Goal: Task Accomplishment & Management: Complete application form

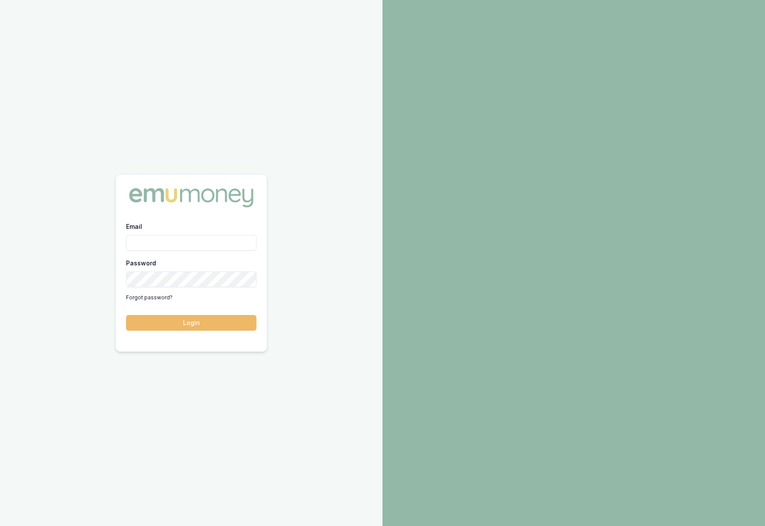
type input "[PERSON_NAME][EMAIL_ADDRESS][DOMAIN_NAME]"
click at [170, 320] on button "Login" at bounding box center [191, 323] width 130 height 16
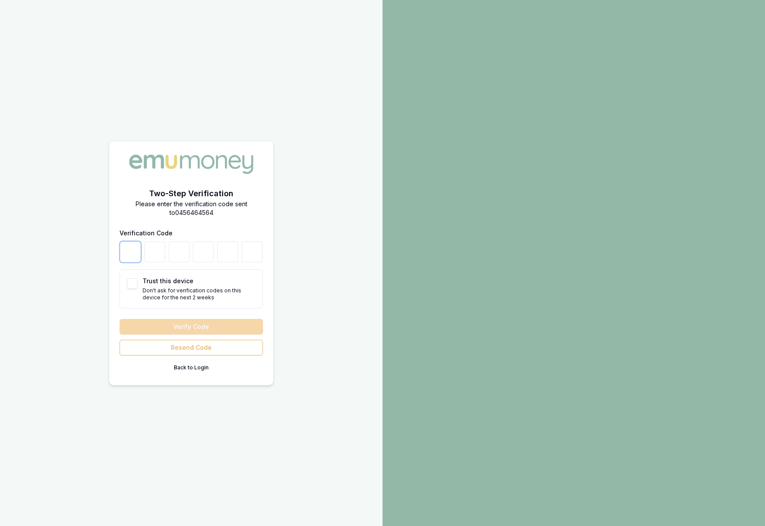
click at [133, 258] on input "number" at bounding box center [130, 251] width 21 height 21
click at [132, 287] on button "Trust this device" at bounding box center [132, 283] width 10 height 10
checkbox input "true"
click at [135, 257] on input "number" at bounding box center [130, 251] width 21 height 21
type input "3"
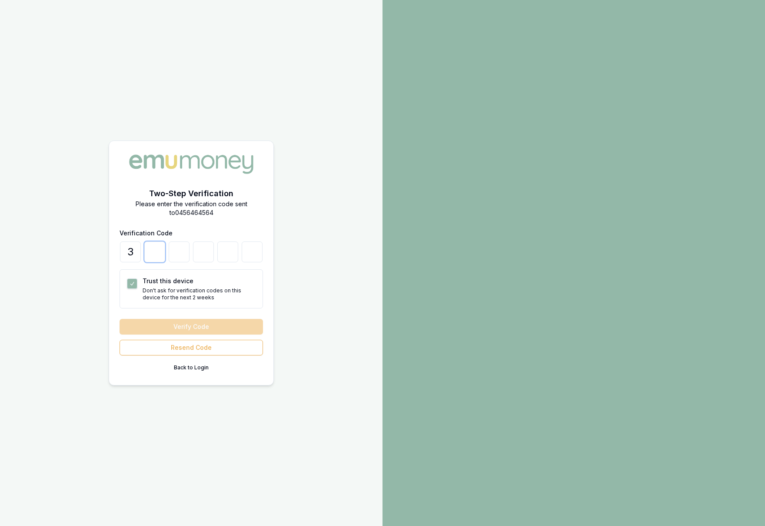
type input "6"
type input "7"
type input "8"
type input "0"
type input "9"
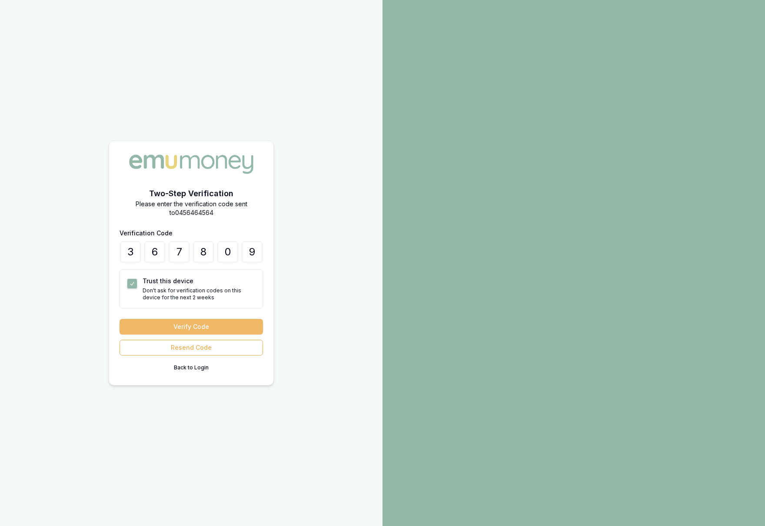
click at [167, 324] on button "Verify Code" at bounding box center [191, 327] width 143 height 16
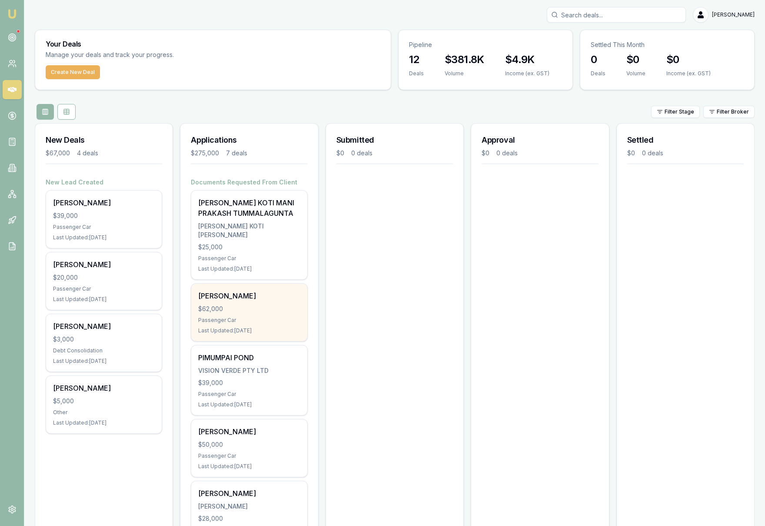
click at [257, 314] on div "Johnson Philip $62,000 Passenger Car Last Updated: 5 days ago" at bounding box center [249, 312] width 116 height 57
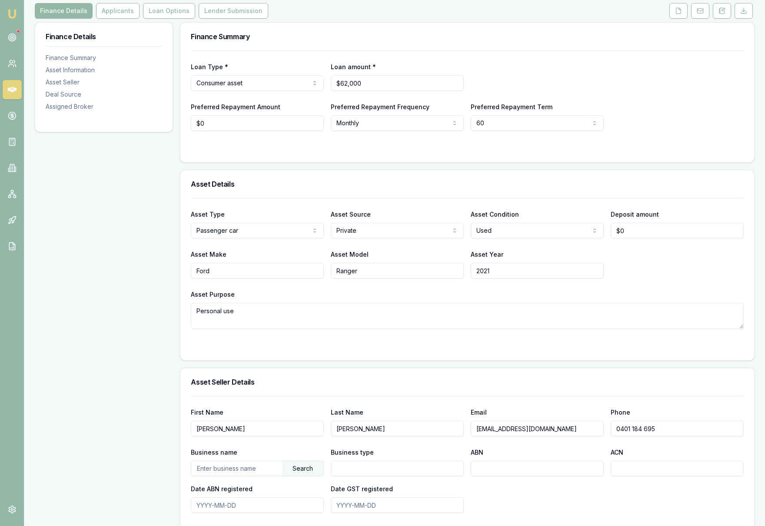
scroll to position [109, 0]
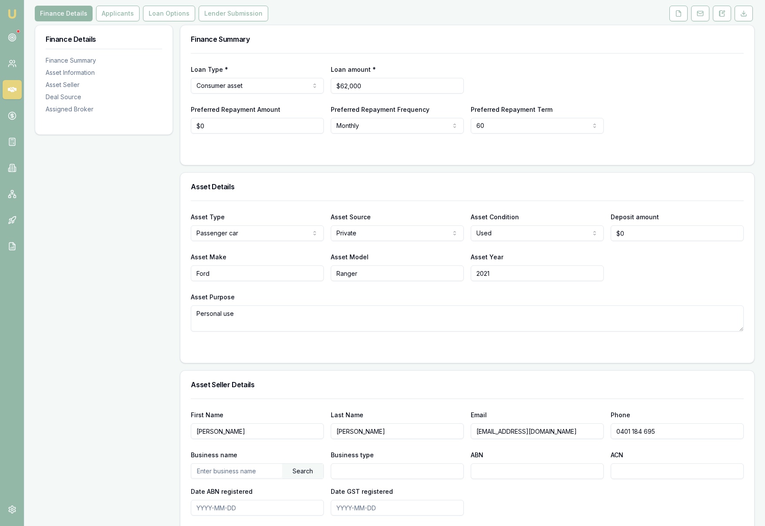
type input "0"
click at [213, 128] on input "0" at bounding box center [257, 126] width 133 height 16
type input "$1,054"
click at [329, 151] on div at bounding box center [467, 150] width 553 height 7
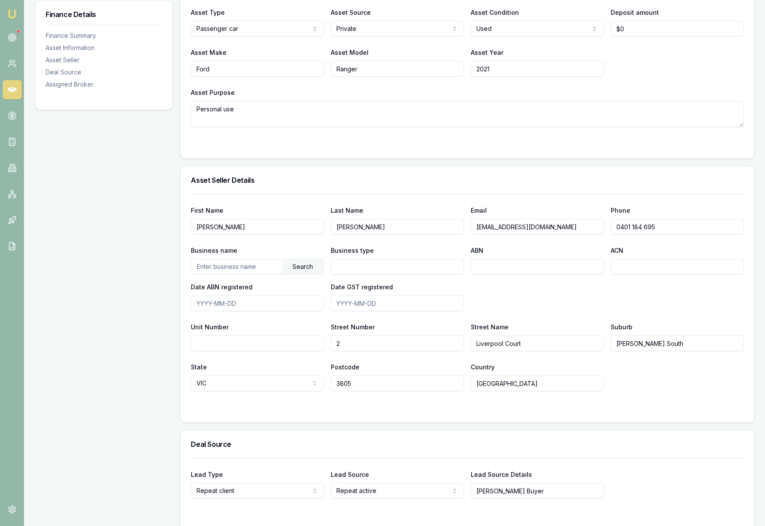
scroll to position [313, 0]
click at [241, 110] on textarea "Personal use" at bounding box center [467, 115] width 553 height 26
type textarea "Personal use and commute to work"
click at [290, 142] on div at bounding box center [467, 145] width 553 height 7
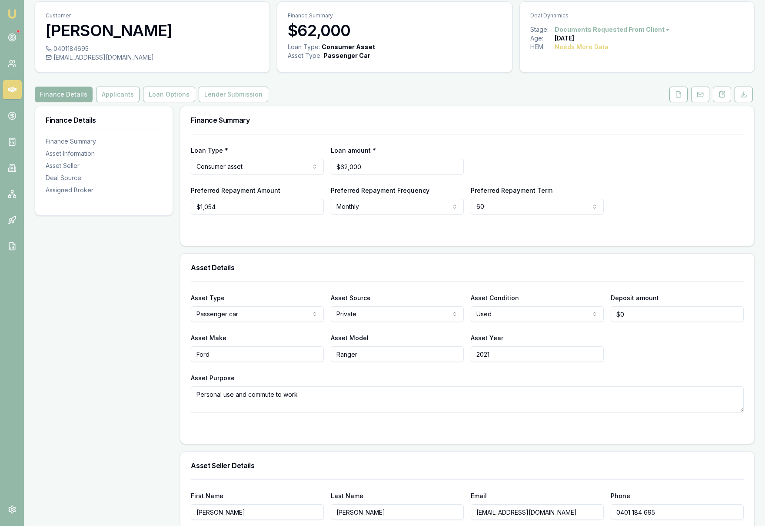
scroll to position [0, 0]
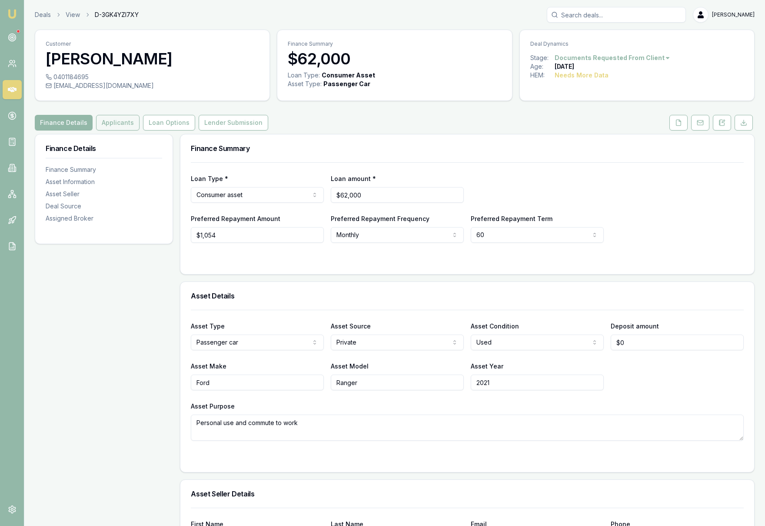
click at [124, 125] on button "Applicants" at bounding box center [117, 123] width 43 height 16
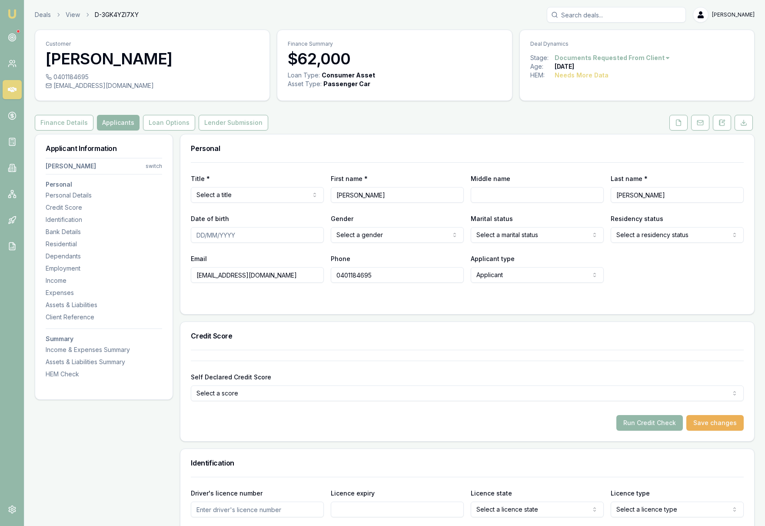
click at [249, 196] on html "Emu Broker Deals View D-3GK4YZI7XY Krish Babu Toggle Menu Customer Johnson Phil…" at bounding box center [382, 263] width 765 height 526
click at [199, 236] on input "Date of birth" at bounding box center [257, 235] width 133 height 16
type input "1"
type input "31/05/1974"
click at [388, 239] on html "Emu Broker Deals View D-3GK4YZI7XY Krish Babu Toggle Menu Customer Johnson Phil…" at bounding box center [382, 263] width 765 height 526
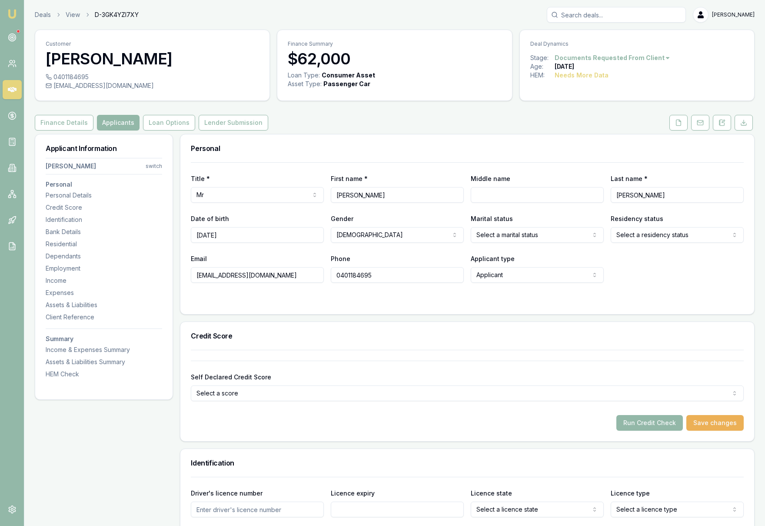
click at [494, 237] on html "Emu Broker Deals View D-3GK4YZI7XY Krish Babu Toggle Menu Customer Johnson Phil…" at bounding box center [382, 263] width 765 height 526
select select "MARRIED"
click at [664, 233] on html "Emu Broker Deals View D-3GK4YZI7XY Krish Babu Toggle Menu Customer Johnson Phil…" at bounding box center [382, 263] width 765 height 526
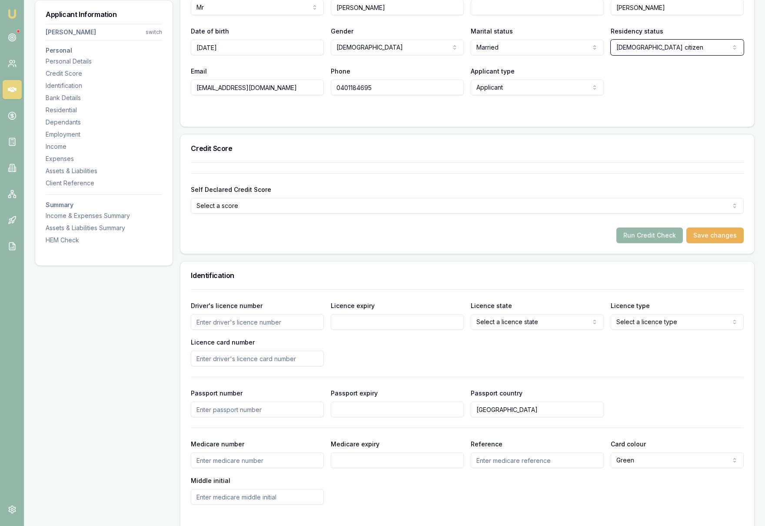
scroll to position [189, 0]
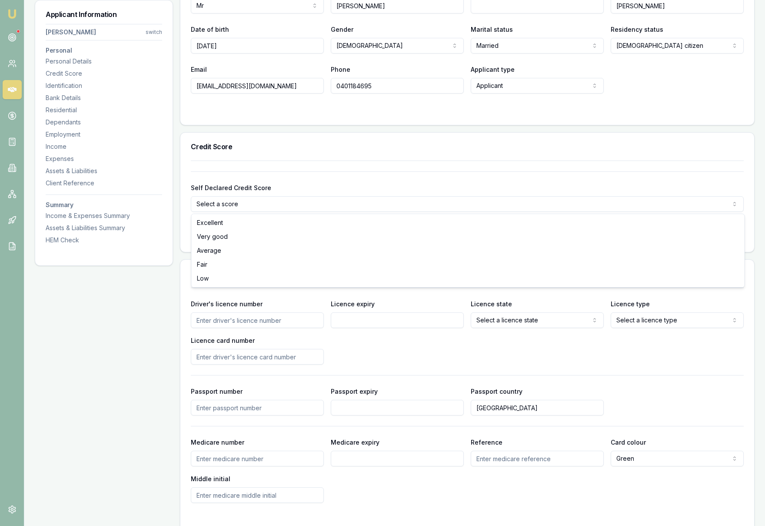
click at [469, 208] on html "Emu Broker Deals View D-3GK4YZI7XY Krish Babu Toggle Menu Customer Johnson Phil…" at bounding box center [382, 74] width 765 height 526
select select "VERY_GOOD"
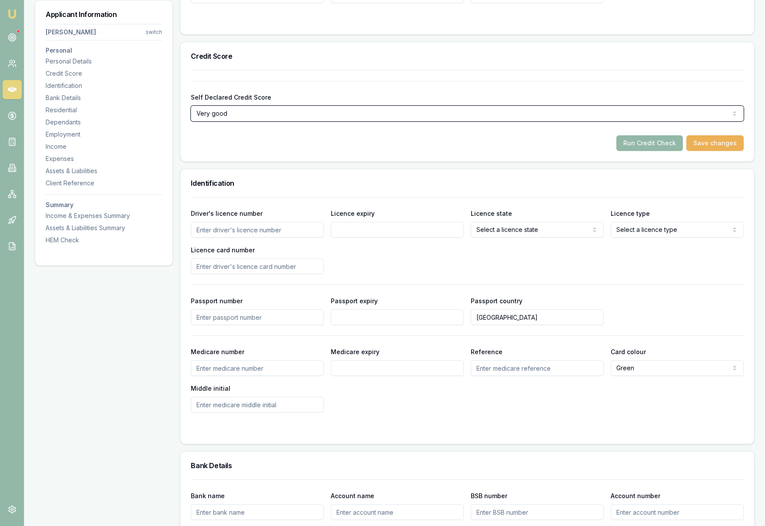
scroll to position [280, 0]
click at [274, 234] on input "Driver's licence number" at bounding box center [257, 229] width 133 height 16
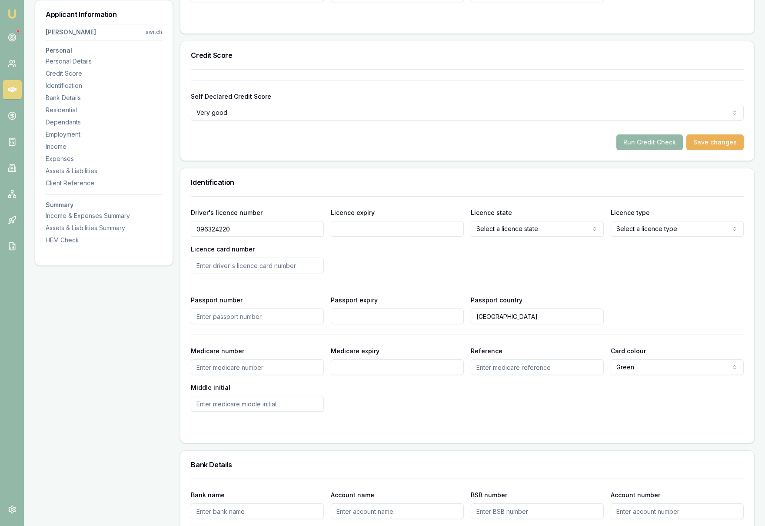
type input "096324220"
click at [400, 233] on input "Licence expiry" at bounding box center [397, 229] width 133 height 16
type input "15/12/2034"
select select "VIC"
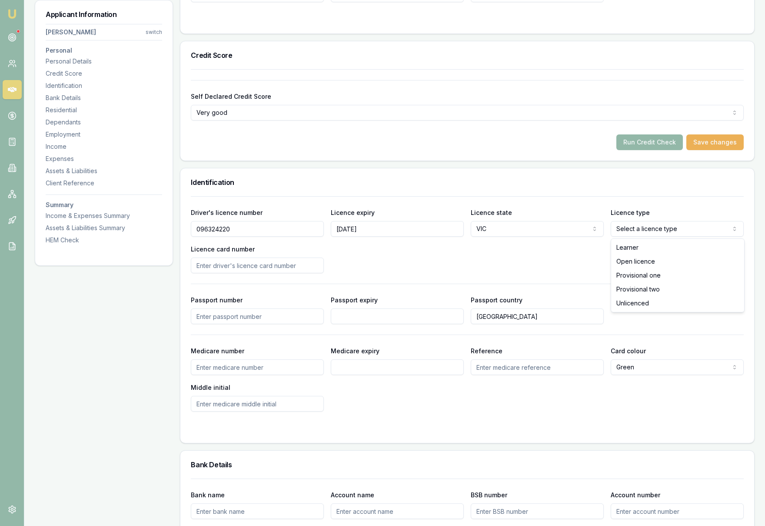
select select "OPEN_LICENCE"
click at [267, 264] on input "Licence card number" at bounding box center [257, 265] width 133 height 16
select select
type input "P3480773"
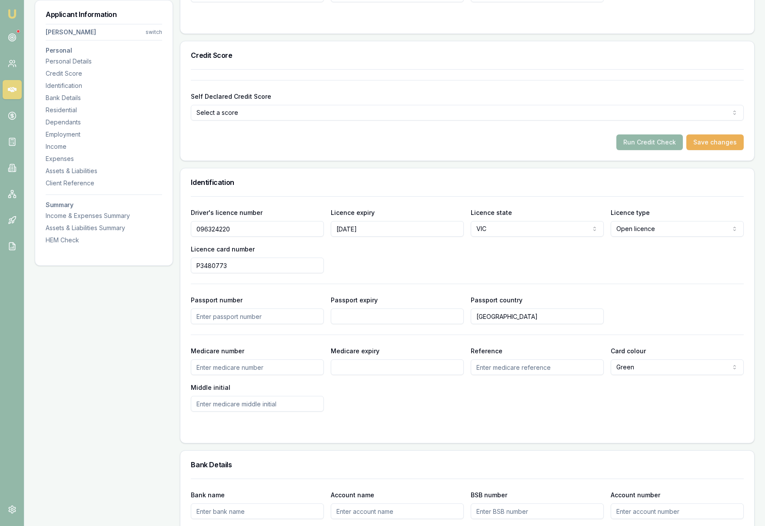
click at [484, 269] on div "Driver's licence number 096324220 Licence expiry 15/12/2034 Licence state VIC N…" at bounding box center [467, 240] width 553 height 66
click at [242, 369] on input "Medicare number" at bounding box center [257, 367] width 133 height 16
type input "3445514135"
click at [524, 368] on input "Reference" at bounding box center [537, 367] width 133 height 16
type input "1"
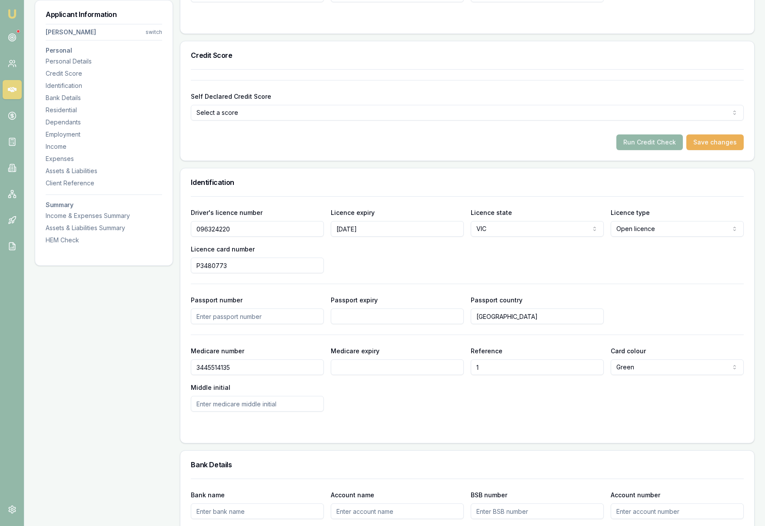
click at [416, 367] on input "Medicare expiry" at bounding box center [397, 367] width 133 height 16
type input "12/2029"
click at [389, 407] on div "Medicare number 3445514135 Medicare expiry 12/2029 Reference 1 Card colour Gree…" at bounding box center [467, 378] width 553 height 66
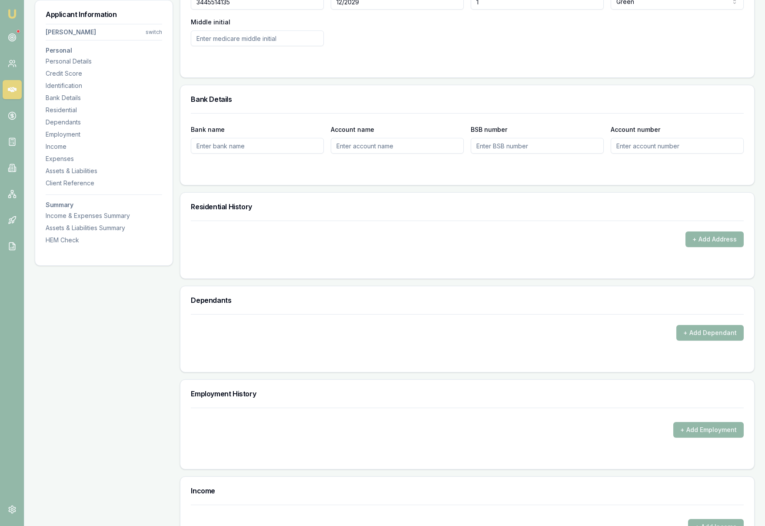
scroll to position [646, 0]
click at [697, 235] on button "+ Add Address" at bounding box center [715, 239] width 58 height 16
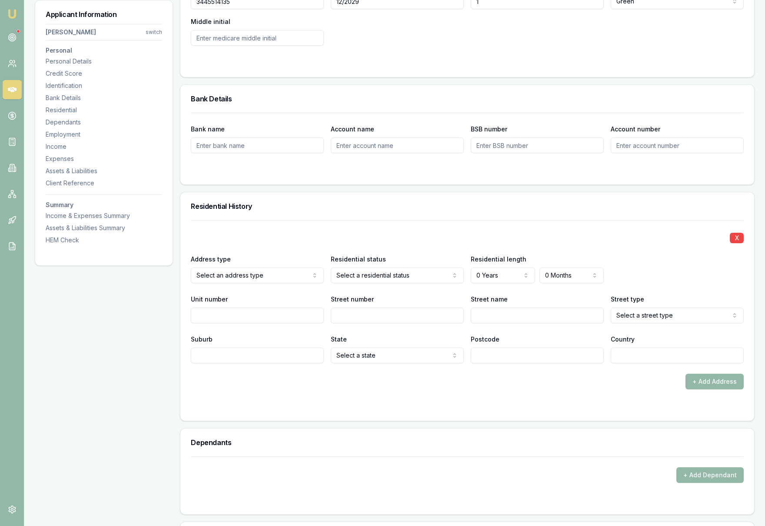
select select "3"
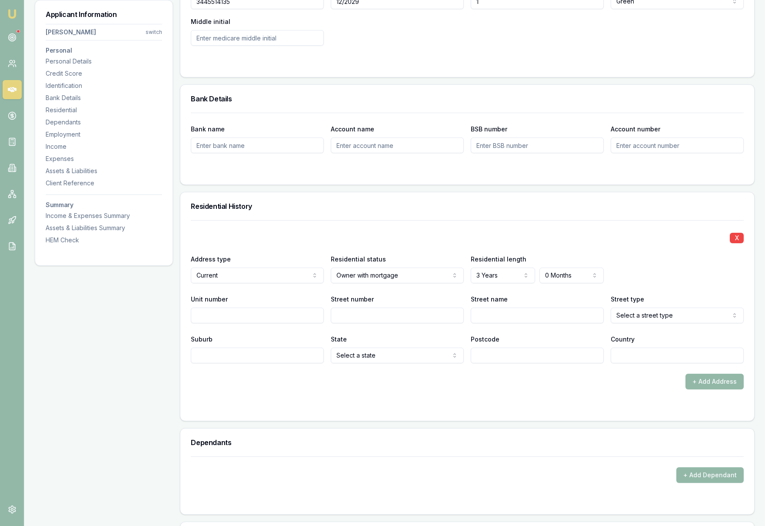
select select "4"
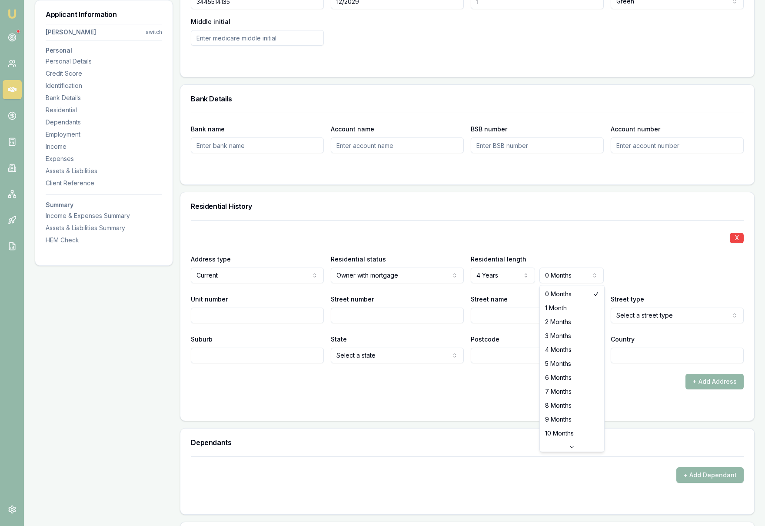
select select "2"
click at [620, 272] on div "Address type Current Current Previous Residential status Owner with mortgage Ow…" at bounding box center [467, 269] width 553 height 30
click at [355, 317] on input "Street number" at bounding box center [397, 315] width 133 height 16
type input "2"
click at [502, 321] on input "Street name" at bounding box center [537, 315] width 133 height 16
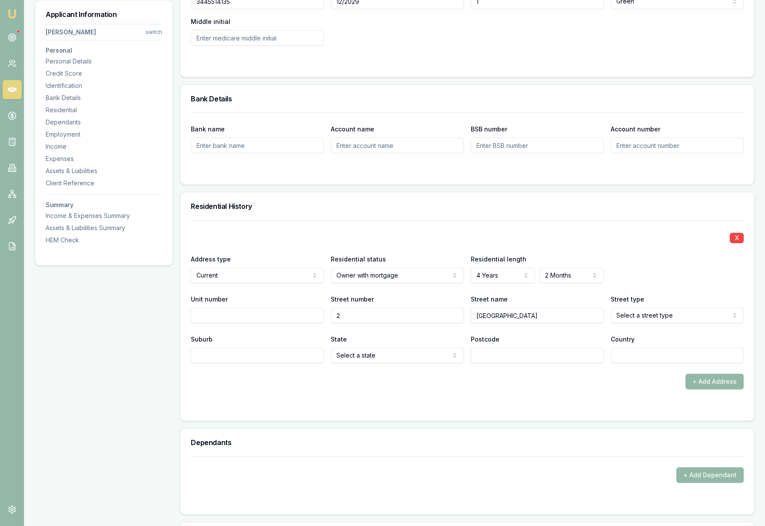
type input "Liverpool"
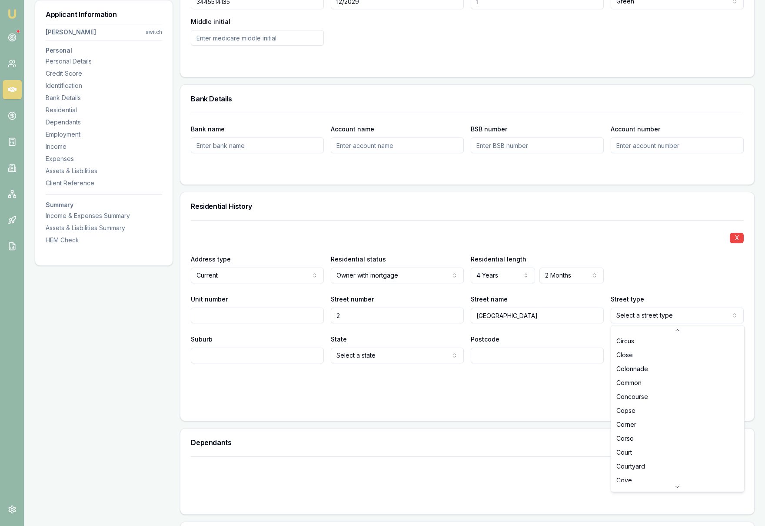
scroll to position [422, 0]
select select "Court"
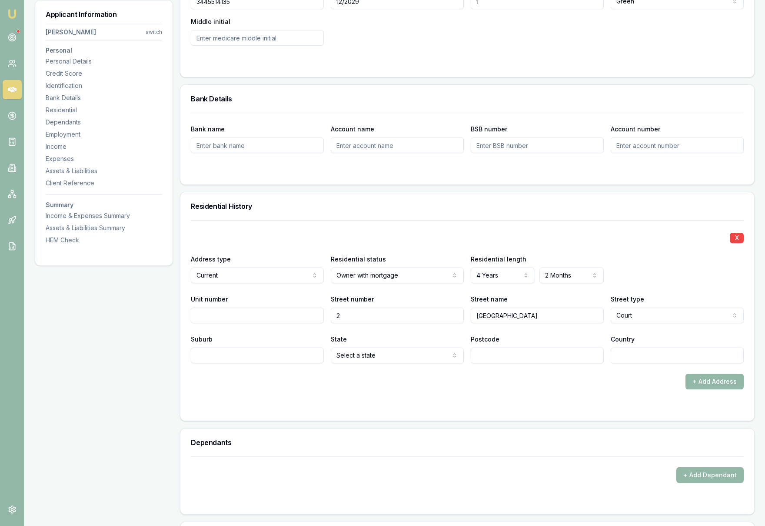
click at [300, 359] on input "Suburb" at bounding box center [257, 355] width 133 height 16
type input "Narre Warren South"
select select "VIC"
click at [484, 359] on input "Postcode" at bounding box center [537, 355] width 133 height 16
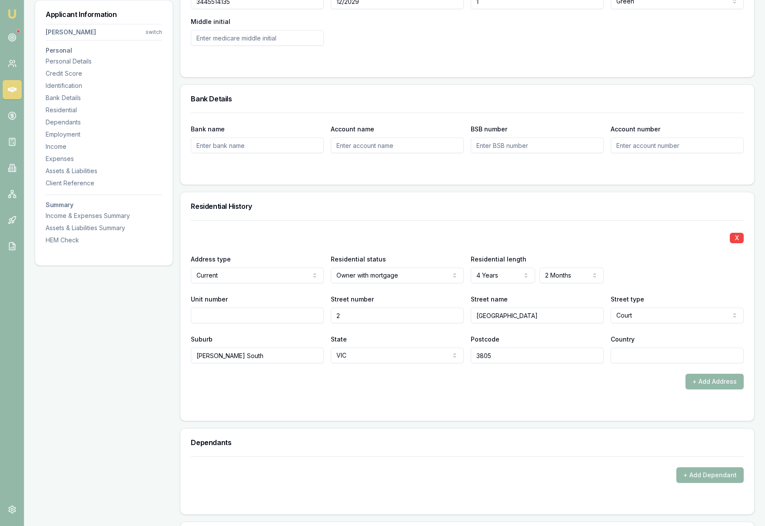
type input "3805"
click at [634, 356] on input "Country" at bounding box center [677, 355] width 133 height 16
type input "Australia"
click at [594, 379] on div "+ Add Address" at bounding box center [467, 382] width 553 height 16
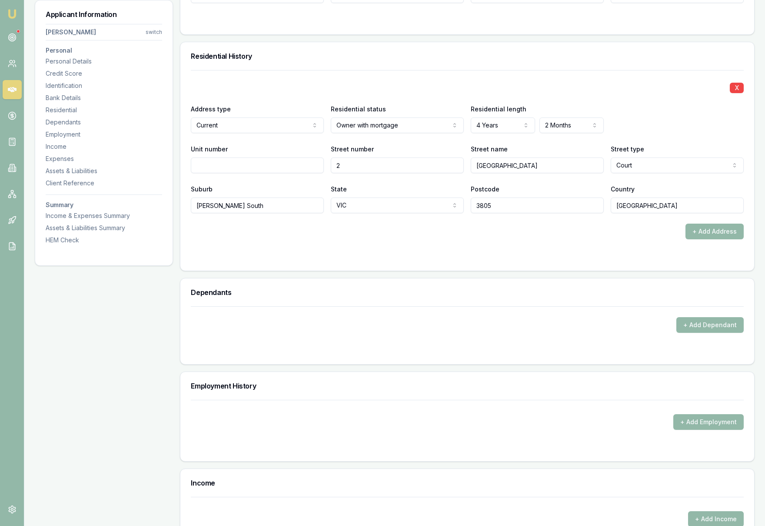
scroll to position [799, 0]
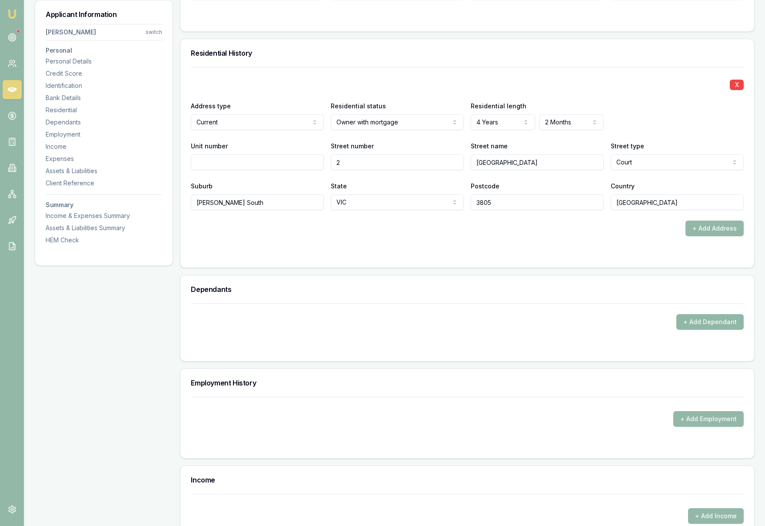
click at [702, 321] on button "+ Add Dependant" at bounding box center [710, 322] width 67 height 16
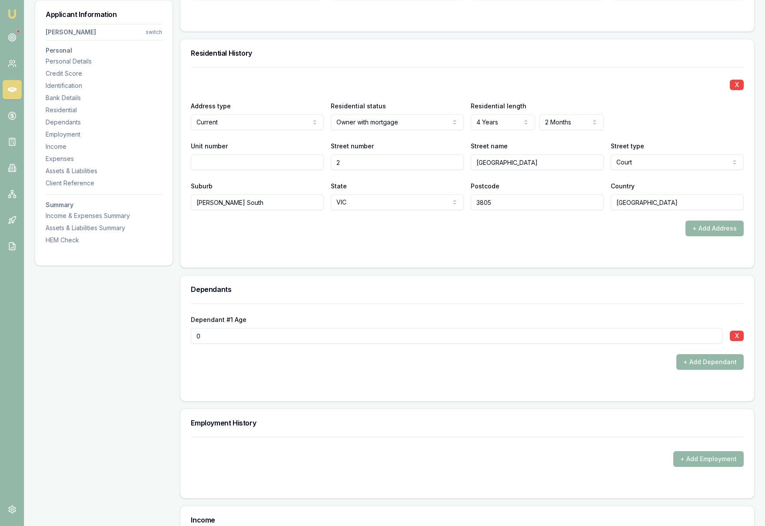
click at [603, 367] on div "+ Add Dependant" at bounding box center [467, 362] width 553 height 16
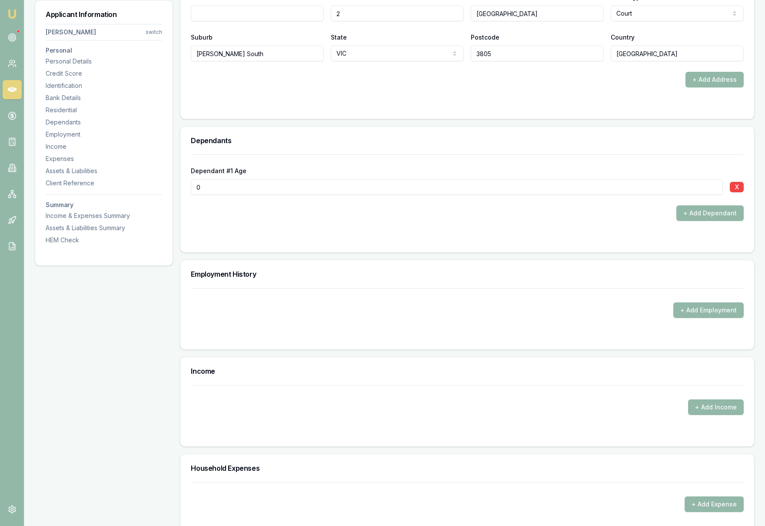
scroll to position [966, 0]
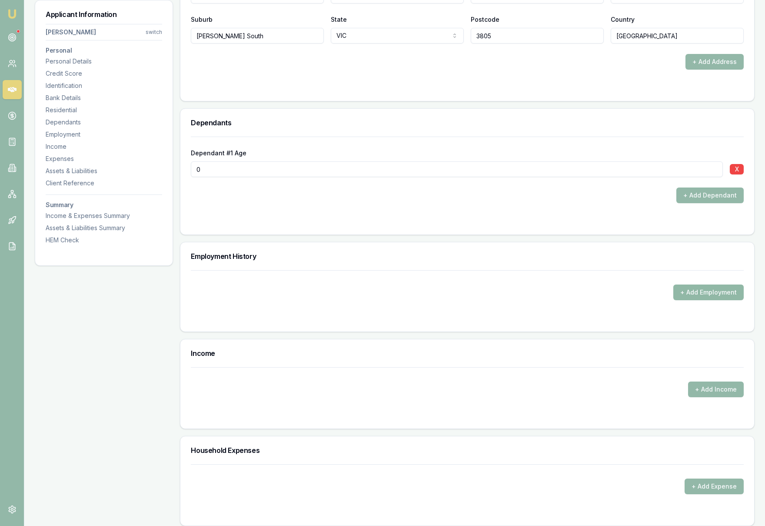
click at [697, 294] on button "+ Add Employment" at bounding box center [709, 292] width 70 height 16
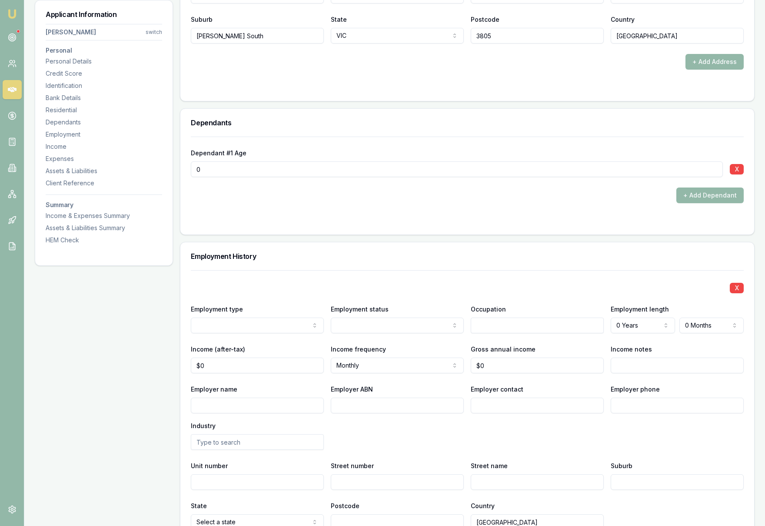
click at [487, 327] on input "text" at bounding box center [537, 325] width 133 height 16
type input "Production team member"
click at [436, 284] on div "X" at bounding box center [467, 287] width 553 height 12
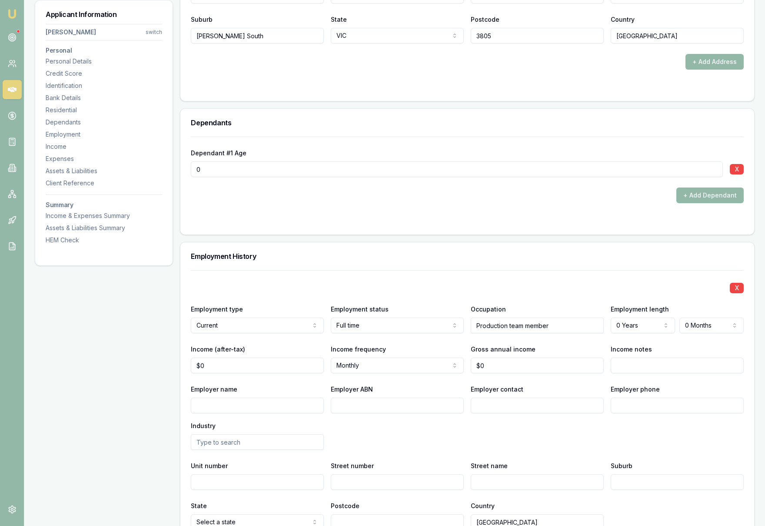
select select "7"
select select "4"
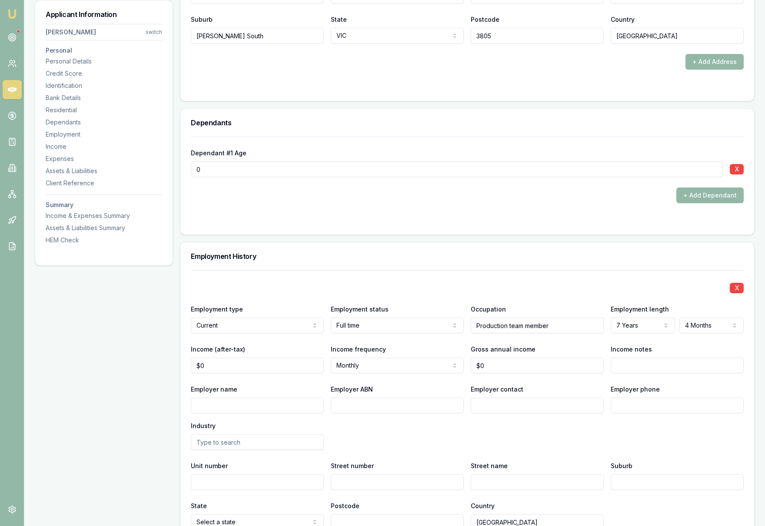
type input "0"
click at [243, 370] on input "0" at bounding box center [257, 365] width 133 height 16
type input "$1,360"
click at [435, 264] on div "Employment History" at bounding box center [467, 256] width 574 height 28
type input "0"
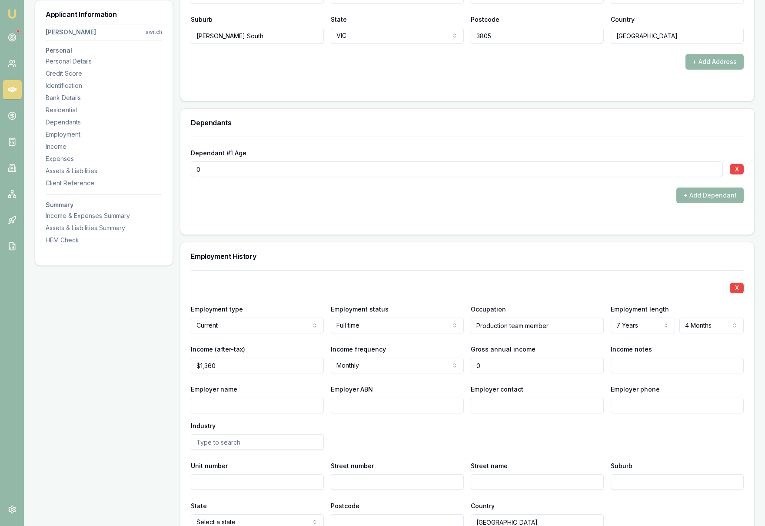
click at [502, 369] on input "0" at bounding box center [537, 365] width 133 height 16
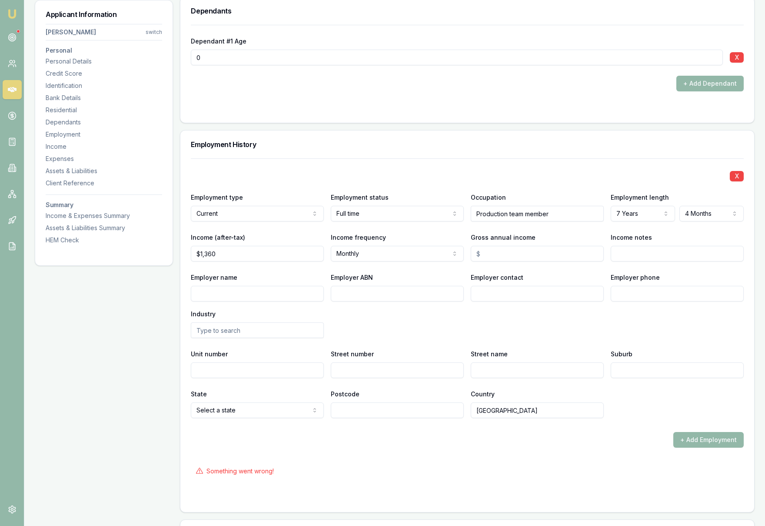
scroll to position [1078, 0]
type input "$95,000"
click at [714, 276] on div "Employer phone" at bounding box center [677, 286] width 133 height 30
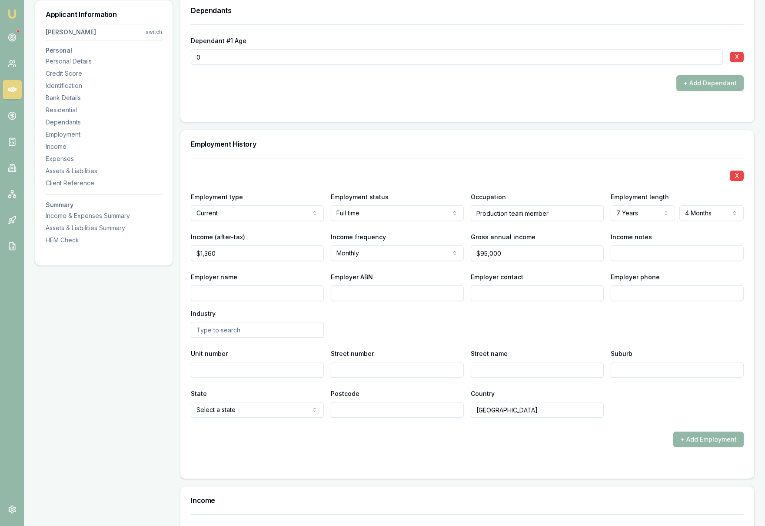
click at [657, 255] on input "Income notes" at bounding box center [677, 253] width 133 height 16
type input "Overtime includes"
click at [664, 313] on div "Employer name Employer ABN Employer contact Employer phone Industry" at bounding box center [467, 304] width 553 height 66
click at [280, 297] on input "Employer name" at bounding box center [257, 293] width 133 height 16
click at [265, 296] on input "Prestige" at bounding box center [257, 293] width 133 height 16
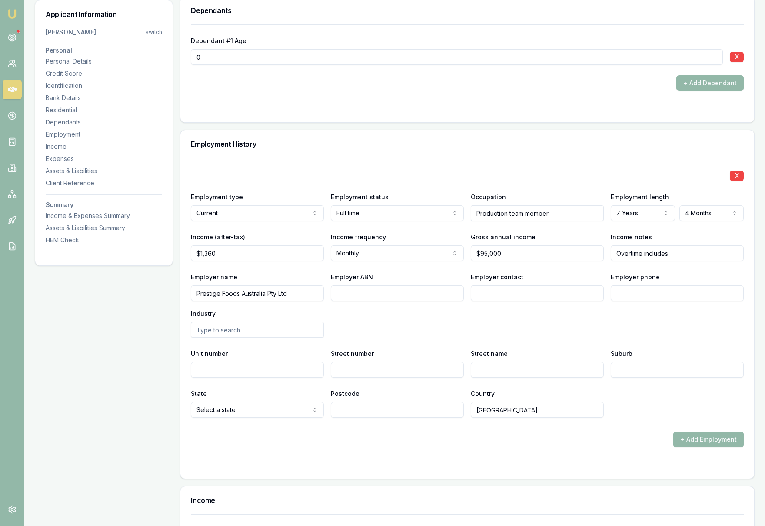
type input "Prestige Foods Australia Pty Ltd"
click at [364, 291] on input "Employer ABN" at bounding box center [397, 293] width 133 height 16
type input "54052340566"
click at [514, 313] on div "Employer name Prestige Foods Australia Pty Ltd Employer ABN 54052340566 Employe…" at bounding box center [467, 304] width 553 height 66
click at [506, 292] on input "Employer contact" at bounding box center [537, 293] width 133 height 16
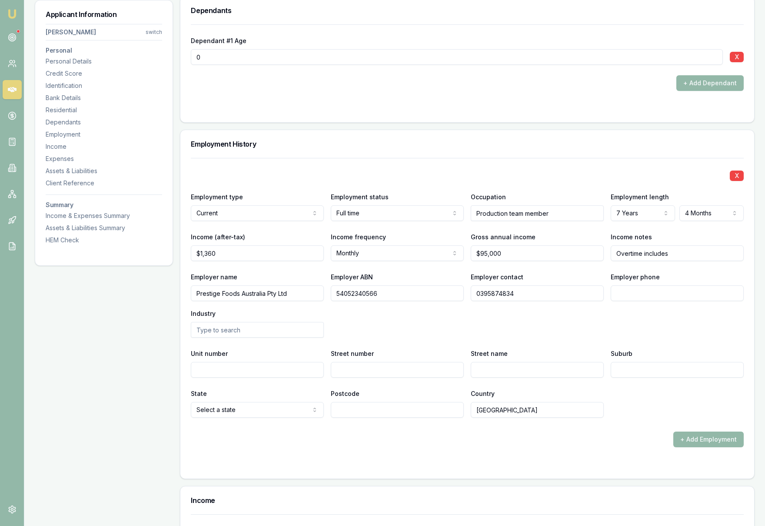
type input "0395874834"
click at [611, 322] on div "Employer name Prestige Foods Australia Pty Ltd Employer ABN 54052340566 Employe…" at bounding box center [467, 304] width 553 height 66
drag, startPoint x: 520, startPoint y: 294, endPoint x: 444, endPoint y: 294, distance: 76.1
click at [444, 294] on div "Employer name Prestige Foods Australia Pty Ltd Employer ABN 54052340566 Employe…" at bounding box center [467, 304] width 553 height 66
click at [625, 291] on input "Employer phone" at bounding box center [677, 293] width 133 height 16
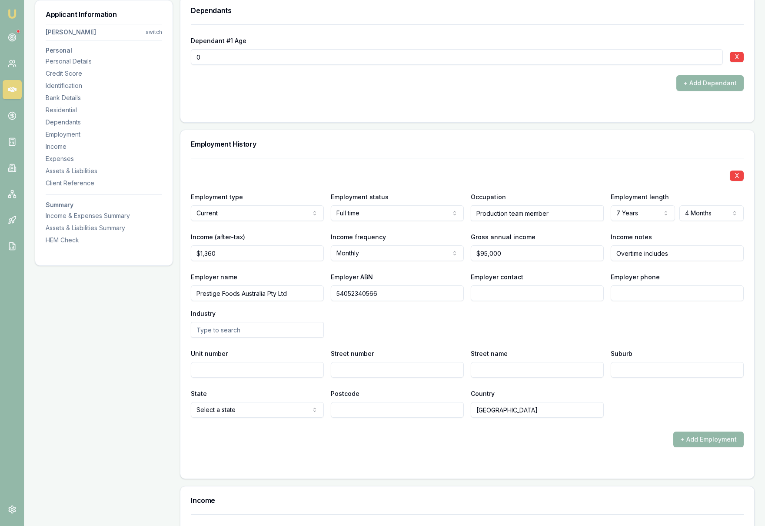
paste input "0395 874 834"
type input "0395 874 834"
click at [540, 330] on div "Employer name Prestige Foods Australia Pty Ltd Employer ABN 54052340566 Employe…" at bounding box center [467, 304] width 553 height 66
click at [217, 329] on input "text" at bounding box center [257, 330] width 133 height 16
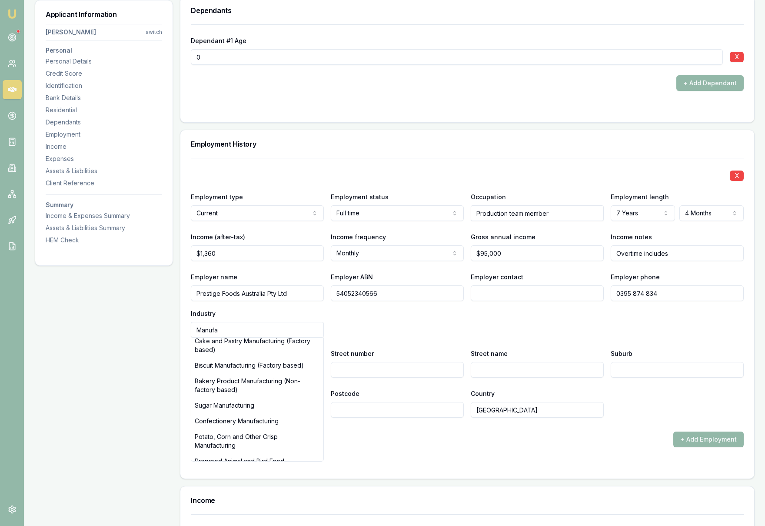
scroll to position [210, 0]
type input "Manufa"
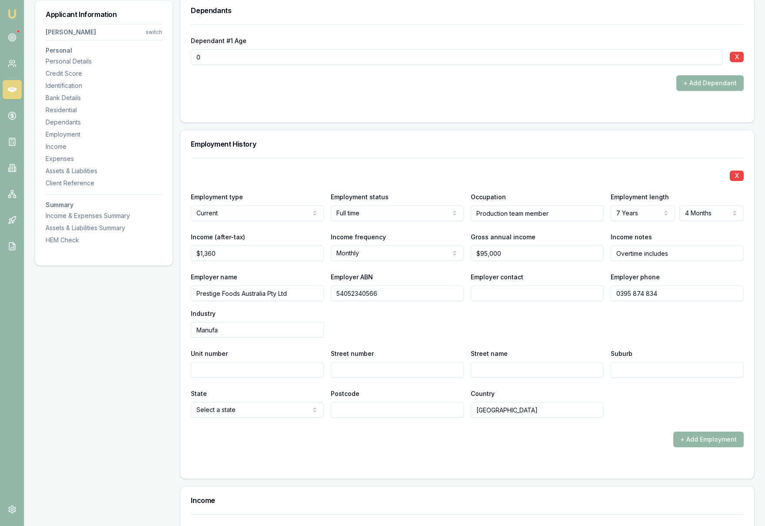
click at [254, 334] on input "Manufa" at bounding box center [257, 330] width 133 height 16
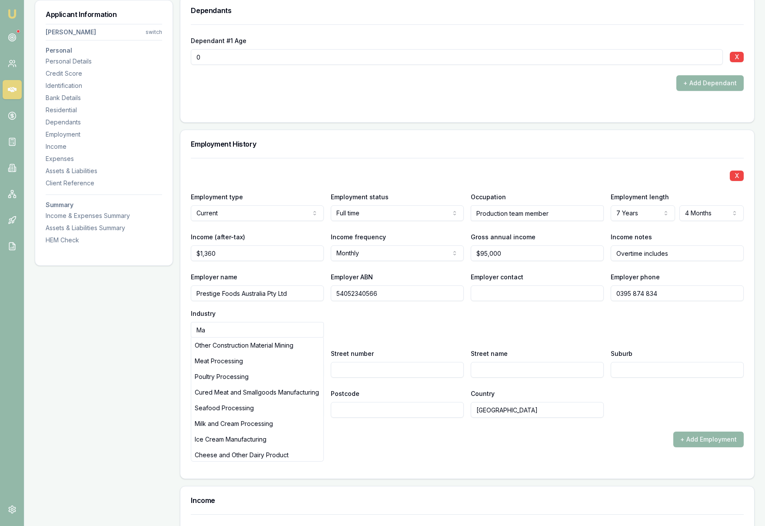
type input "M"
click at [261, 362] on div "Other Food Product Manufacturing" at bounding box center [257, 361] width 132 height 16
type input "Other Food Product Manufacturing"
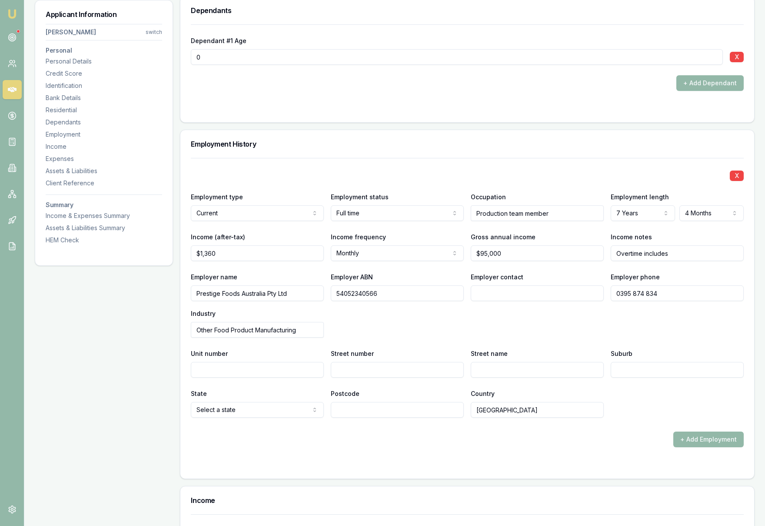
click at [394, 370] on input "Street number" at bounding box center [397, 370] width 133 height 16
type input "22"
click at [520, 367] on input "Street name" at bounding box center [537, 370] width 133 height 16
type input "braeside drive"
click at [664, 397] on div "State Select a state NSW VIC QLD SA WA TAS NT ACT Postcode Country Australia" at bounding box center [467, 403] width 553 height 30
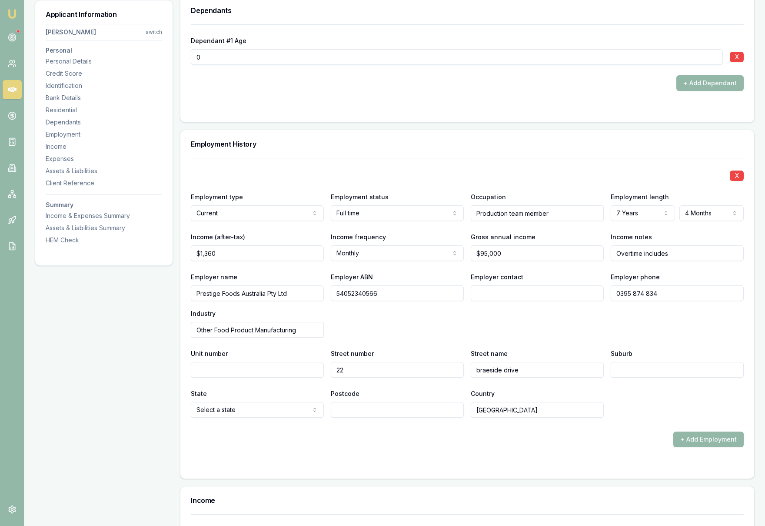
click at [651, 371] on input "Suburb" at bounding box center [677, 370] width 133 height 16
type input "Braeside"
select select "VIC"
click at [380, 413] on input "Postcode" at bounding box center [397, 410] width 133 height 16
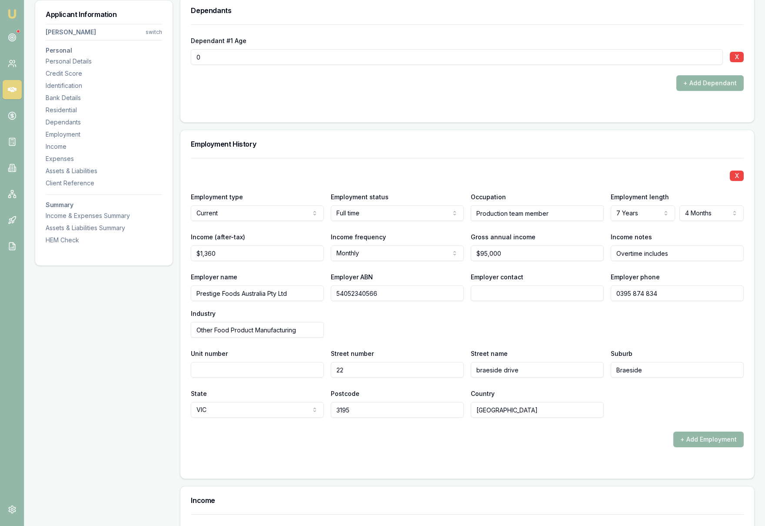
type input "3195"
click at [507, 446] on div "+ Add Employment" at bounding box center [467, 439] width 553 height 16
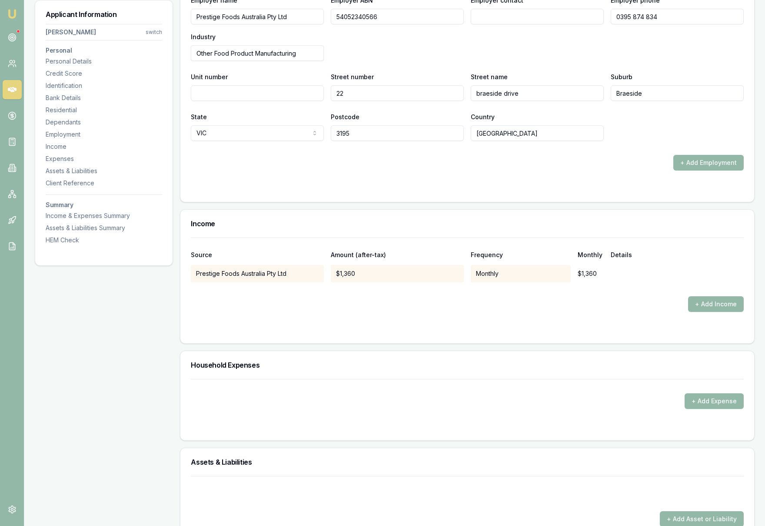
scroll to position [1357, 0]
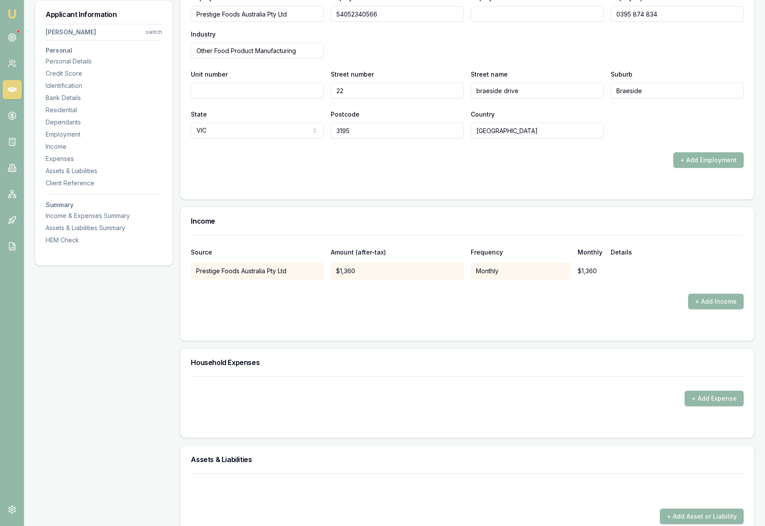
click at [359, 269] on div "$1,360" at bounding box center [397, 270] width 133 height 17
click at [360, 274] on div "$1,360" at bounding box center [397, 270] width 133 height 17
click at [374, 267] on div "$1,360" at bounding box center [397, 270] width 133 height 17
click at [583, 269] on div "$1,360" at bounding box center [591, 270] width 26 height 17
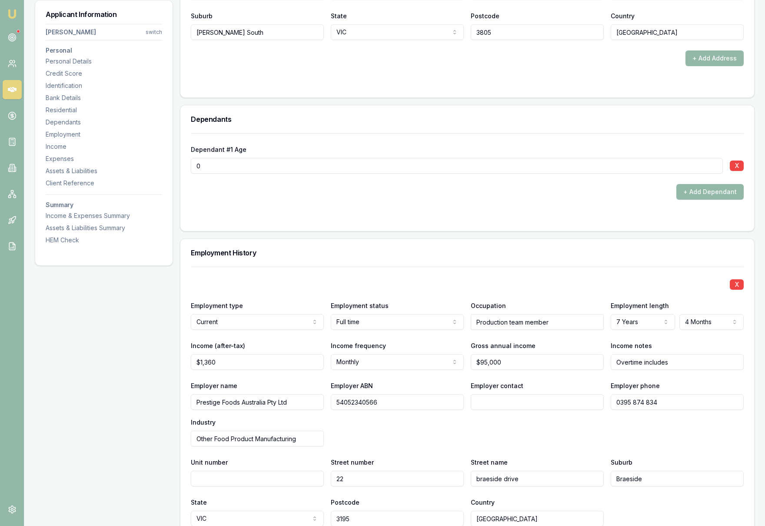
scroll to position [973, 0]
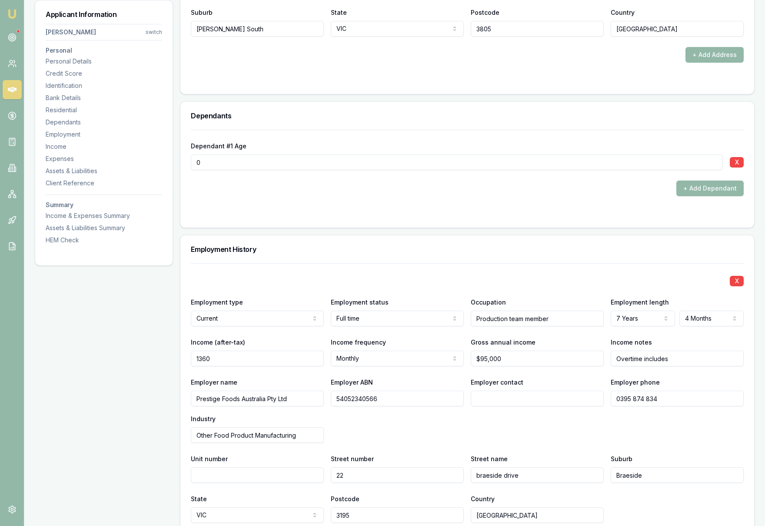
click at [223, 361] on input "1360" at bounding box center [257, 358] width 133 height 16
type input "$1,450"
click at [366, 282] on div "X" at bounding box center [467, 280] width 553 height 12
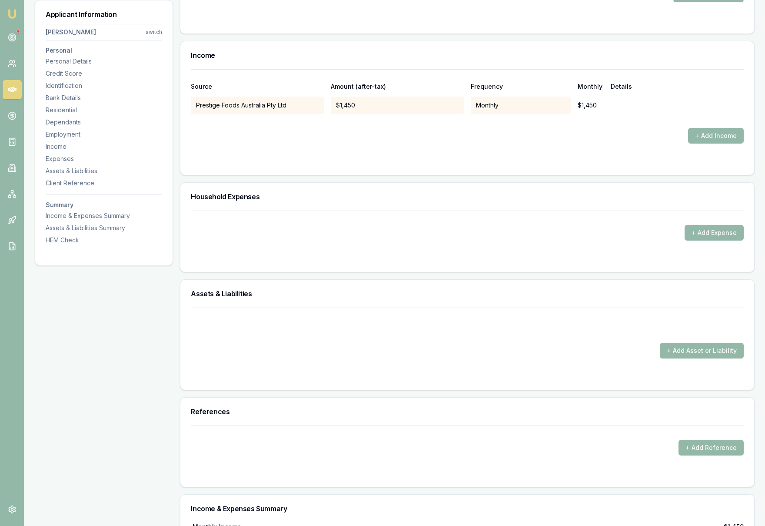
scroll to position [1523, 0]
click at [724, 231] on button "+ Add Expense" at bounding box center [714, 232] width 59 height 16
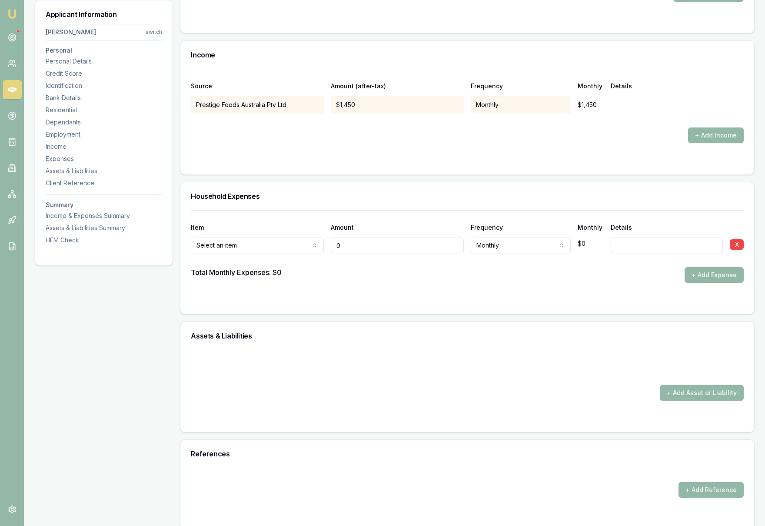
type input "$0"
select select "FOOD_AND_GROCERIES"
type input "0"
click at [351, 246] on input "0" at bounding box center [397, 245] width 133 height 16
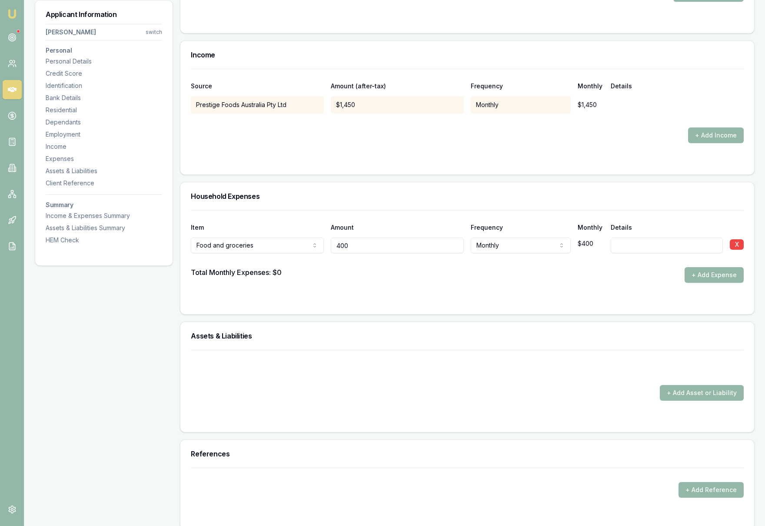
type input "$400"
click at [486, 274] on div "Total Monthly Expenses: $0 + Add Expense" at bounding box center [467, 275] width 553 height 16
click at [729, 275] on button "+ Add Expense" at bounding box center [714, 275] width 59 height 16
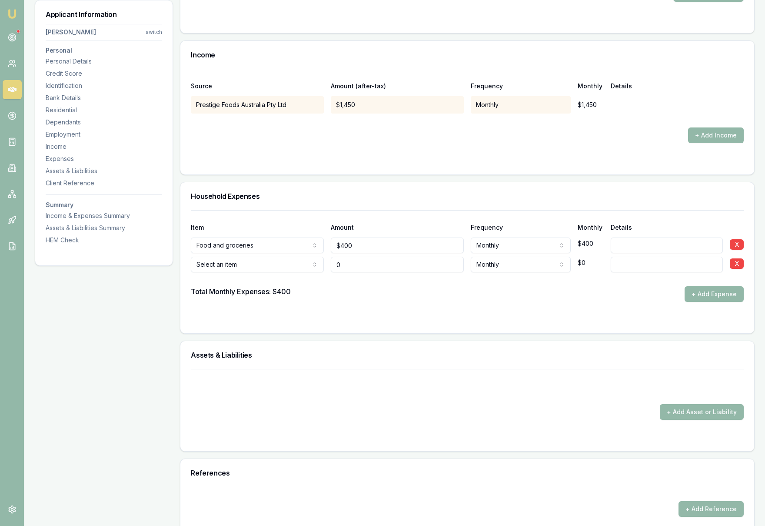
type input "$0"
select select "UTILITIES"
type input "0"
click at [358, 266] on input "0" at bounding box center [397, 265] width 133 height 16
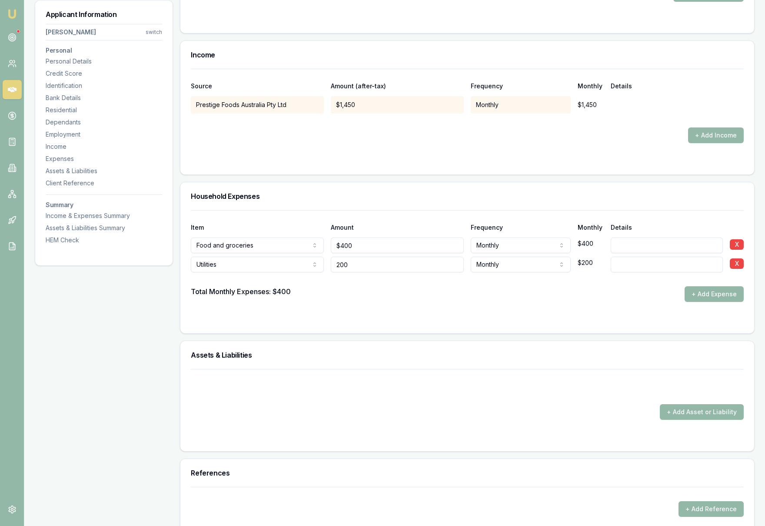
type input "$200"
click at [394, 294] on div "Total Monthly Expenses: $400 + Add Expense" at bounding box center [467, 294] width 553 height 16
click at [702, 299] on button "+ Add Expense" at bounding box center [714, 294] width 59 height 16
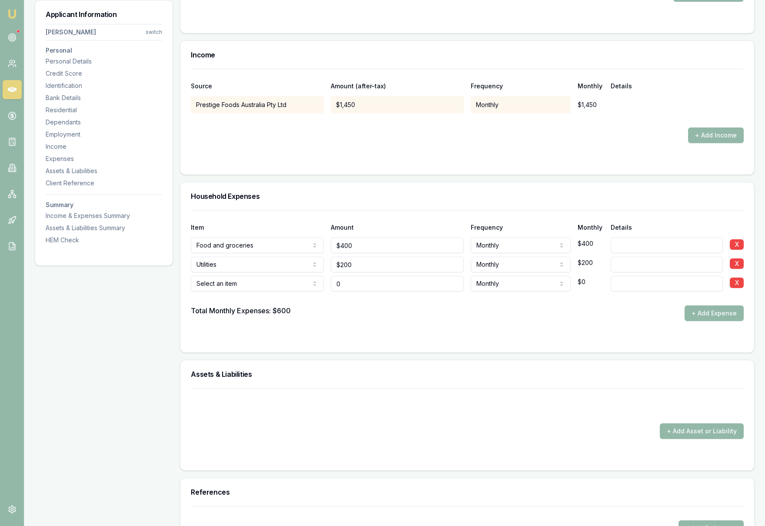
type input "$0"
select select "INSURANCE"
type input "0"
click at [356, 284] on input "0" at bounding box center [397, 284] width 133 height 16
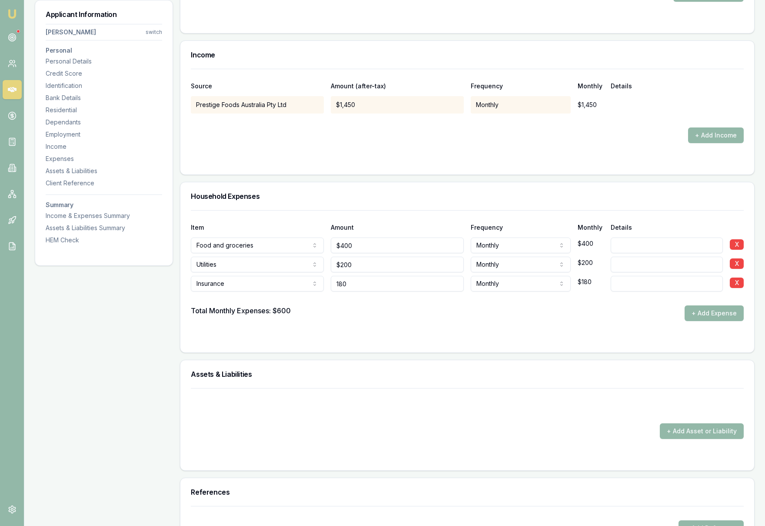
type input "$180"
click at [397, 317] on div "Total Monthly Expenses: $600 + Add Expense" at bounding box center [467, 313] width 553 height 16
click at [721, 314] on button "+ Add Expense" at bounding box center [714, 313] width 59 height 16
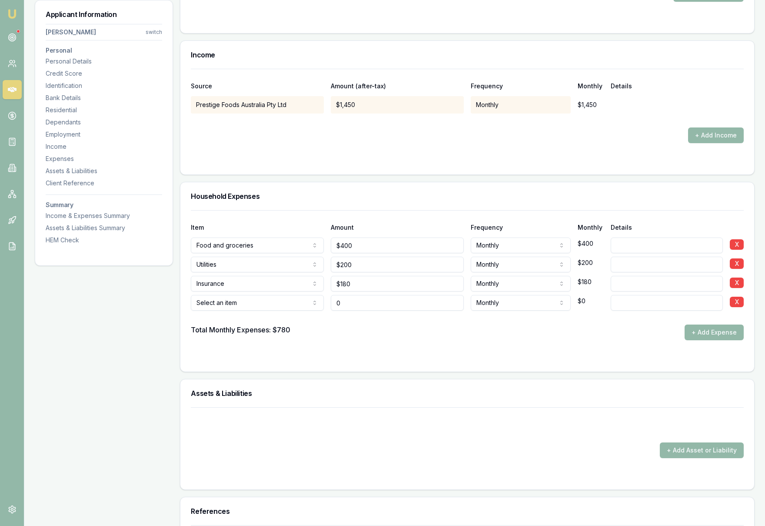
type input "$0"
select select "TRANSPORT"
type input "0"
click at [369, 305] on input "0" at bounding box center [397, 303] width 133 height 16
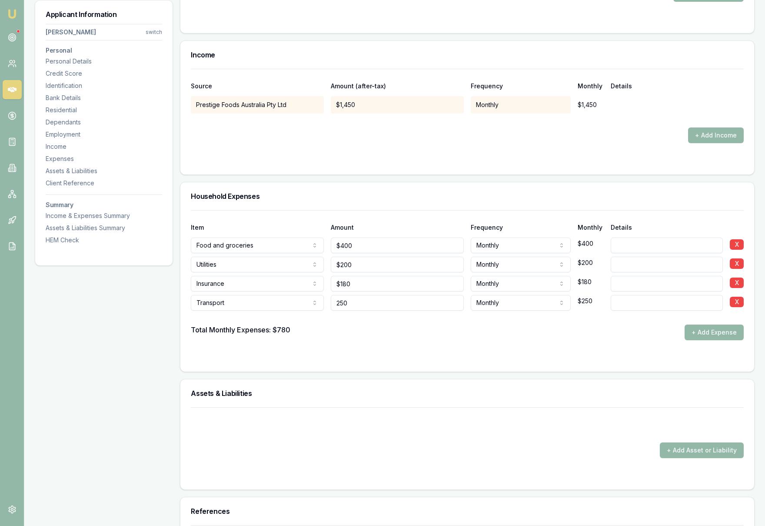
type input "$250"
click at [498, 330] on div "Total Monthly Expenses: $780 + Add Expense" at bounding box center [467, 332] width 553 height 16
click at [722, 335] on button "+ Add Expense" at bounding box center [714, 332] width 59 height 16
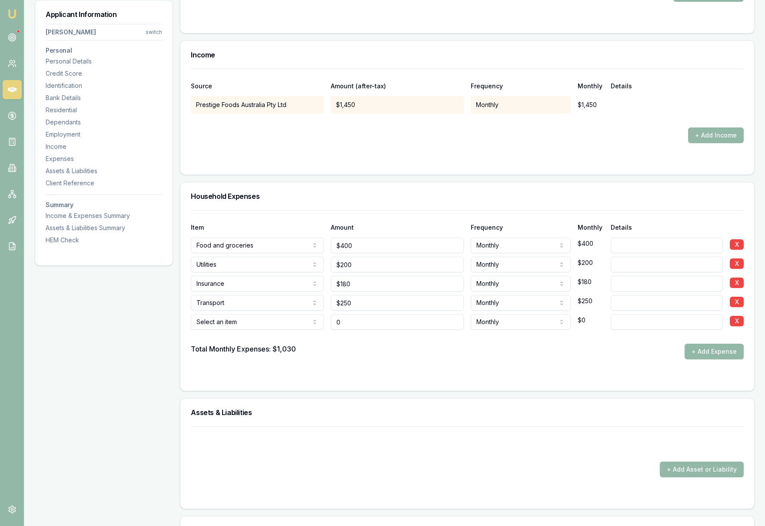
type input "$0"
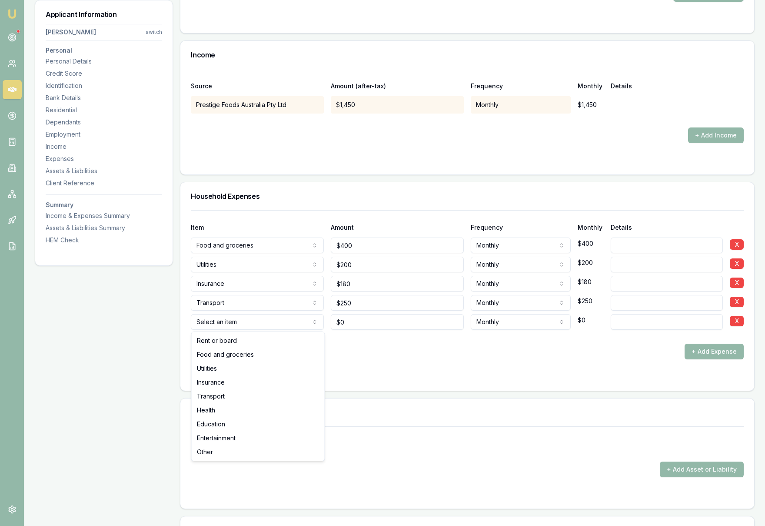
select select "HEALTH"
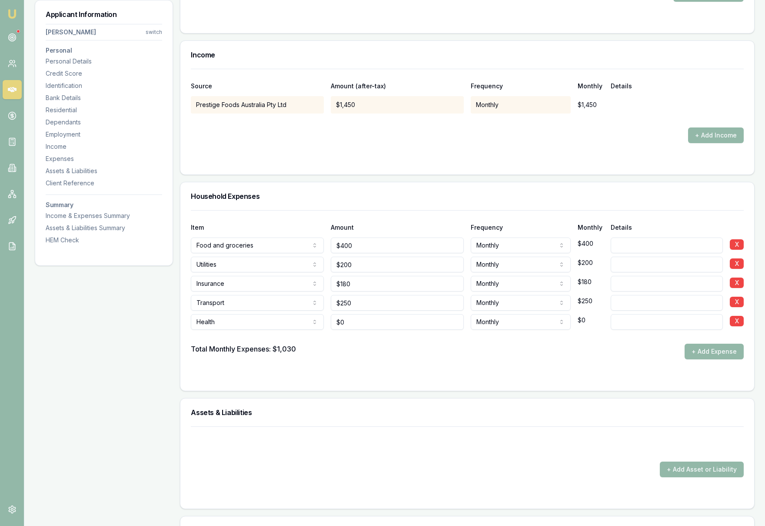
type input "0"
click at [370, 320] on input "0" at bounding box center [397, 322] width 133 height 16
type input "$150"
click at [564, 372] on form "Item Amount Frequency Monthly Details Food and groceries Rent or board Food and…" at bounding box center [467, 295] width 553 height 170
click at [700, 354] on button "+ Add Expense" at bounding box center [714, 352] width 59 height 16
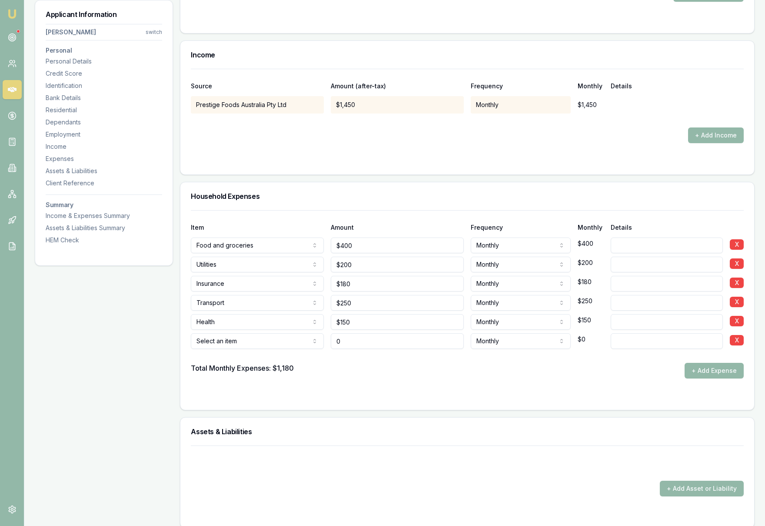
type input "$0"
select select "OTHER"
type input "0"
click at [387, 344] on input "0" at bounding box center [397, 341] width 133 height 16
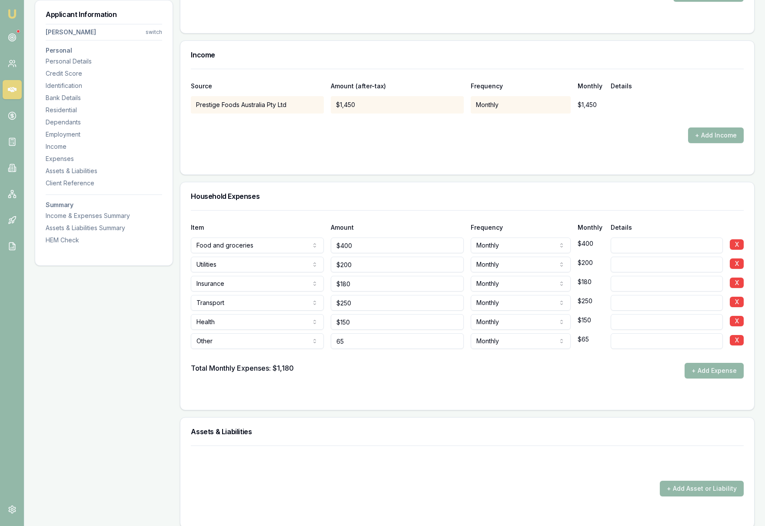
type input "6"
type input "$450"
click at [480, 383] on form "Item Amount Frequency Monthly Details Food and groceries Rent or board Food and…" at bounding box center [467, 304] width 553 height 189
click at [690, 372] on button "+ Add Expense" at bounding box center [714, 371] width 59 height 16
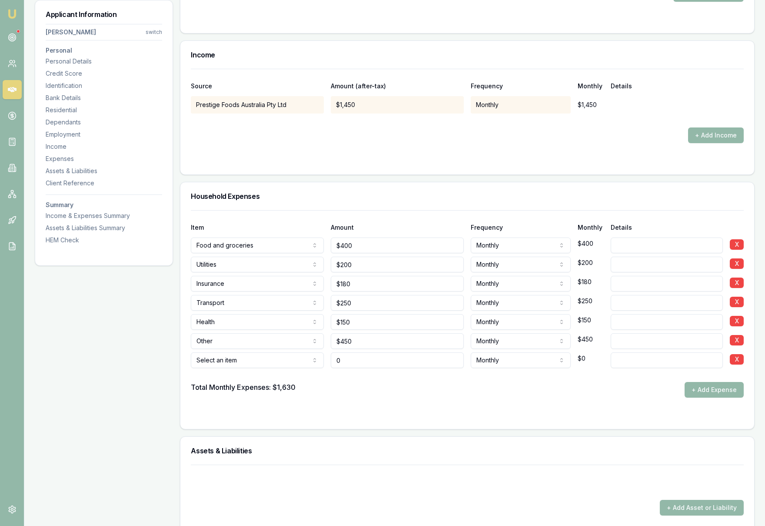
type input "$0"
select select "ENTERTAINMENT"
type input "0"
click at [357, 364] on input "0" at bounding box center [397, 360] width 133 height 16
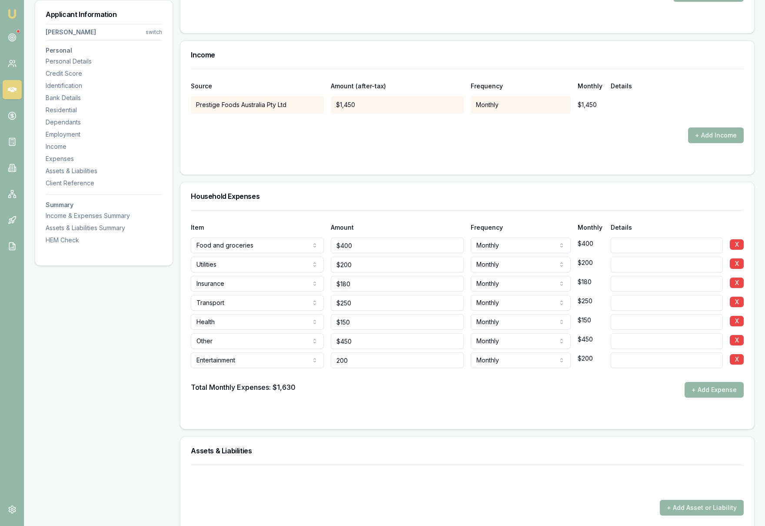
type input "$200"
click at [469, 420] on div "Item Amount Frequency Monthly Details Food and groceries Rent or board Food and…" at bounding box center [467, 319] width 574 height 219
click at [357, 363] on input "200" at bounding box center [397, 360] width 133 height 16
type input "$230"
click at [443, 400] on form "Item Amount Frequency Monthly Details Food and groceries Rent or board Food and…" at bounding box center [467, 314] width 553 height 208
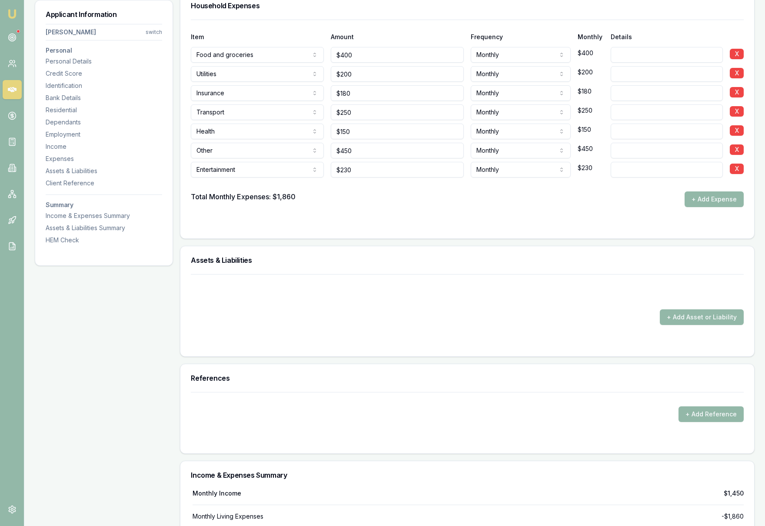
scroll to position [1715, 0]
click at [684, 321] on button "+ Add Asset or Liability" at bounding box center [702, 316] width 84 height 16
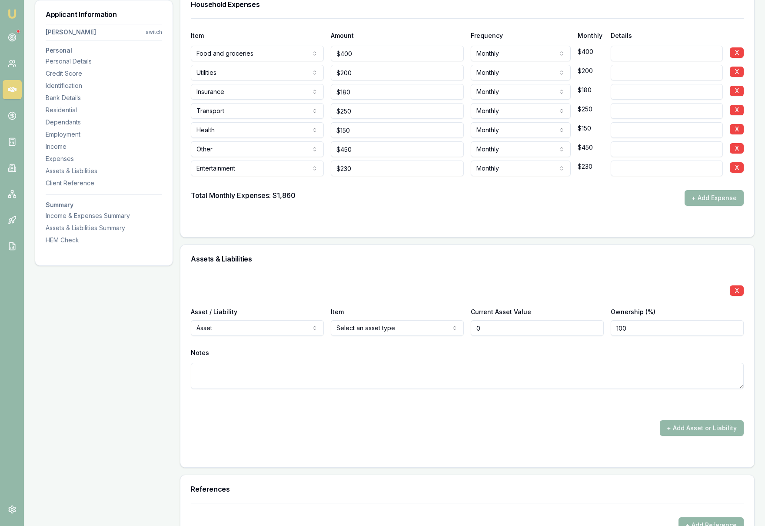
type input "$0"
select select "SUPERANNUATION"
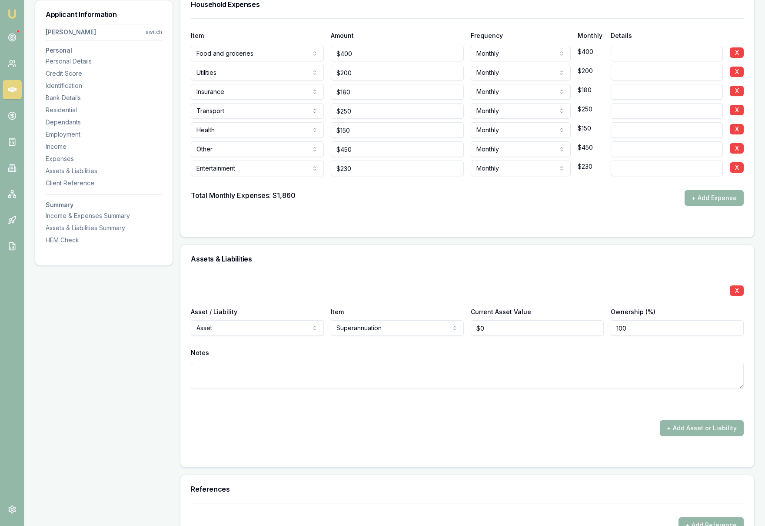
type input "0"
click at [510, 332] on input "0" at bounding box center [537, 328] width 133 height 16
type input "$160,000"
click at [588, 353] on div "Notes" at bounding box center [467, 352] width 553 height 13
click at [691, 432] on button "+ Add Asset or Liability" at bounding box center [702, 428] width 84 height 16
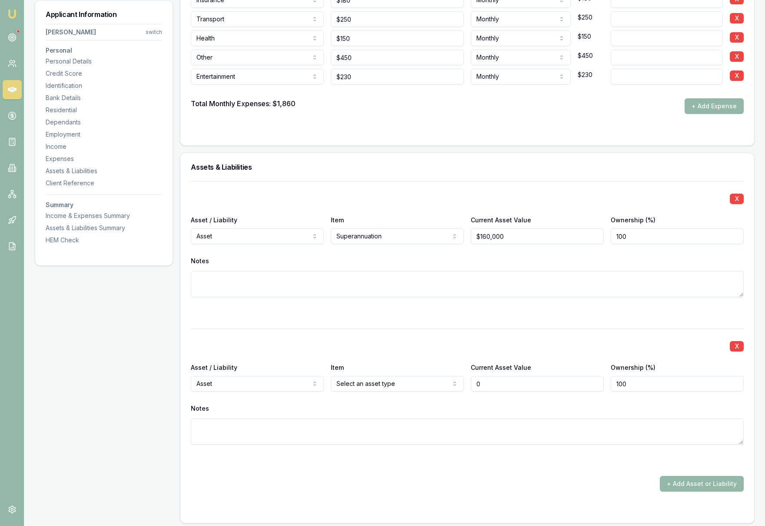
scroll to position [1829, 0]
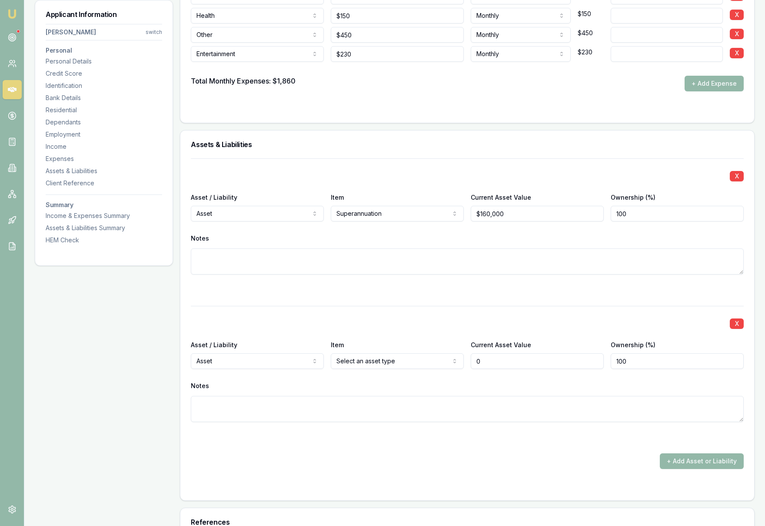
type input "$0"
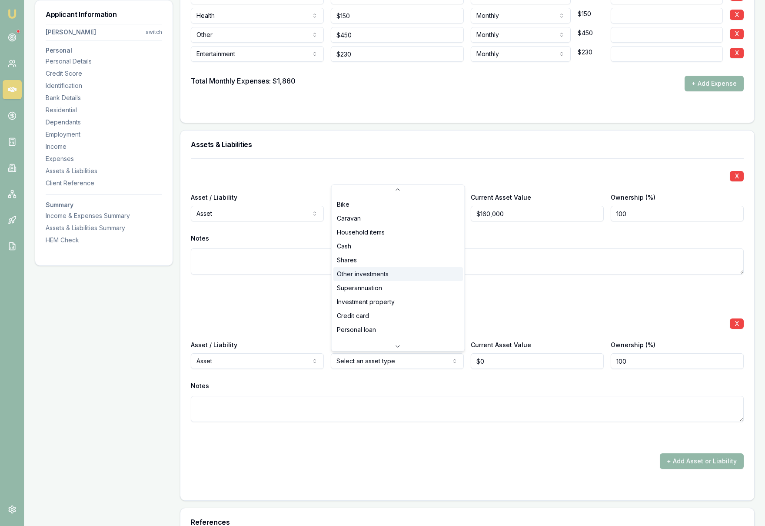
scroll to position [56, 0]
select select "INVESTMENT_PROPERTY"
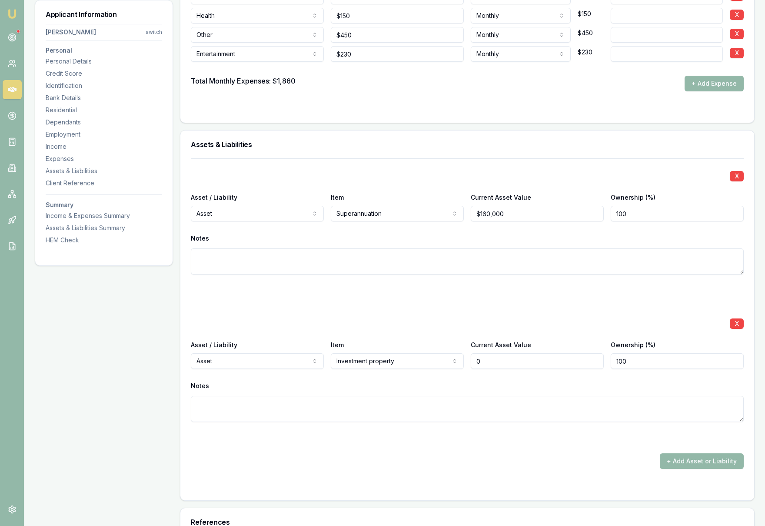
click at [494, 364] on input "0" at bounding box center [537, 361] width 133 height 16
drag, startPoint x: 494, startPoint y: 364, endPoint x: 473, endPoint y: 363, distance: 21.8
click at [473, 363] on input "0" at bounding box center [537, 361] width 133 height 16
type input "$750,000"
click at [571, 382] on div "Notes" at bounding box center [467, 385] width 553 height 13
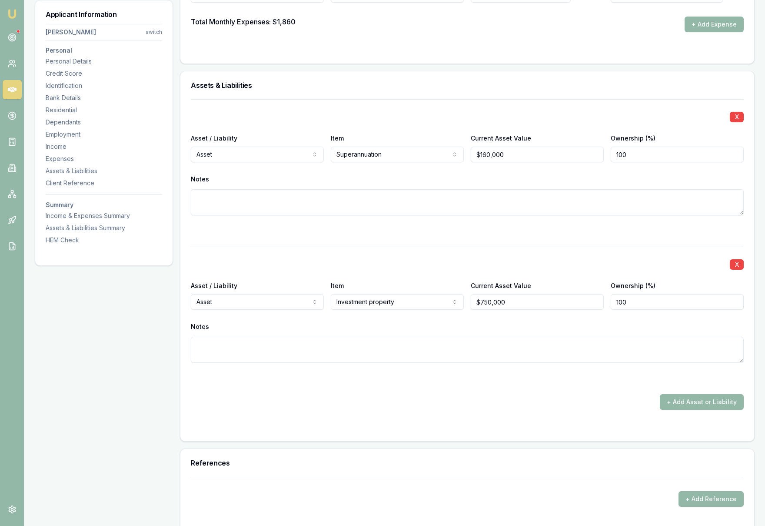
scroll to position [1947, 0]
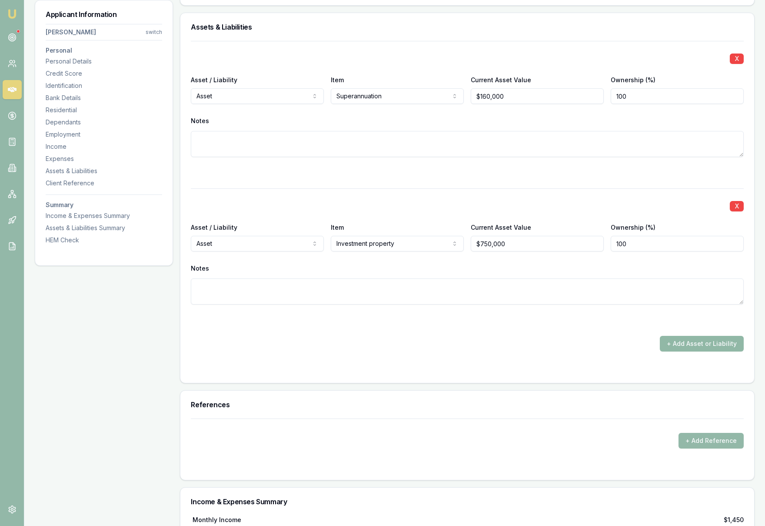
click at [681, 348] on button "+ Add Asset or Liability" at bounding box center [702, 344] width 84 height 16
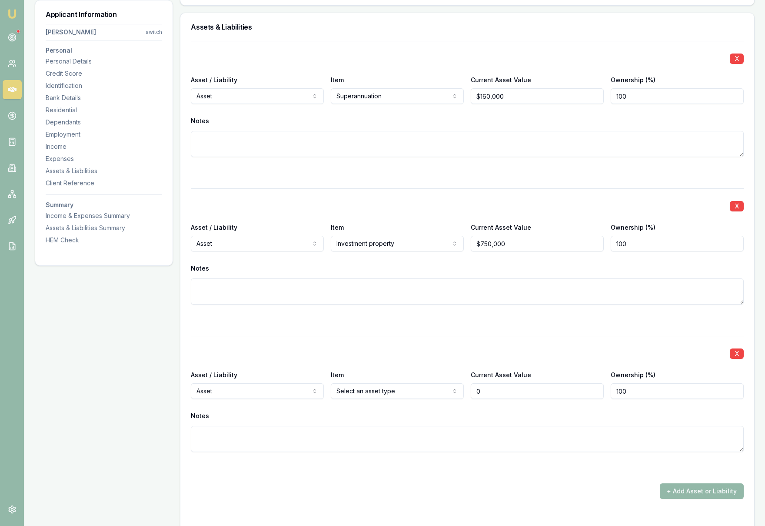
type input "$0"
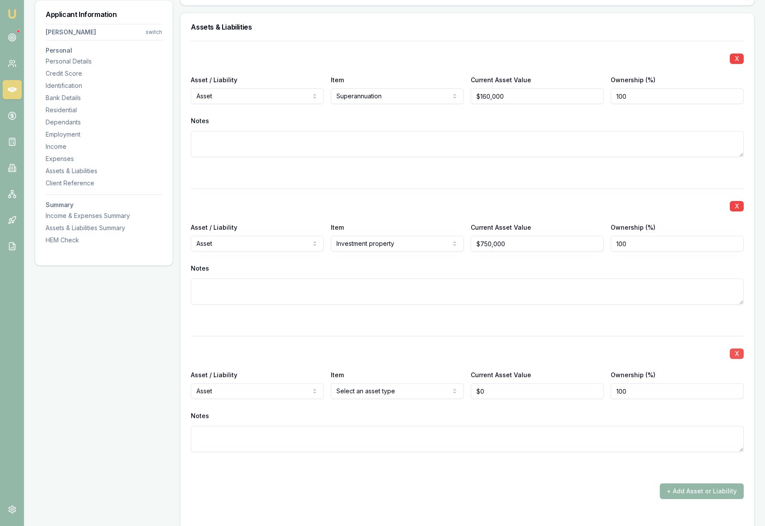
click at [739, 354] on button "X" at bounding box center [737, 353] width 14 height 10
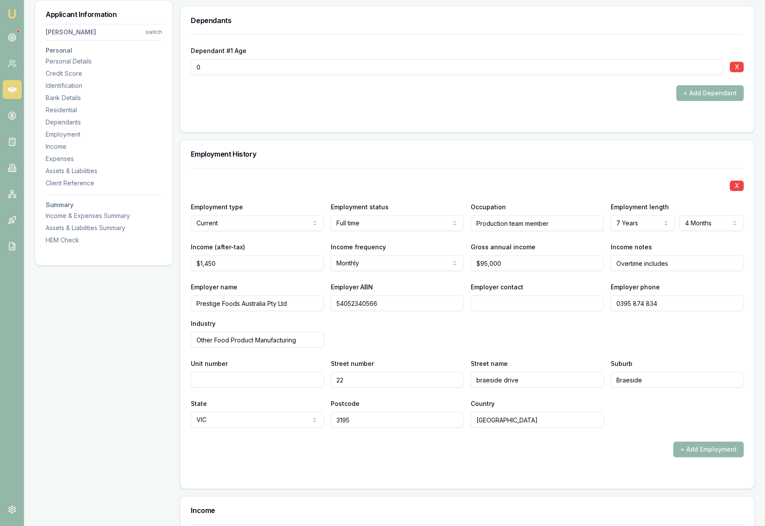
scroll to position [1066, 0]
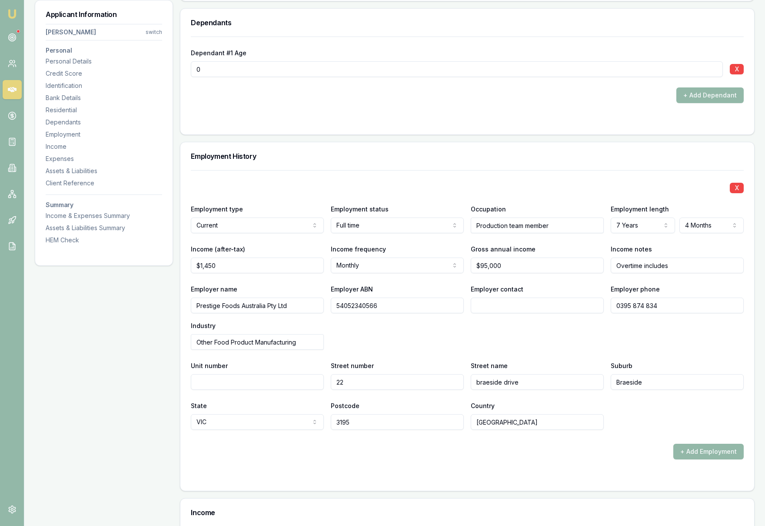
select select "WEEKLY"
click at [468, 330] on div "Employer name Prestige Foods Australia Pty Ltd Employer ABN 54052340566 Employe…" at bounding box center [467, 317] width 553 height 66
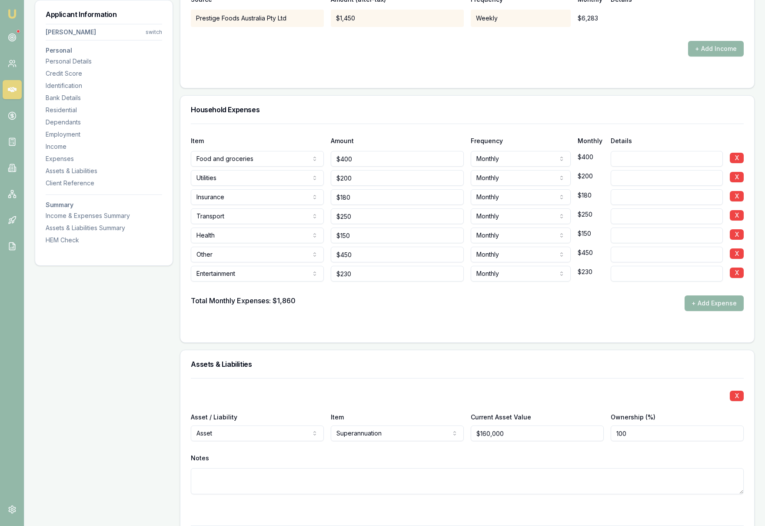
scroll to position [1605, 0]
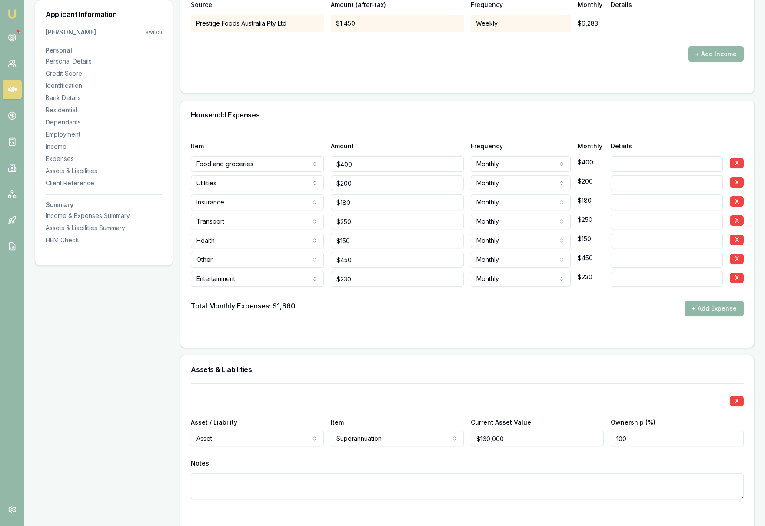
click at [710, 308] on button "+ Add Expense" at bounding box center [714, 308] width 59 height 16
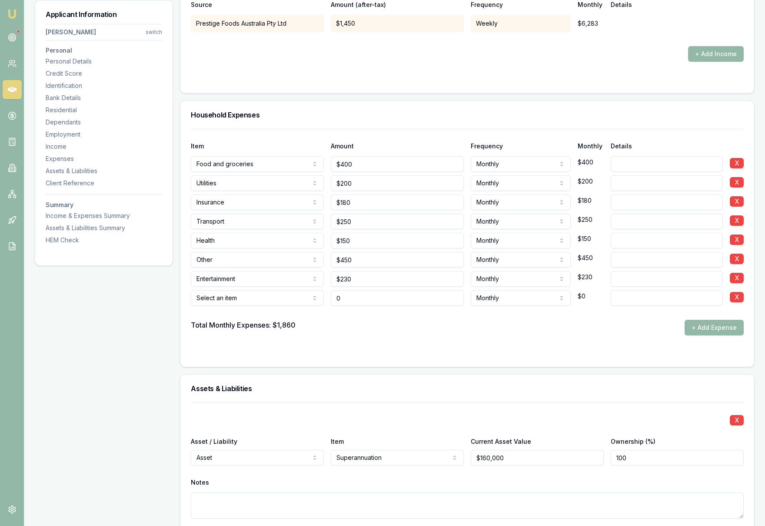
click at [359, 301] on input "0" at bounding box center [397, 298] width 133 height 16
drag, startPoint x: 357, startPoint y: 300, endPoint x: 334, endPoint y: 300, distance: 23.1
click at [334, 300] on input "0" at bounding box center [397, 298] width 133 height 16
type input "$2,600"
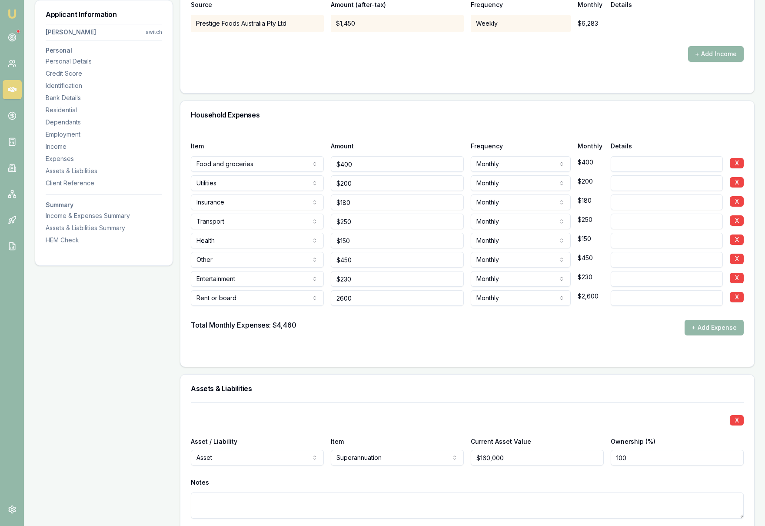
click at [374, 299] on input "2600" at bounding box center [397, 298] width 133 height 16
type input "$2,100"
click at [438, 329] on div "Total Monthly Expenses: $4,460 + Add Expense" at bounding box center [467, 328] width 553 height 16
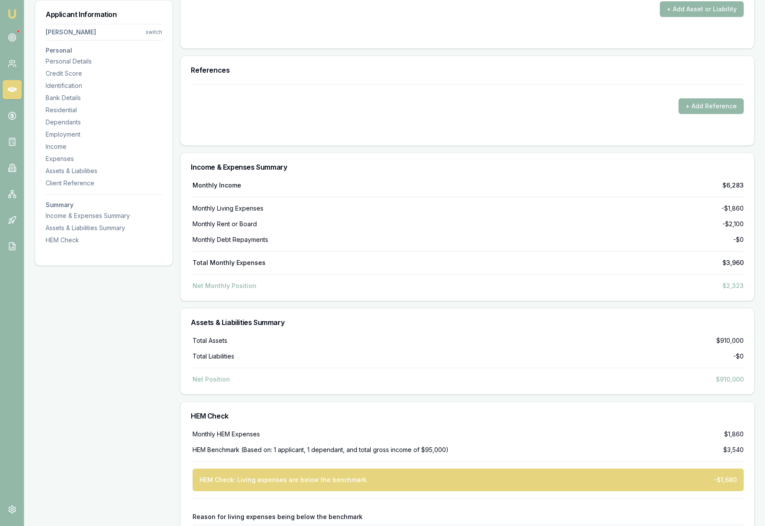
scroll to position [2372, 0]
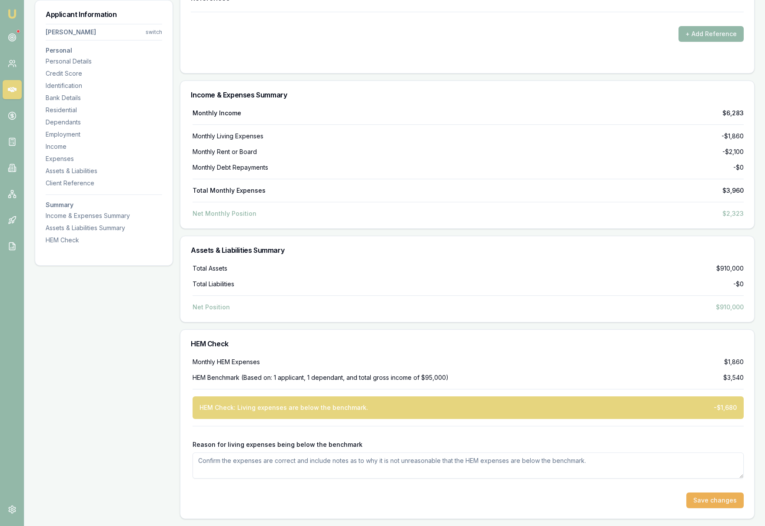
click at [483, 433] on div at bounding box center [468, 433] width 551 height 14
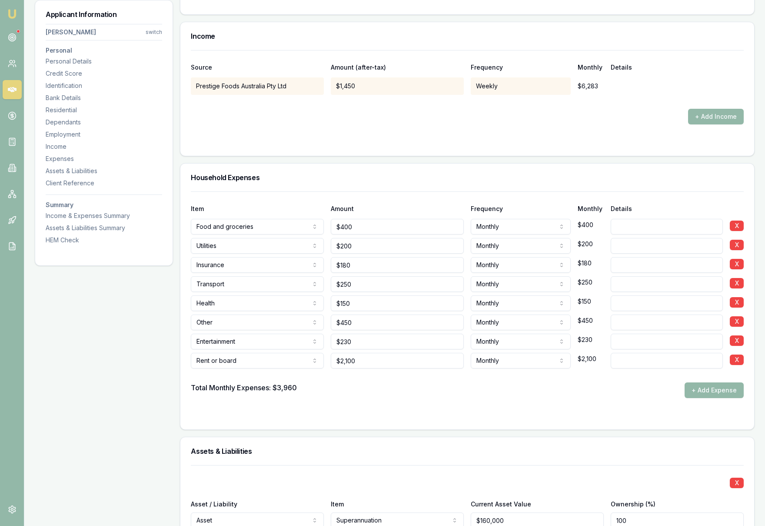
scroll to position [1526, 0]
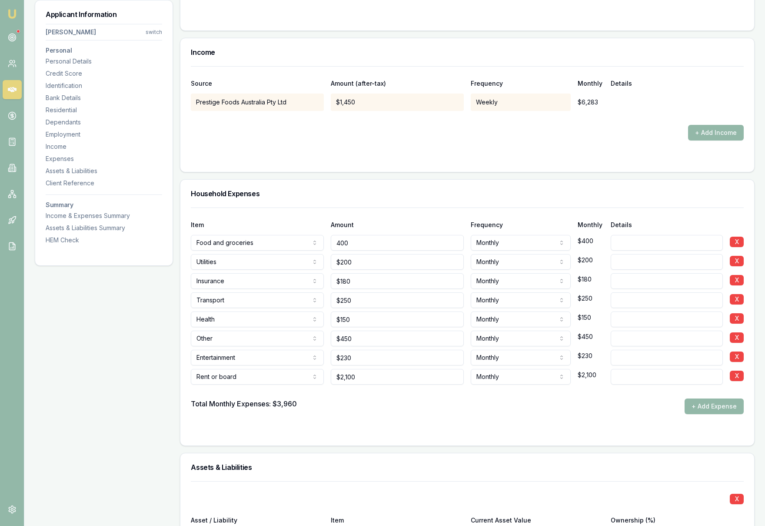
click at [366, 244] on input "400" at bounding box center [397, 243] width 133 height 16
type input "4"
type input "$600"
click at [424, 190] on div "Household Expenses" at bounding box center [467, 194] width 574 height 28
click at [364, 265] on input "200" at bounding box center [397, 262] width 133 height 16
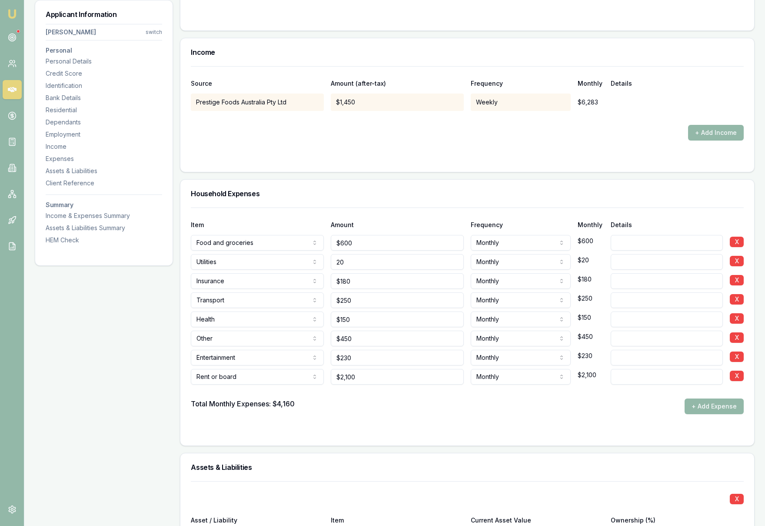
type input "2"
type input "$300"
click at [411, 217] on div "Item Amount Frequency Monthly Details" at bounding box center [467, 219] width 553 height 23
click at [428, 410] on div "Total Monthly Expenses: $4,260 + Add Expense" at bounding box center [467, 406] width 553 height 16
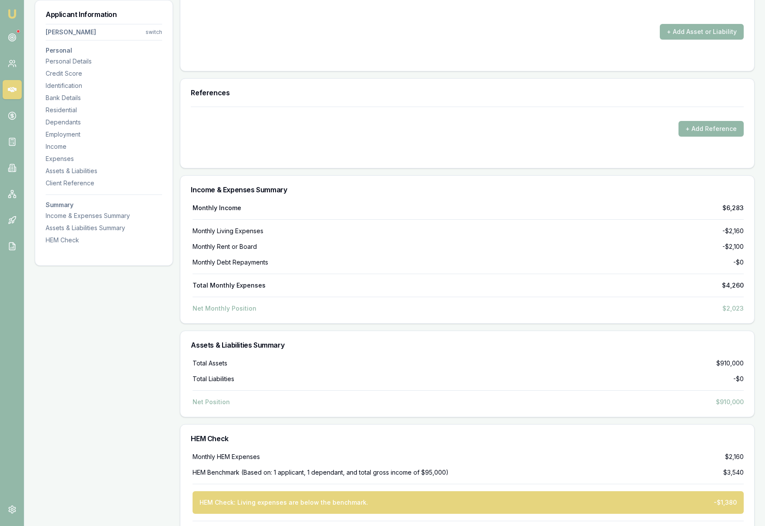
scroll to position [2372, 0]
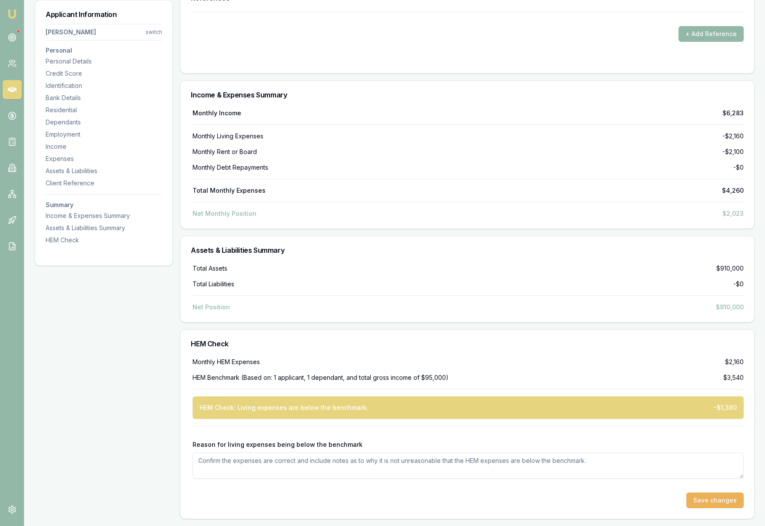
click at [352, 467] on textarea "Reason for living expenses being below the benchmark" at bounding box center [468, 465] width 551 height 26
type textarea "C"
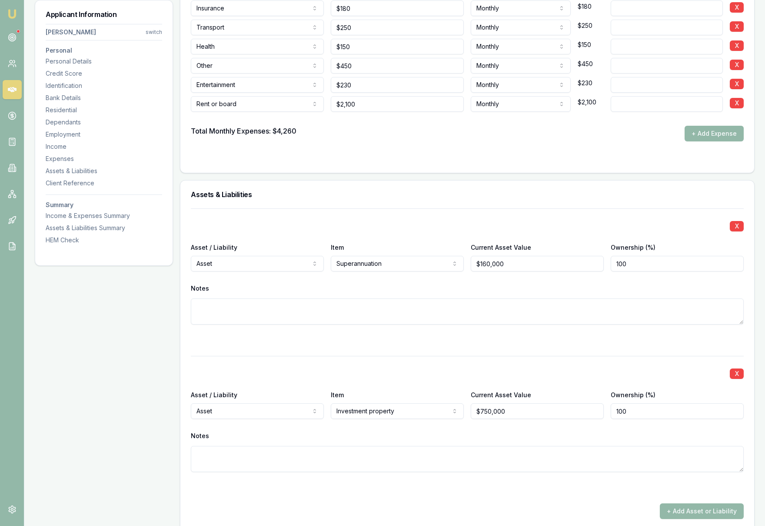
scroll to position [1668, 0]
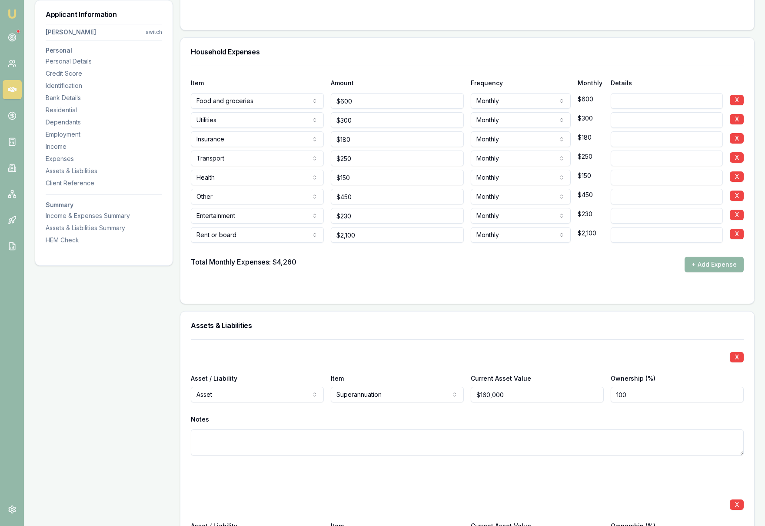
click at [720, 267] on button "+ Add Expense" at bounding box center [714, 265] width 59 height 16
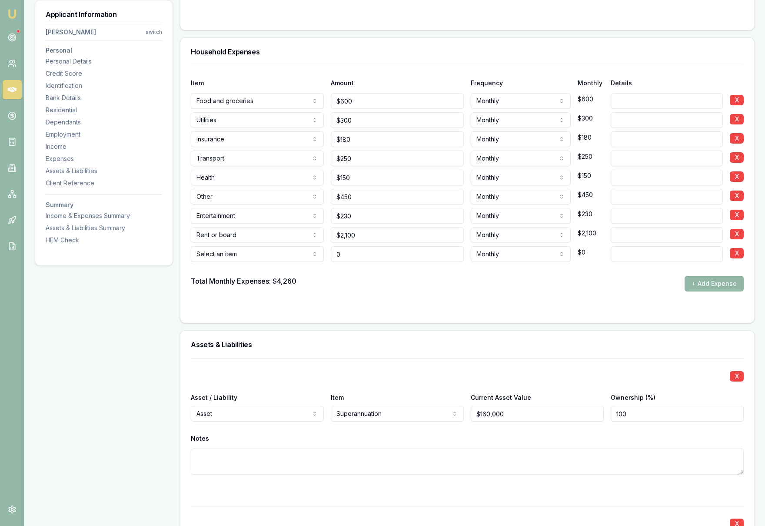
type input "$0"
click at [620, 200] on input at bounding box center [667, 197] width 112 height 16
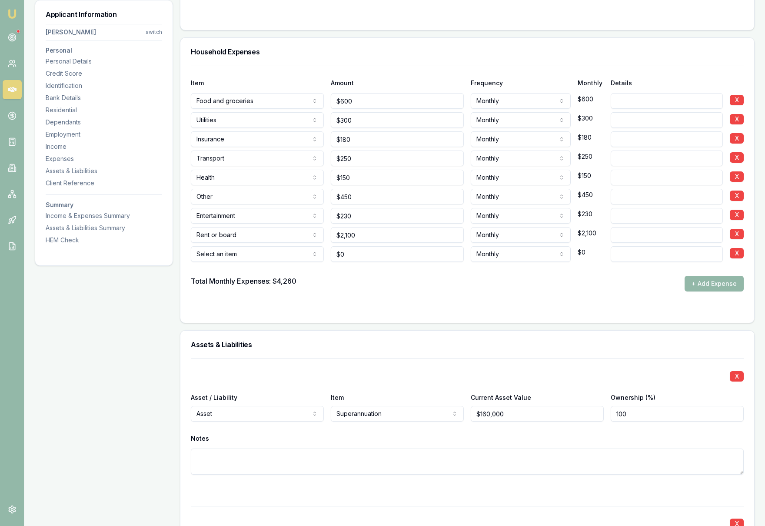
click at [627, 237] on input at bounding box center [667, 235] width 112 height 16
type input "Mortgage"
click at [619, 285] on div "Total Monthly Expenses: $4,260 + Add Expense" at bounding box center [467, 284] width 553 height 16
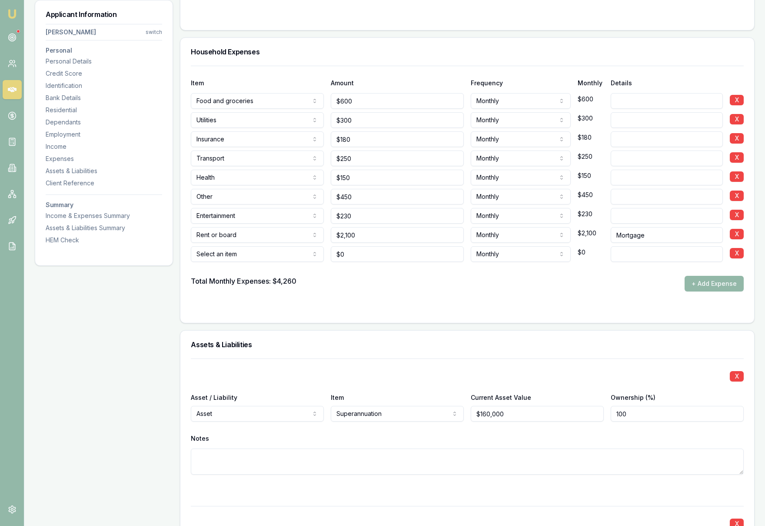
select select "OTHER"
type input "0"
click at [406, 257] on input "0" at bounding box center [397, 254] width 133 height 16
type input "$90"
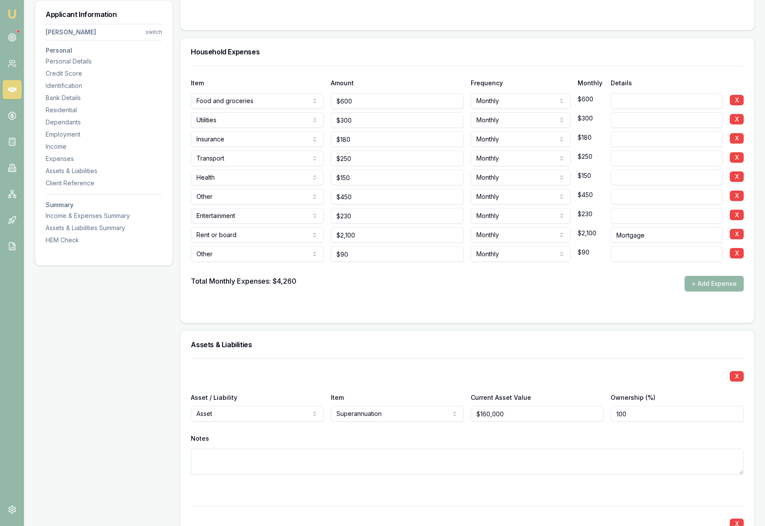
click at [627, 255] on input at bounding box center [667, 254] width 112 height 16
type input "phone and internet"
click at [648, 283] on div "Total Monthly Expenses: $4,260 + Add Expense" at bounding box center [467, 284] width 553 height 16
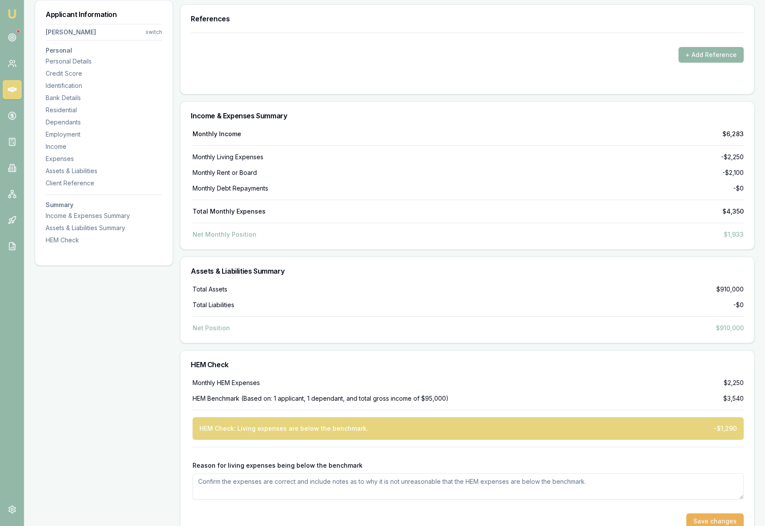
scroll to position [2392, 0]
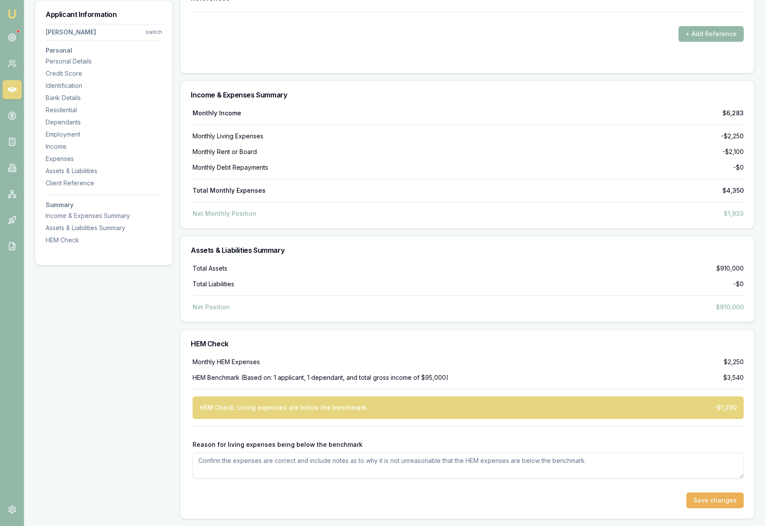
click at [535, 359] on div "Monthly HEM Expenses $2,250" at bounding box center [468, 361] width 551 height 9
click at [307, 465] on textarea "Reason for living expenses being below the benchmark" at bounding box center [468, 465] width 551 height 26
type textarea "C"
click at [275, 468] on textarea "Reason for living expenses being below the benchmark" at bounding box center [468, 465] width 551 height 26
click at [320, 461] on textarea "Client is economy user and sharing livingexpenses" at bounding box center [468, 465] width 551 height 26
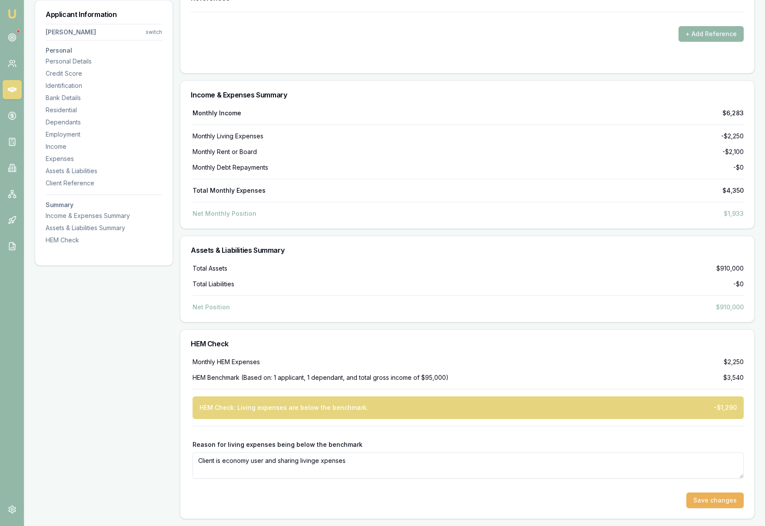
click at [367, 464] on textarea "Client is economy user and sharing livinge xpenses" at bounding box center [468, 465] width 551 height 26
click at [321, 461] on textarea "Client is economy user and sharing livinge xpenses" at bounding box center [468, 465] width 551 height 26
click at [362, 460] on textarea "Client is economy user and sharing living expenses" at bounding box center [468, 465] width 551 height 26
type textarea "Client is economy user and sharing living expenses with his wife"
click at [477, 496] on div "Save changes" at bounding box center [468, 500] width 551 height 16
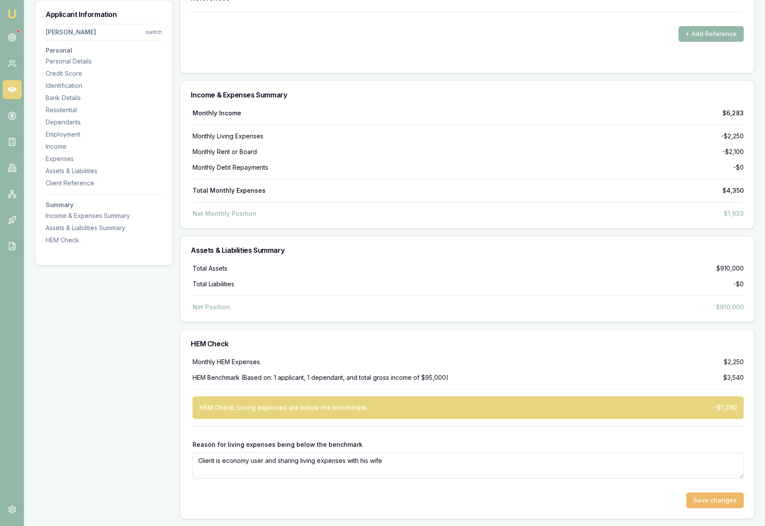
click at [722, 505] on button "Save changes" at bounding box center [715, 500] width 57 height 16
click at [707, 503] on button "Save changes" at bounding box center [715, 500] width 57 height 16
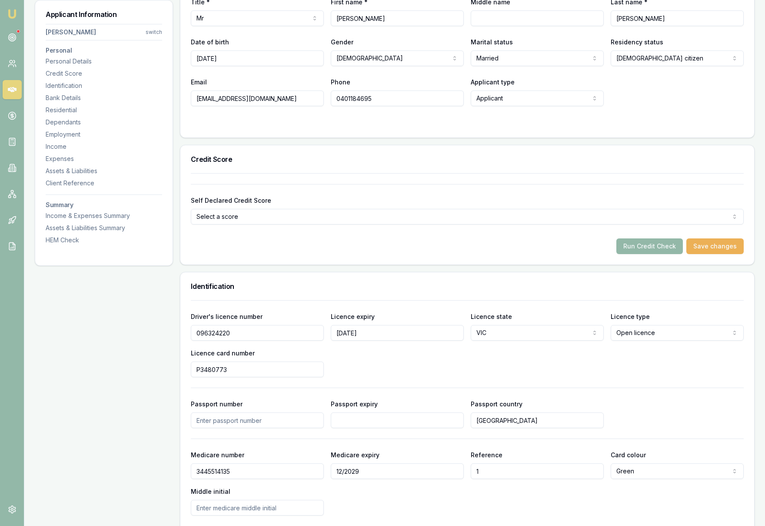
scroll to position [0, 0]
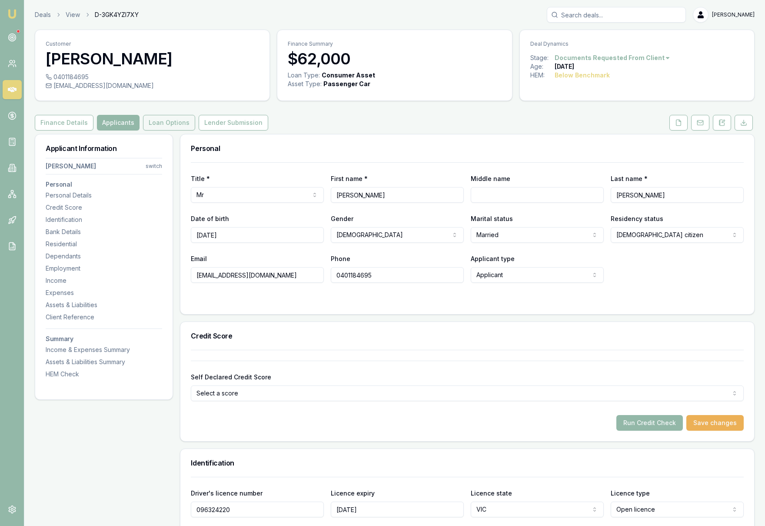
click at [154, 122] on button "Loan Options" at bounding box center [169, 123] width 52 height 16
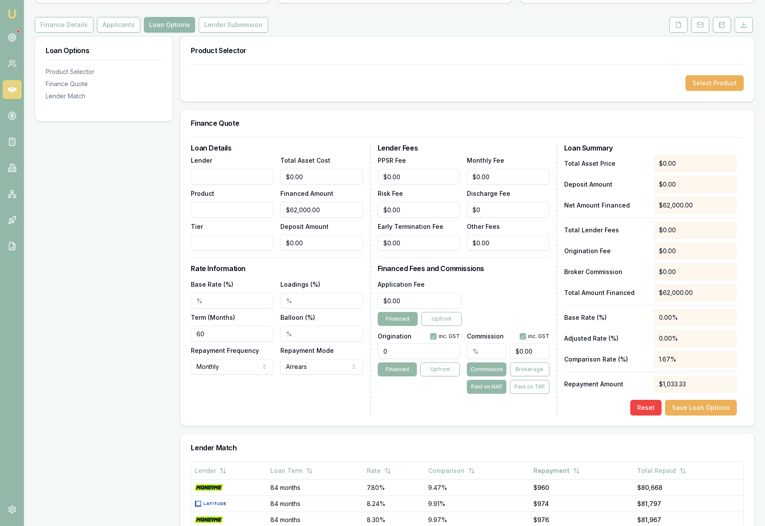
scroll to position [81, 0]
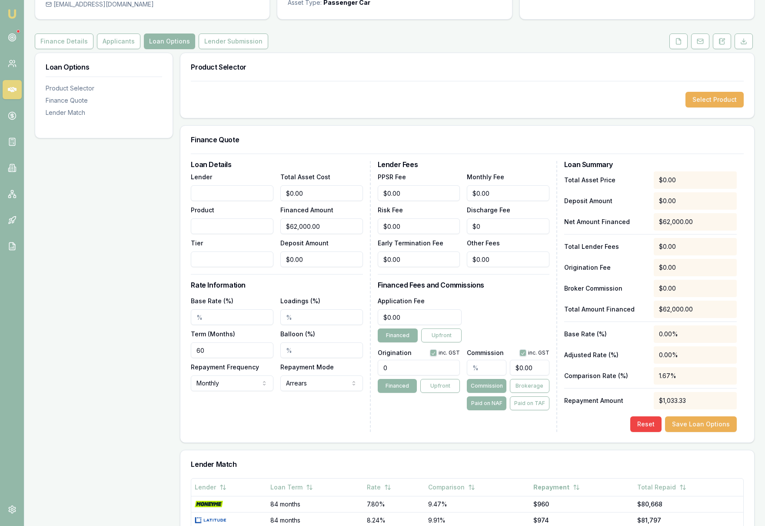
click at [243, 193] on input "Lender" at bounding box center [232, 193] width 83 height 16
type input "plenti"
click at [238, 210] on div "Product" at bounding box center [232, 219] width 83 height 30
click at [238, 322] on input "Base Rate (%)" at bounding box center [232, 317] width 83 height 16
type input "7.59%"
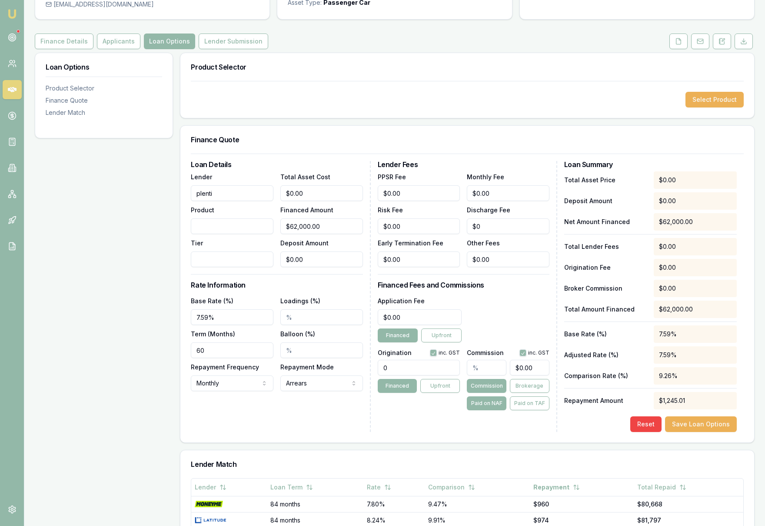
click at [299, 318] on input "Loadings (%)" at bounding box center [321, 317] width 83 height 16
type input "2.00%"
click at [345, 286] on h3 "Rate Information" at bounding box center [277, 284] width 172 height 7
click at [401, 368] on input "0" at bounding box center [419, 368] width 83 height 16
drag, startPoint x: 401, startPoint y: 368, endPoint x: 414, endPoint y: 363, distance: 13.8
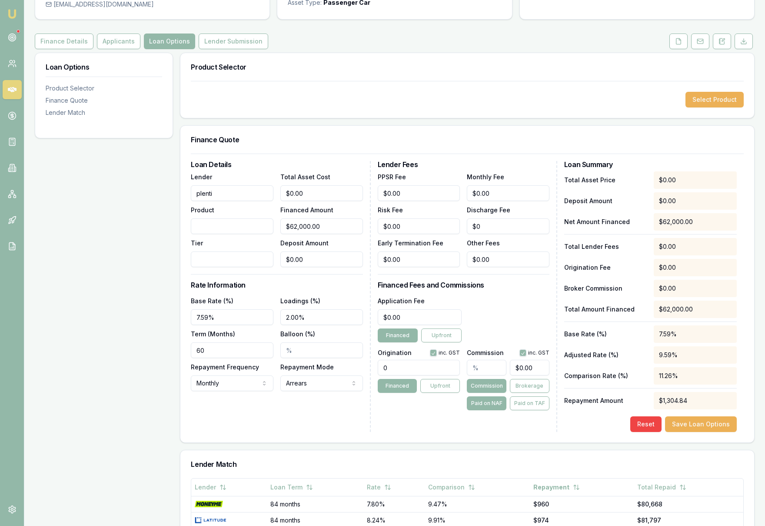
click at [414, 363] on input "0" at bounding box center [419, 368] width 83 height 16
type input "0"
type input "0.00"
click at [401, 316] on input "0" at bounding box center [420, 317] width 84 height 16
drag, startPoint x: 398, startPoint y: 316, endPoint x: 372, endPoint y: 316, distance: 25.7
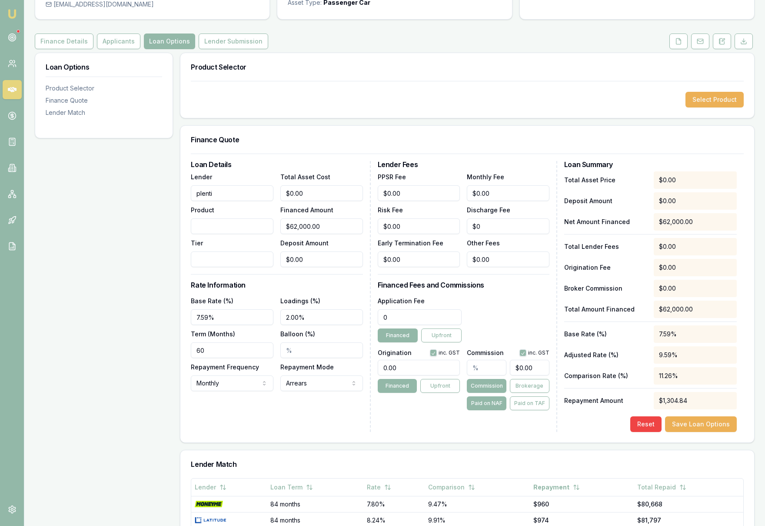
click at [372, 316] on div "Loan Details Lender plenti Product Tier Total Asset Cost $0.00 Financed Amount …" at bounding box center [467, 296] width 553 height 271
type input "$1,100.00"
click at [490, 308] on div "Application Fee $1,100.00 Financed Upfront" at bounding box center [464, 318] width 172 height 47
click at [487, 366] on input "text" at bounding box center [487, 368] width 40 height 16
type input "2"
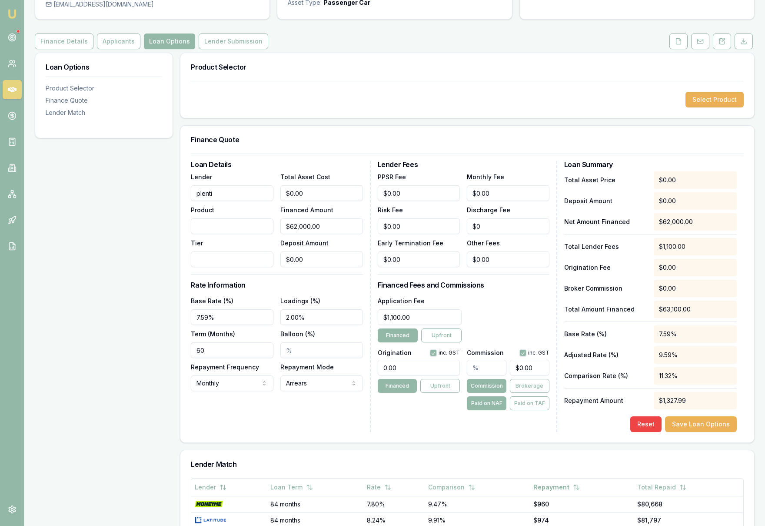
type input "$1,240.00"
type input "2.00%"
click at [523, 319] on div "Application Fee $1,100.00 Financed Upfront" at bounding box center [464, 318] width 172 height 47
click at [520, 368] on input "1240" at bounding box center [530, 368] width 40 height 16
type input "1240"
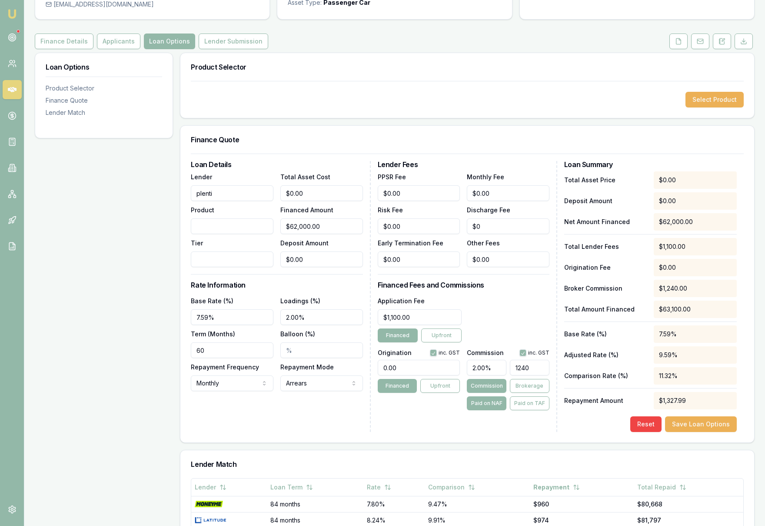
drag, startPoint x: 536, startPoint y: 365, endPoint x: 505, endPoint y: 366, distance: 30.9
click at [505, 366] on div "2.00% 1240" at bounding box center [508, 365] width 83 height 19
type input "0.004838709677419355"
type input "3"
type input "0.05"
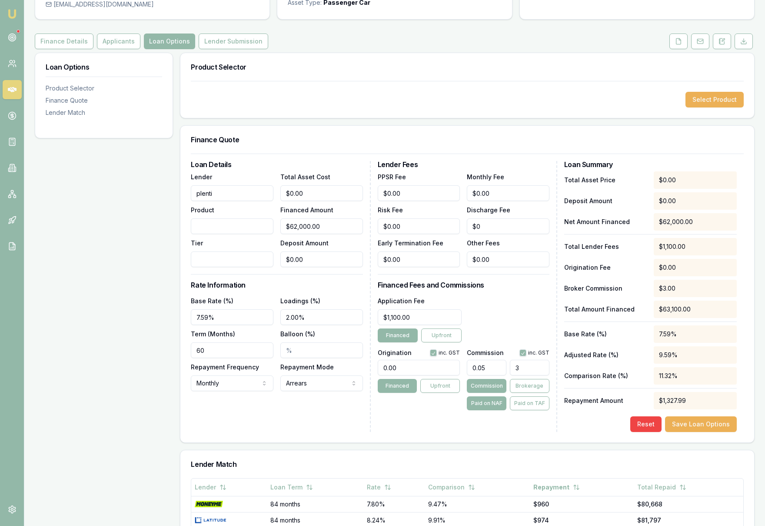
type input "31"
type input "0.5129032258064516"
type input "318"
type input "5.135483870967742"
type input "3184"
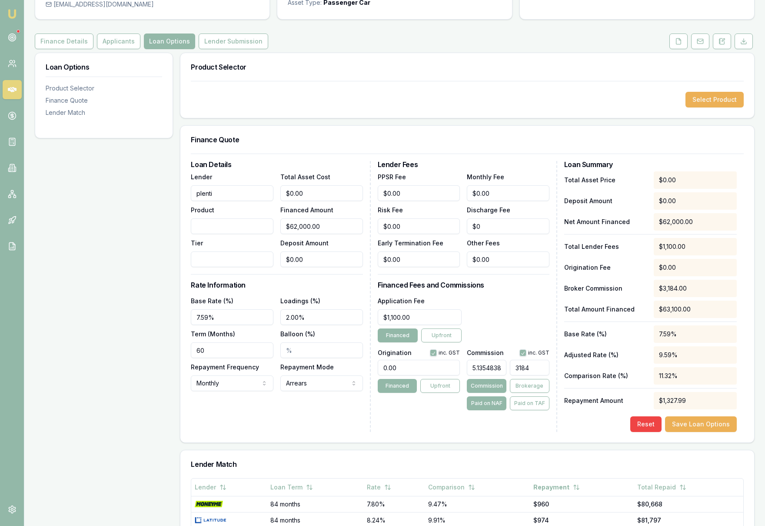
click button "Save Loan Options" at bounding box center [701, 424] width 72 height 16
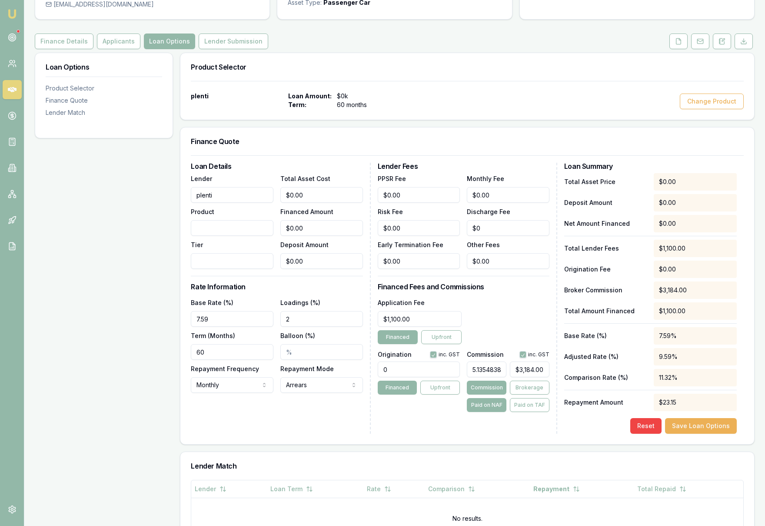
click at [684, 402] on div "$23.15" at bounding box center [695, 402] width 83 height 17
click at [530, 389] on button "Brokerage" at bounding box center [530, 387] width 40 height 14
click at [494, 389] on button "Commission" at bounding box center [487, 387] width 40 height 14
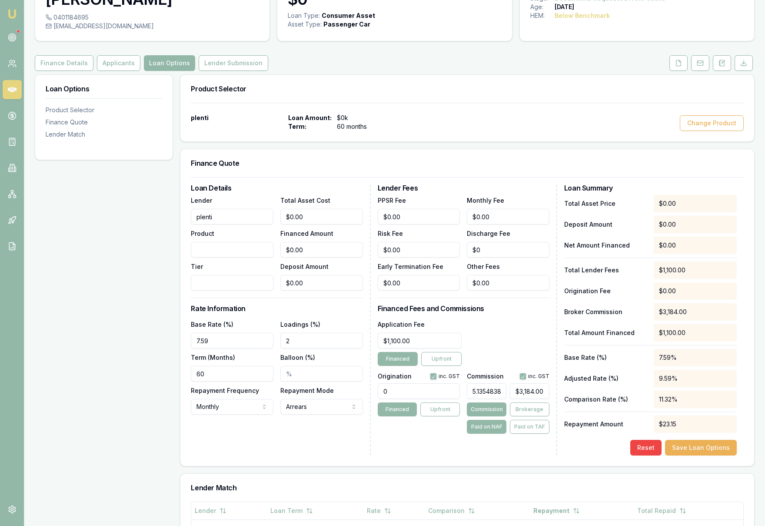
scroll to position [64, 0]
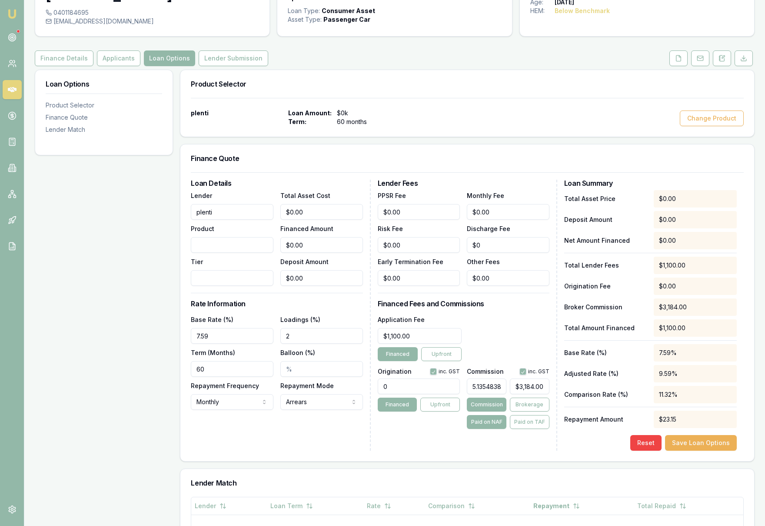
type input "0"
click at [314, 214] on input "0" at bounding box center [321, 212] width 83 height 16
type input "6"
type input "$6.00"
type input "62"
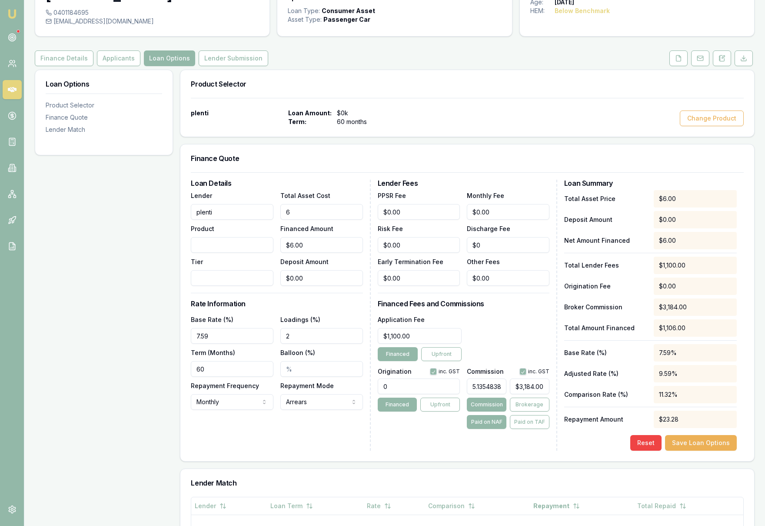
type input "$62.00"
type input "620"
type input "$620.00"
type input "6200"
type input "$6,200.00"
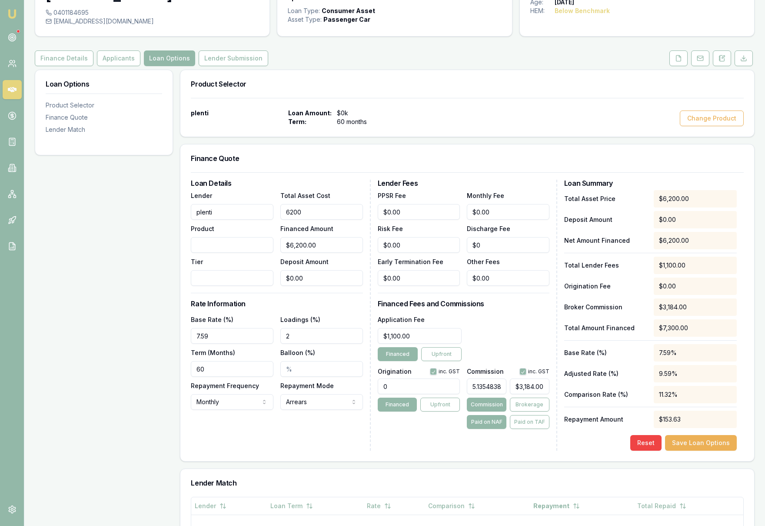
type input "62000"
type input "$62,000.00"
click at [364, 230] on div "Loan Details Lender plenti Product Tier Total Asset Cost $62,000.00 Financed Am…" at bounding box center [281, 315] width 180 height 271
click at [408, 386] on input "0" at bounding box center [419, 386] width 83 height 16
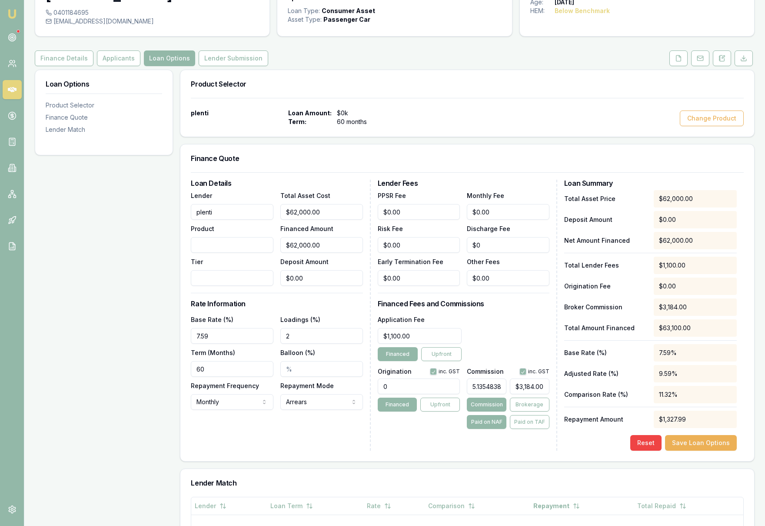
drag, startPoint x: 408, startPoint y: 386, endPoint x: 366, endPoint y: 386, distance: 41.7
click at [366, 386] on div "Loan Details Lender plenti Product Tier Total Asset Cost $62,000.00 Financed Am…" at bounding box center [467, 315] width 553 height 271
type input "1100.00"
click at [414, 428] on div "Origination inc. GST 1100.00 Financed Upfront" at bounding box center [419, 396] width 83 height 64
drag, startPoint x: 415, startPoint y: 335, endPoint x: 380, endPoint y: 335, distance: 35.7
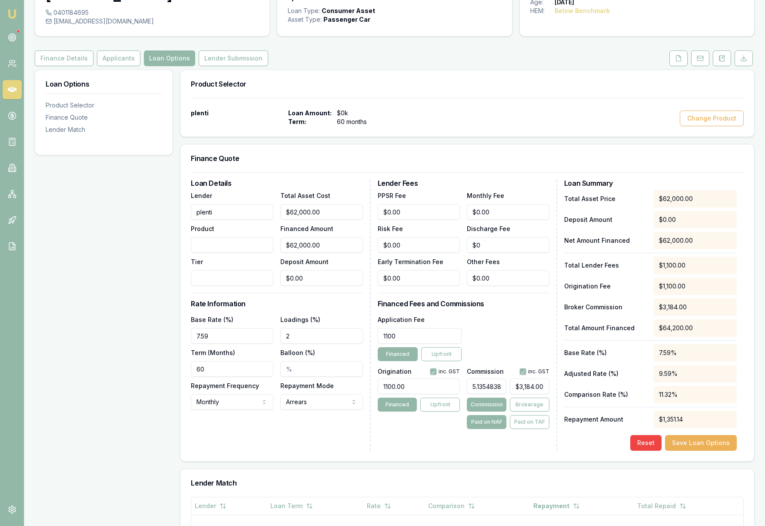
click at [380, 335] on input "1100" at bounding box center [420, 336] width 84 height 16
click at [450, 436] on div "Lender Fees PPSR Fee $0.00 Monthly Fee $0.00 Risk Fee $0.00 Discharge Fee $0 Ea…" at bounding box center [468, 315] width 180 height 271
click at [401, 408] on button "Financed" at bounding box center [398, 404] width 40 height 14
click at [404, 407] on button "Financed" at bounding box center [398, 404] width 40 height 14
click at [414, 430] on div "Lender Fees PPSR Fee $0.00 Monthly Fee $0.00 Risk Fee $0.00 Discharge Fee $0 Ea…" at bounding box center [468, 315] width 180 height 271
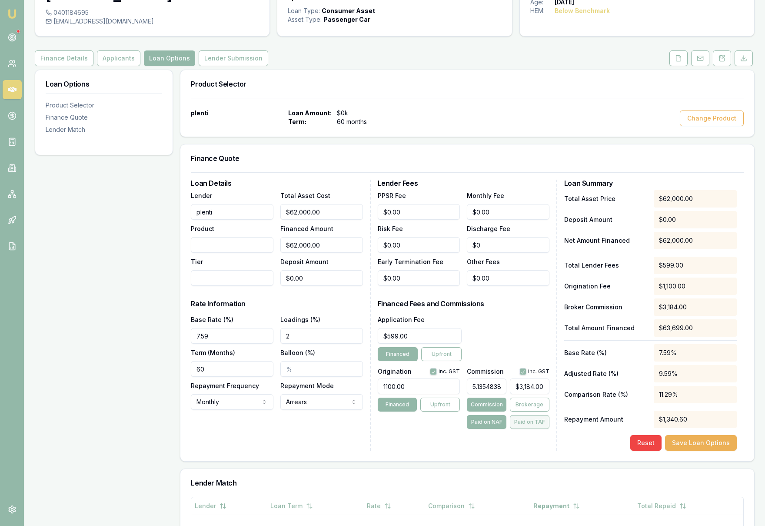
click at [534, 425] on button "Paid on TAF" at bounding box center [530, 422] width 40 height 14
click at [494, 425] on button "Paid on NAF" at bounding box center [487, 422] width 40 height 14
click at [540, 401] on button "Brokerage" at bounding box center [530, 404] width 40 height 14
click at [490, 404] on button "Commission" at bounding box center [487, 404] width 40 height 14
click at [504, 444] on div "Lender Fees PPSR Fee $0.00 Monthly Fee $0.00 Risk Fee $0.00 Discharge Fee $0 Ea…" at bounding box center [468, 315] width 180 height 271
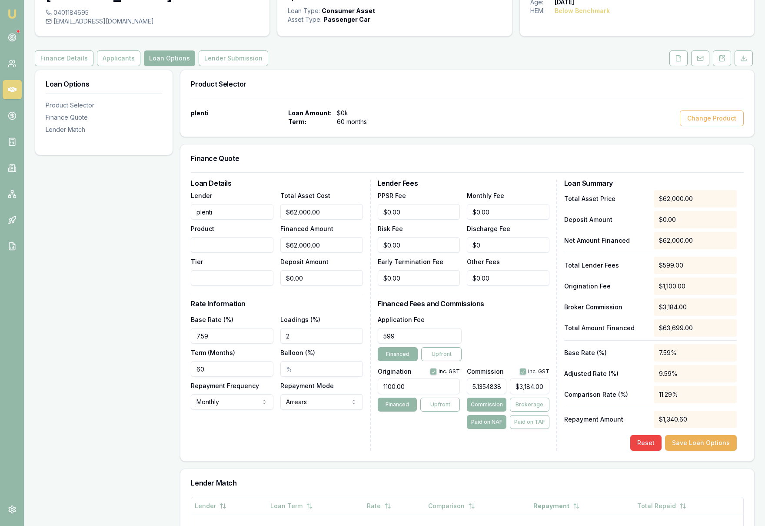
drag, startPoint x: 414, startPoint y: 336, endPoint x: 360, endPoint y: 336, distance: 53.5
click at [360, 336] on div "Loan Details Lender plenti Product Tier Total Asset Cost $62,000.00 Financed Am…" at bounding box center [467, 315] width 553 height 271
type input "0"
type input "$0.00"
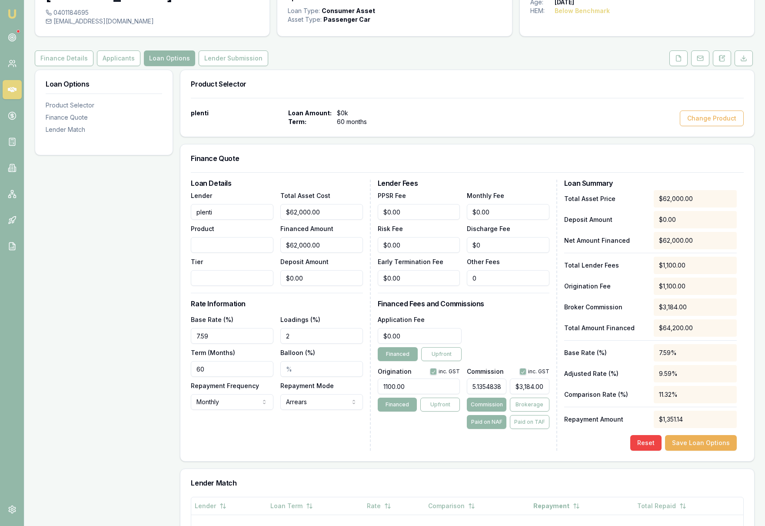
drag, startPoint x: 499, startPoint y: 275, endPoint x: 454, endPoint y: 275, distance: 44.4
click at [454, 275] on div "PPSR Fee $0.00 Monthly Fee $0.00 Risk Fee $0.00 Discharge Fee $0 Early Terminat…" at bounding box center [464, 238] width 172 height 96
type input "$599.00"
click at [510, 320] on div "Application Fee $0.00 Financed Upfront" at bounding box center [464, 337] width 172 height 47
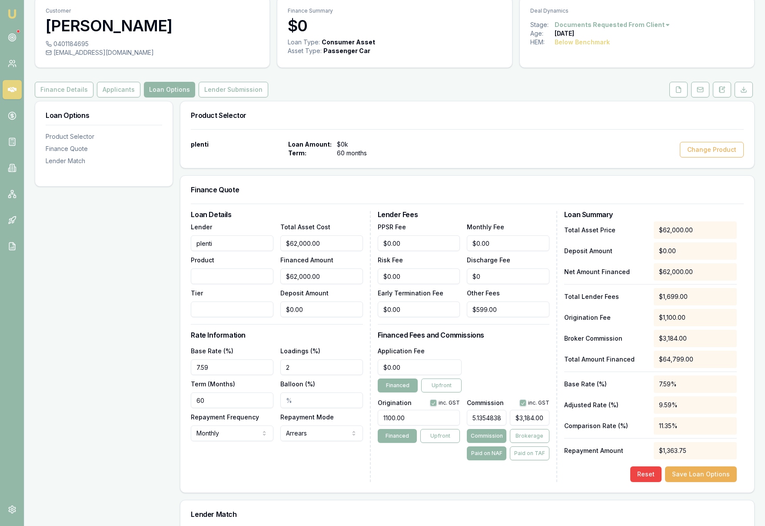
scroll to position [0, 0]
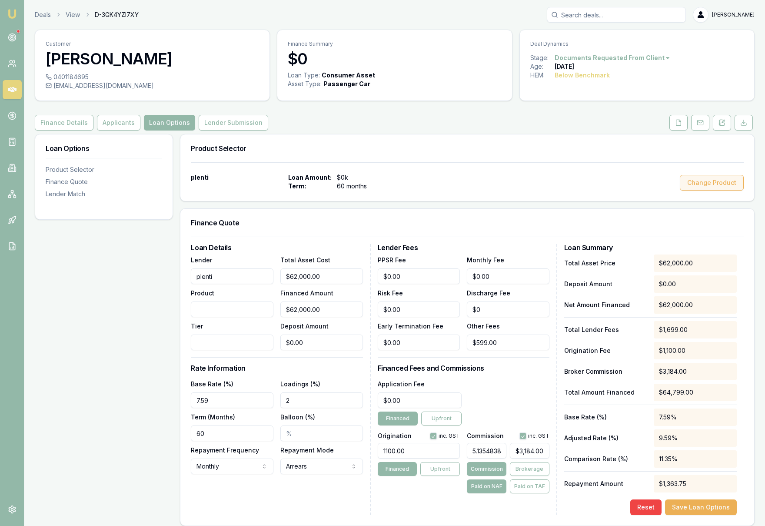
click at [723, 181] on button "Change Product" at bounding box center [712, 183] width 64 height 16
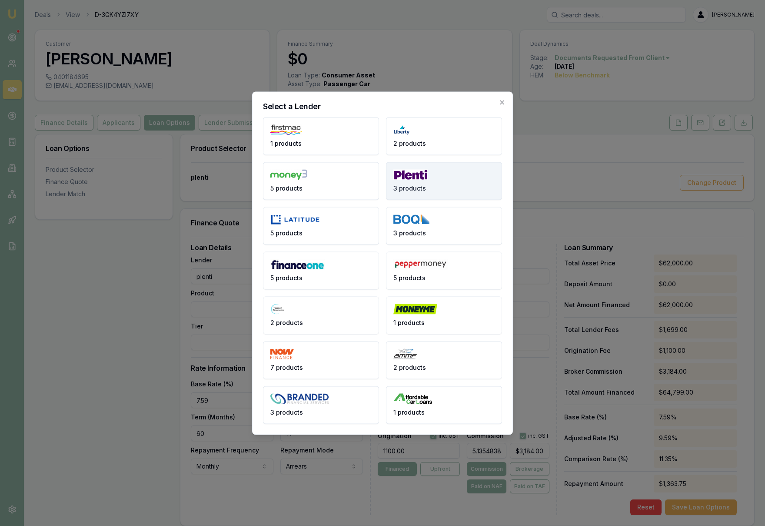
click at [430, 186] on button "3 products" at bounding box center [444, 181] width 116 height 38
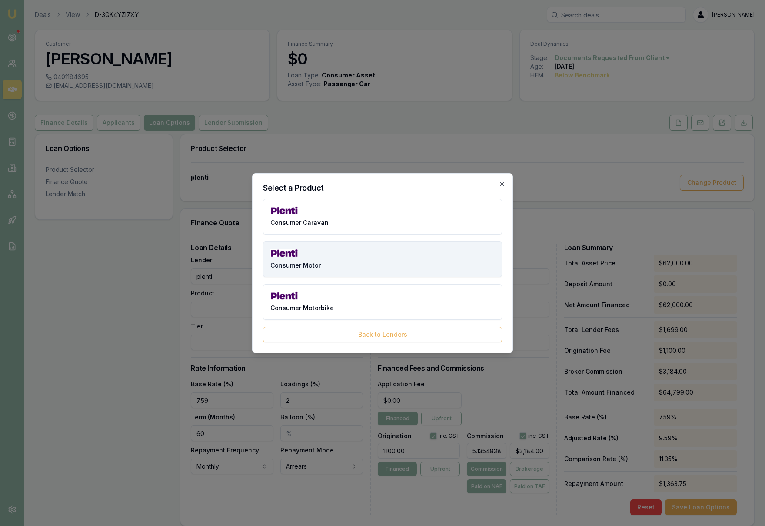
click at [407, 258] on button "Consumer Motor" at bounding box center [382, 259] width 239 height 36
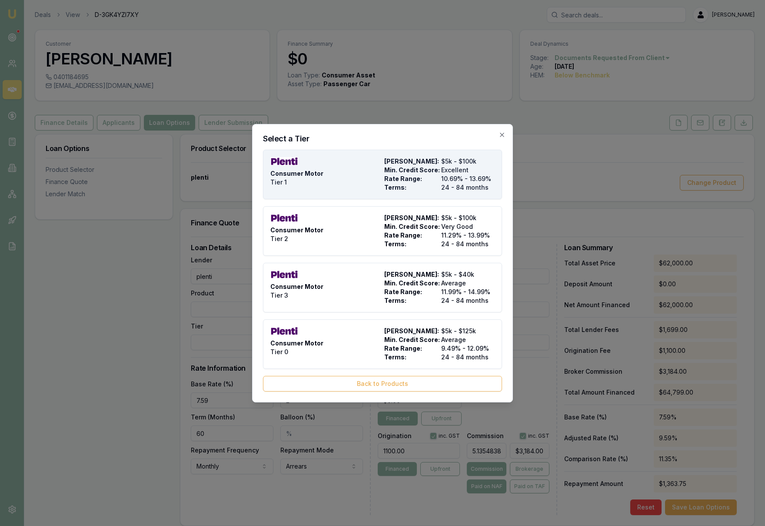
click at [361, 184] on div "Consumer Motor Tier 1" at bounding box center [325, 174] width 110 height 35
type input "Plenti"
type input "Consumer Motor"
type input "Tier 1"
type input "$0.00"
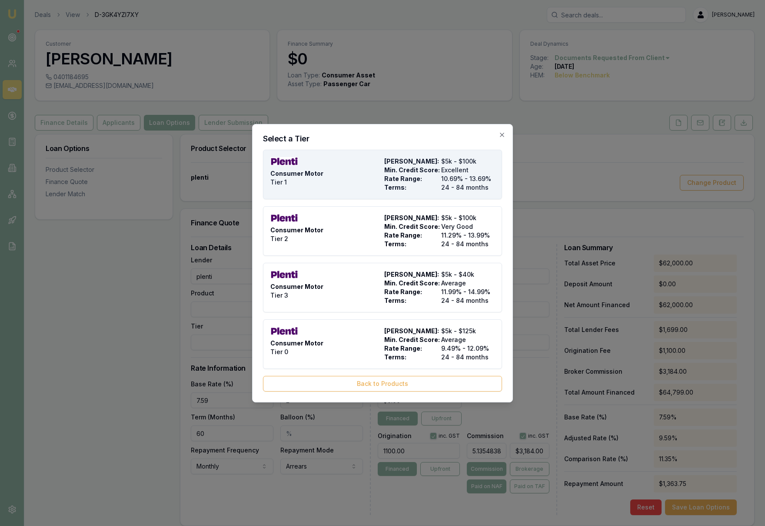
type input "$0.00"
type input "10.69"
type input "24"
type input "$9.90"
type input "$0.00"
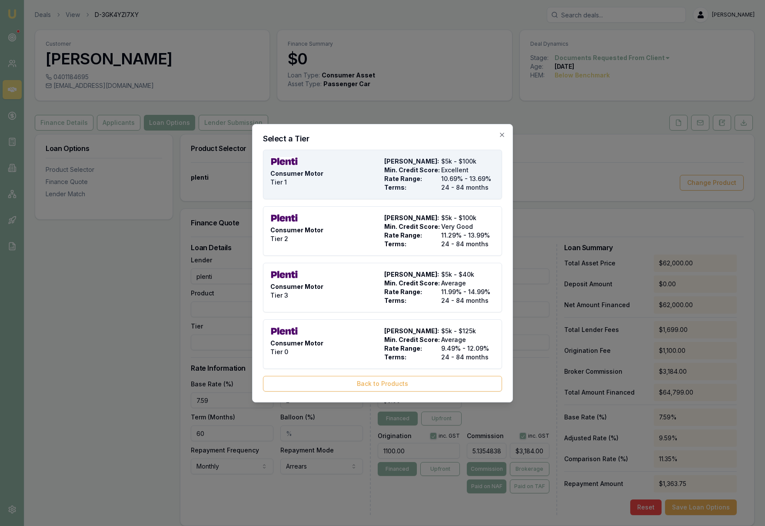
type input "$599.00"
type input "990"
type input "4"
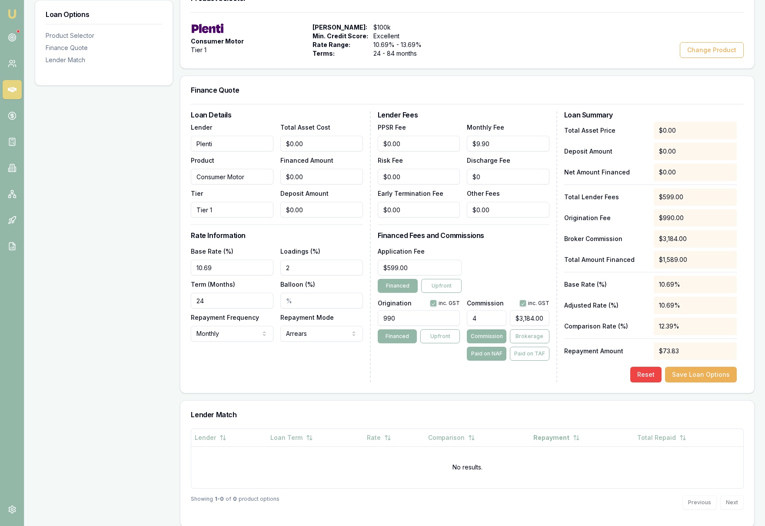
scroll to position [158, 0]
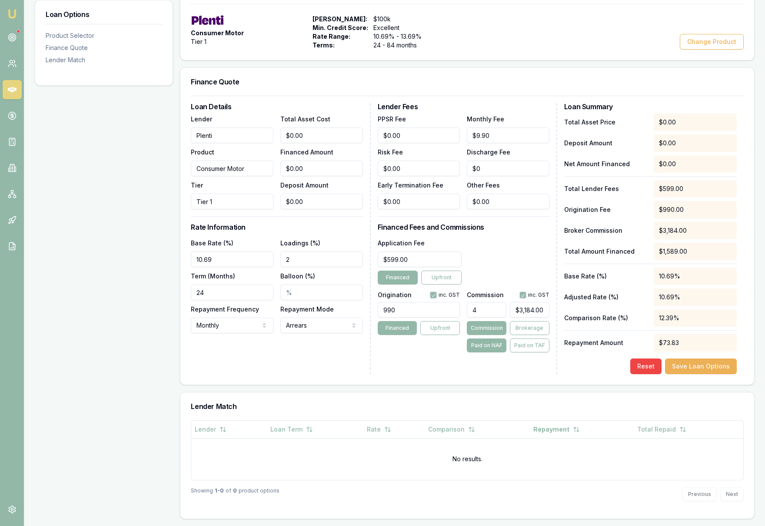
drag, startPoint x: 220, startPoint y: 260, endPoint x: 147, endPoint y: 263, distance: 72.2
click at [147, 263] on div "Loan Options Product Selector Finance Quote Lender Match Product Selector Consu…" at bounding box center [395, 247] width 720 height 543
type input "1"
type input "7.59%"
click at [330, 229] on h3 "Rate Information" at bounding box center [277, 227] width 172 height 7
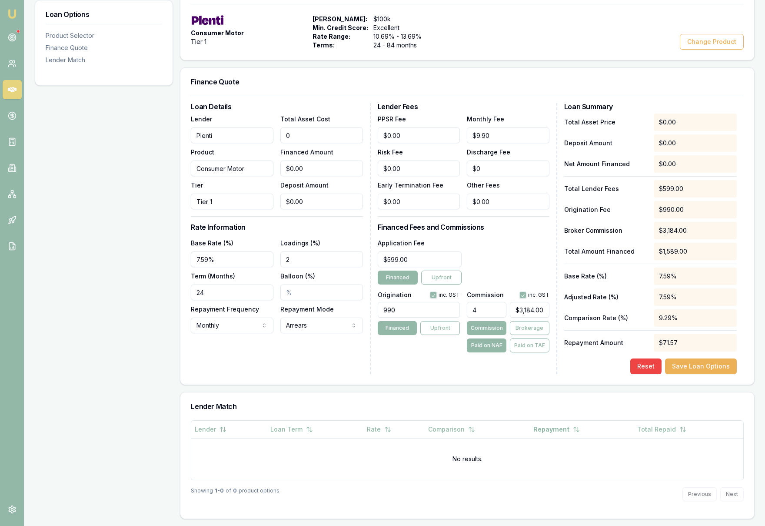
drag, startPoint x: 315, startPoint y: 134, endPoint x: 247, endPoint y: 130, distance: 68.4
click at [247, 130] on div "Lender Plenti Product Consumer Motor Tier Tier 1 Total Asset Cost 0 Financed Am…" at bounding box center [277, 161] width 172 height 96
type input "6"
type input "$6.00"
type input "62"
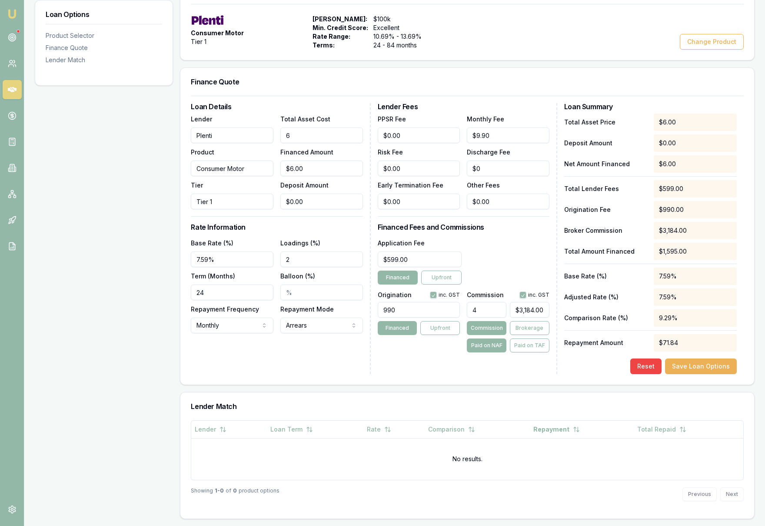
type input "$62.00"
type input "620"
type input "$620.00"
type input "6200"
type input "$6,200.00"
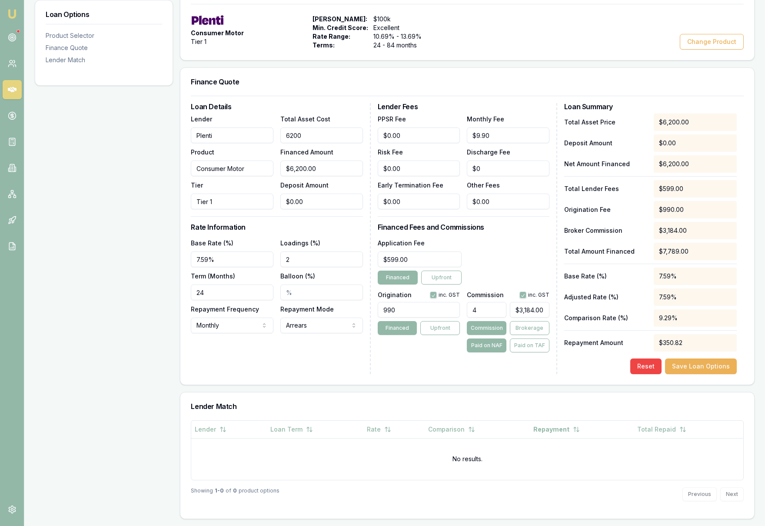
type input "62000"
type input "$62,000.00"
click at [313, 90] on div "Finance Quote" at bounding box center [467, 82] width 574 height 28
drag, startPoint x: 405, startPoint y: 310, endPoint x: 362, endPoint y: 310, distance: 42.6
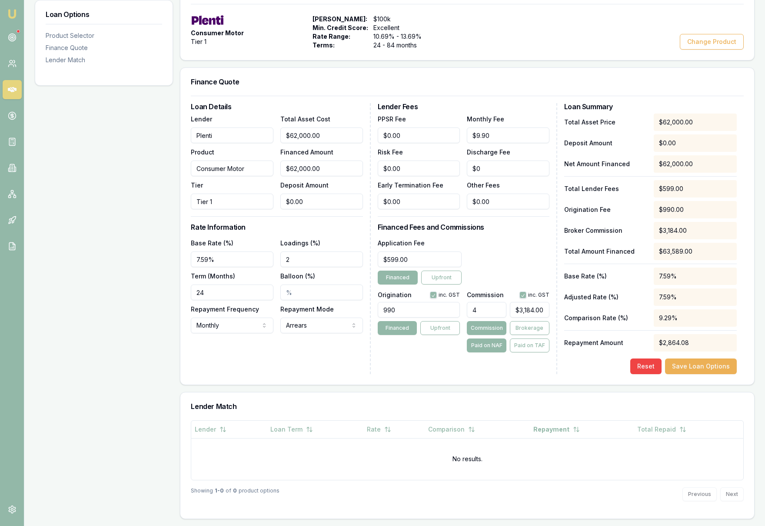
click at [362, 310] on div "Loan Details Lender Plenti Product Consumer Motor Tier Tier 1 Total Asset Cost …" at bounding box center [467, 238] width 553 height 271
type input "1100.00"
click at [504, 247] on div "Application Fee $599.00 Financed Upfront" at bounding box center [464, 260] width 172 height 47
click at [238, 293] on input "24" at bounding box center [232, 292] width 83 height 16
drag, startPoint x: 238, startPoint y: 293, endPoint x: 159, endPoint y: 294, distance: 79.1
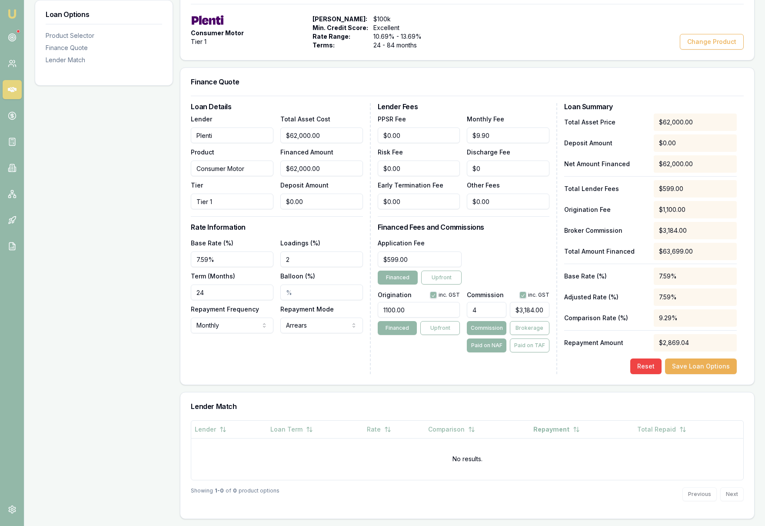
click at [159, 294] on div "Loan Options Product Selector Finance Quote Lender Match Product Selector Consu…" at bounding box center [395, 247] width 720 height 543
click at [250, 355] on div "Loan Details Lender Plenti Product Consumer Motor Tier Tier 1 Total Asset Cost …" at bounding box center [281, 238] width 180 height 271
click at [222, 293] on input "60" at bounding box center [232, 292] width 83 height 16
drag, startPoint x: 222, startPoint y: 293, endPoint x: 188, endPoint y: 293, distance: 33.5
click at [188, 293] on div "Loan Details Lender Plenti Product Consumer Motor Tier Tier 1 Total Asset Cost …" at bounding box center [467, 240] width 574 height 289
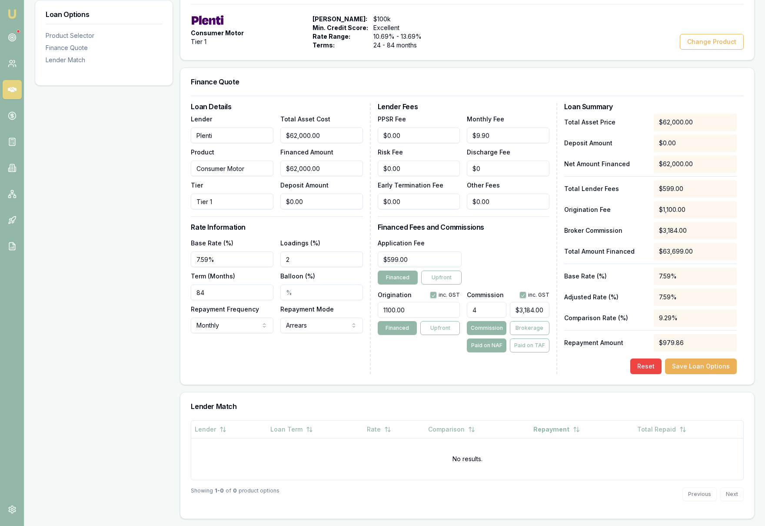
type input "84"
click at [274, 367] on div "Loan Details Lender Plenti Product Consumer Motor Tier Tier 1 Total Asset Cost …" at bounding box center [281, 238] width 180 height 271
click at [280, 358] on div "Loan Details Lender Plenti Product Consumer Motor Tier Tier 1 Total Asset Cost …" at bounding box center [281, 238] width 180 height 271
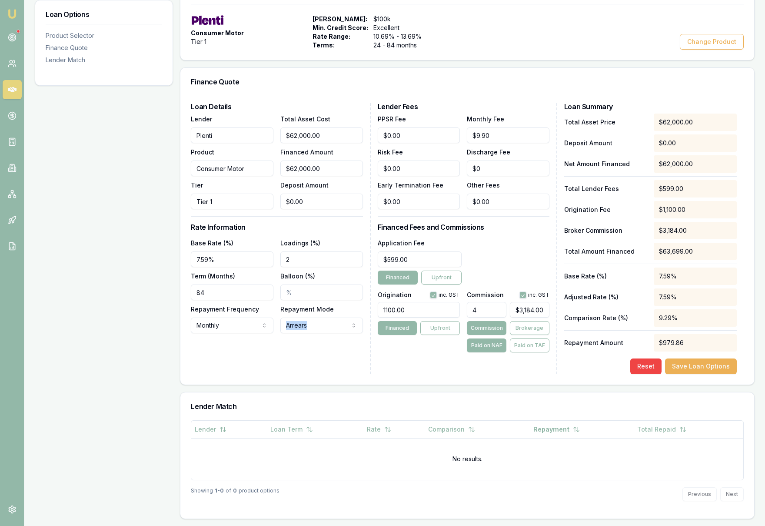
click at [280, 358] on div "Loan Details Lender Plenti Product Consumer Motor Tier Tier 1 Total Asset Cost …" at bounding box center [281, 238] width 180 height 271
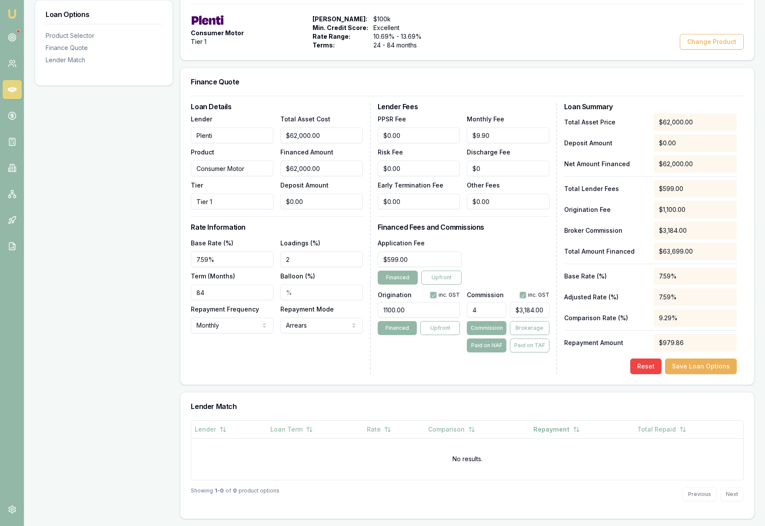
click at [432, 375] on div "Loan Details Lender Plenti Product Consumer Motor Tier Tier 1 Total Asset Cost …" at bounding box center [467, 240] width 574 height 289
click at [692, 340] on div "$979.86" at bounding box center [695, 342] width 83 height 17
click at [696, 365] on button "Save Loan Options" at bounding box center [701, 366] width 72 height 16
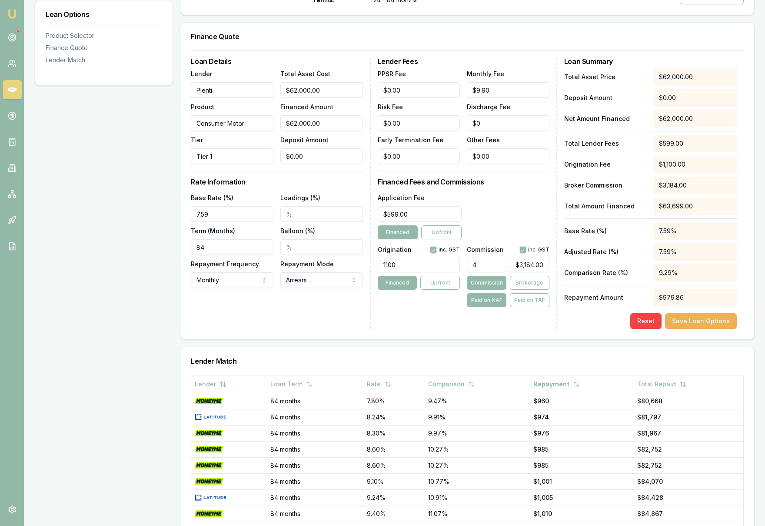
scroll to position [277, 0]
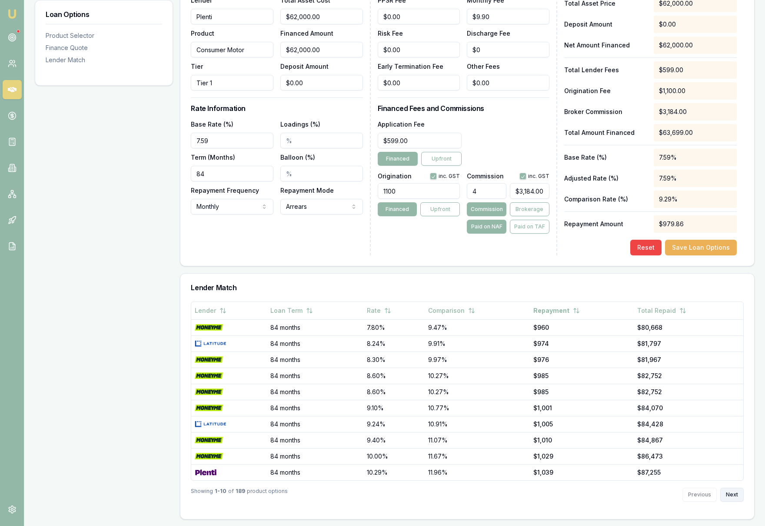
click at [728, 493] on button "Next" at bounding box center [732, 494] width 23 height 14
click at [736, 493] on button "Next" at bounding box center [732, 494] width 23 height 14
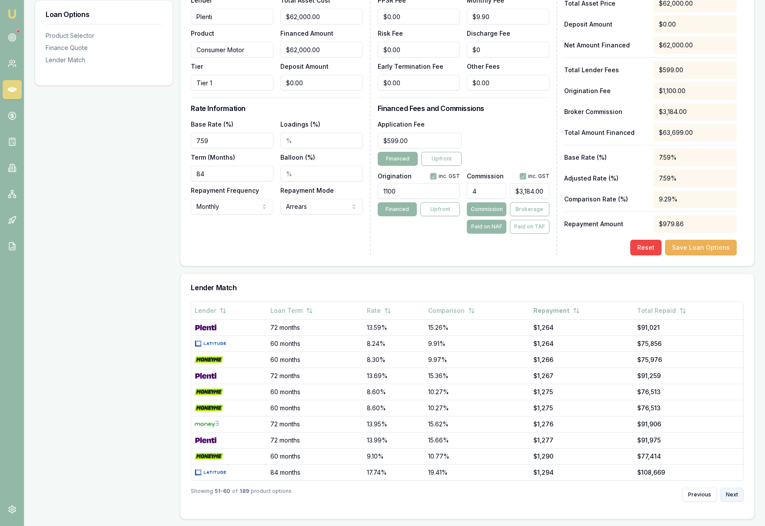
click at [736, 493] on button "Next" at bounding box center [732, 494] width 23 height 14
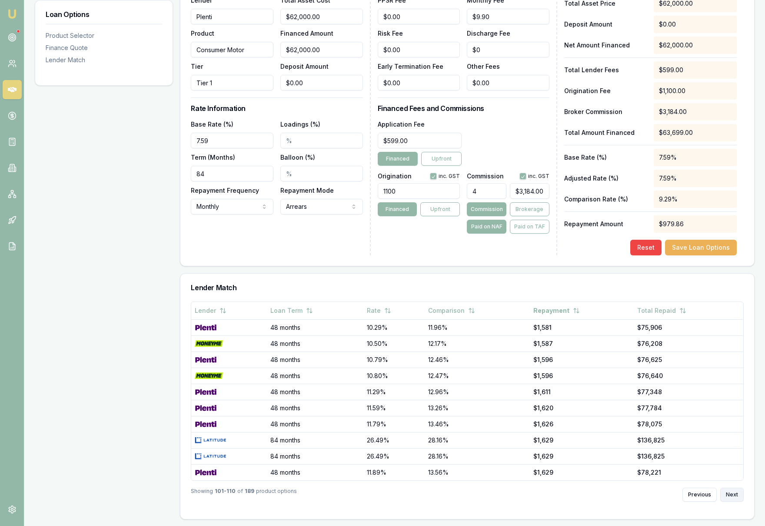
click at [736, 493] on button "Next" at bounding box center [732, 494] width 23 height 14
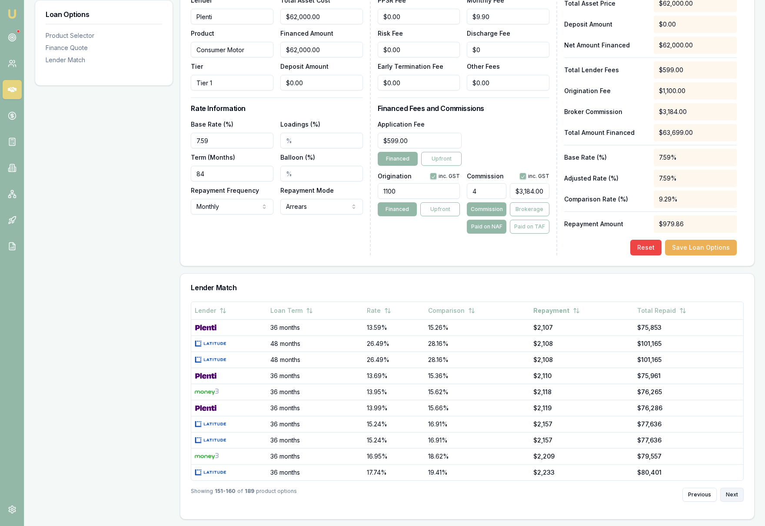
click at [736, 493] on button "Next" at bounding box center [732, 494] width 23 height 14
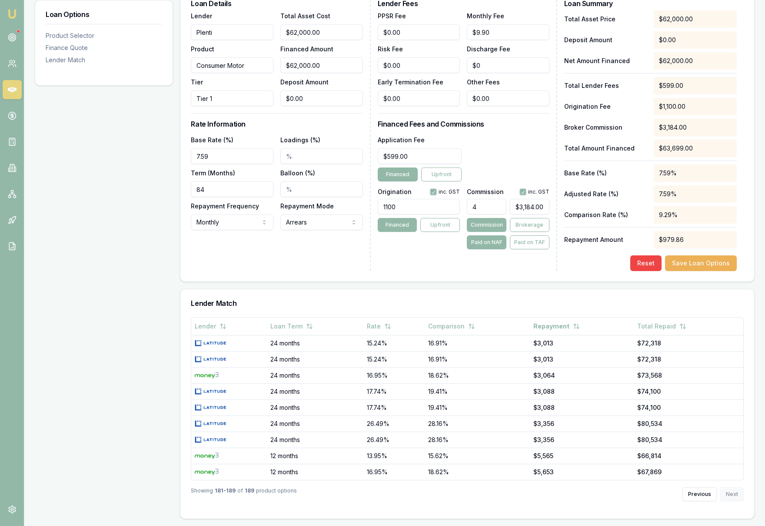
scroll to position [261, 0]
click at [736, 493] on div "Previous Next" at bounding box center [713, 494] width 61 height 14
click at [694, 494] on button "Previous" at bounding box center [700, 494] width 34 height 14
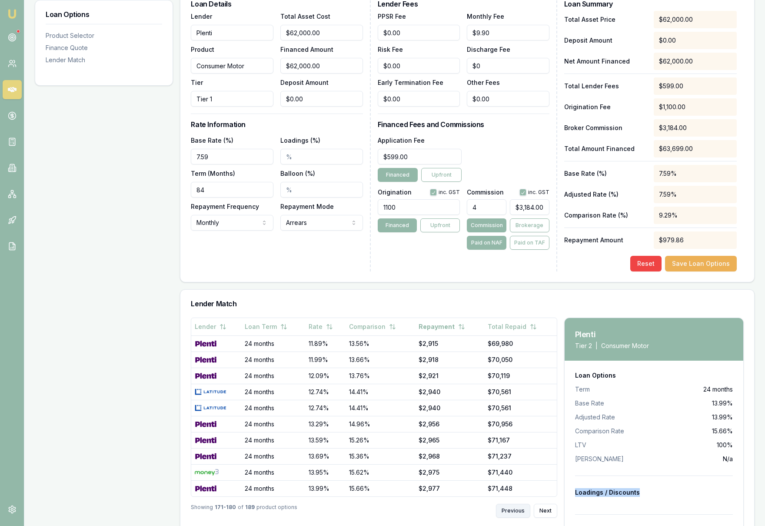
click at [694, 494] on div "Loadings / Discounts" at bounding box center [654, 492] width 158 height 9
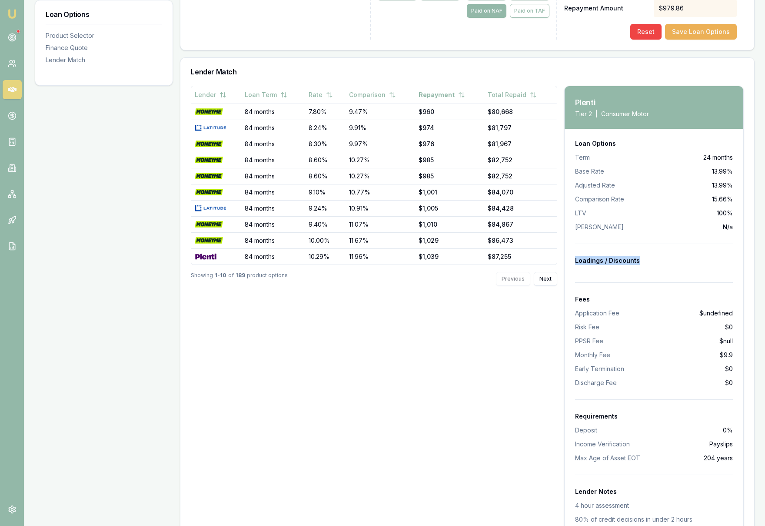
scroll to position [341, 0]
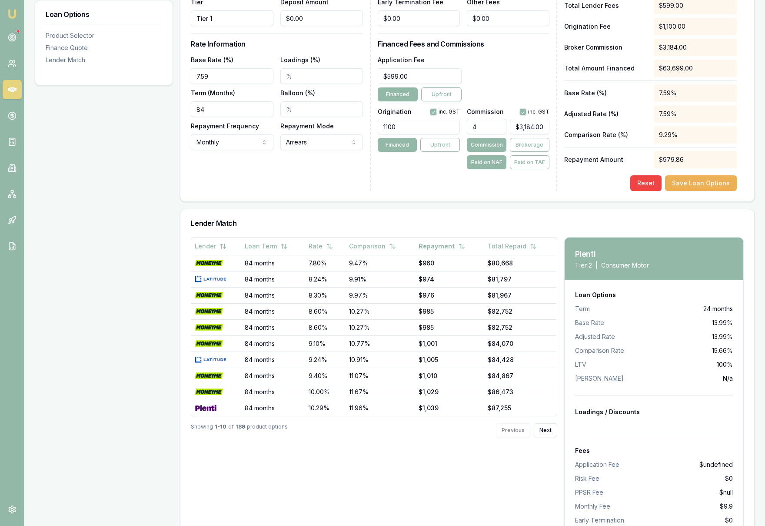
click at [514, 430] on div "Previous Next" at bounding box center [526, 430] width 61 height 14
click at [697, 186] on button "Save Loan Options" at bounding box center [701, 183] width 72 height 16
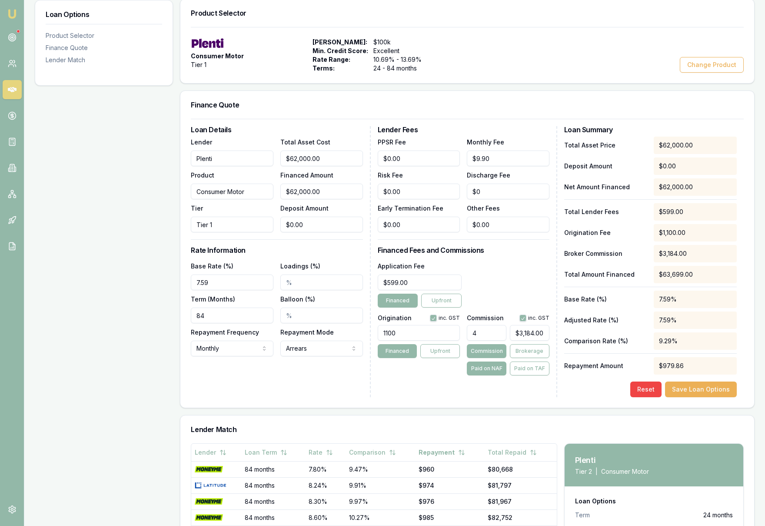
scroll to position [0, 0]
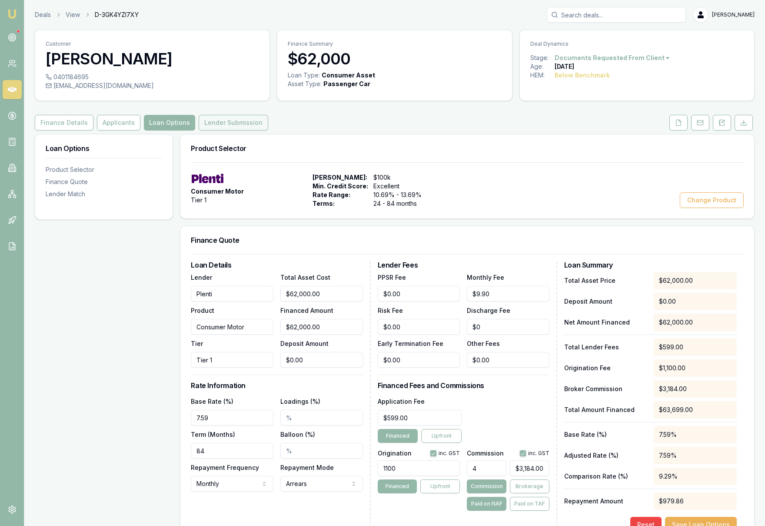
click at [240, 125] on button "Lender Submission" at bounding box center [234, 123] width 70 height 16
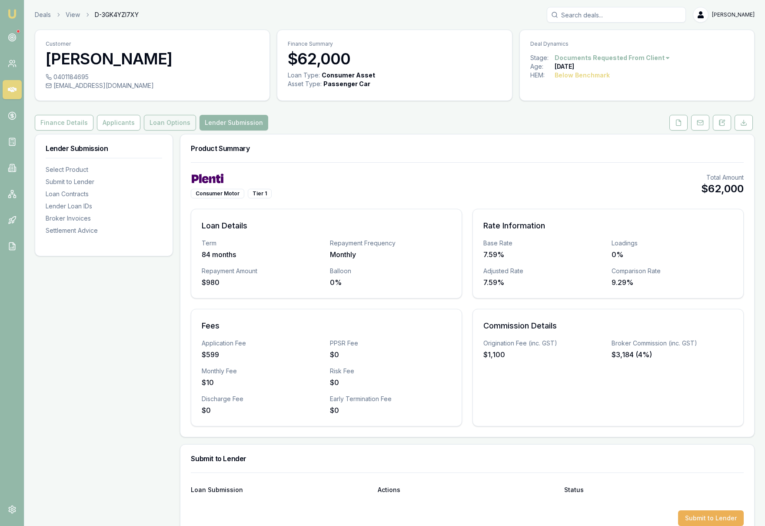
click at [166, 126] on button "Loan Options" at bounding box center [170, 123] width 52 height 16
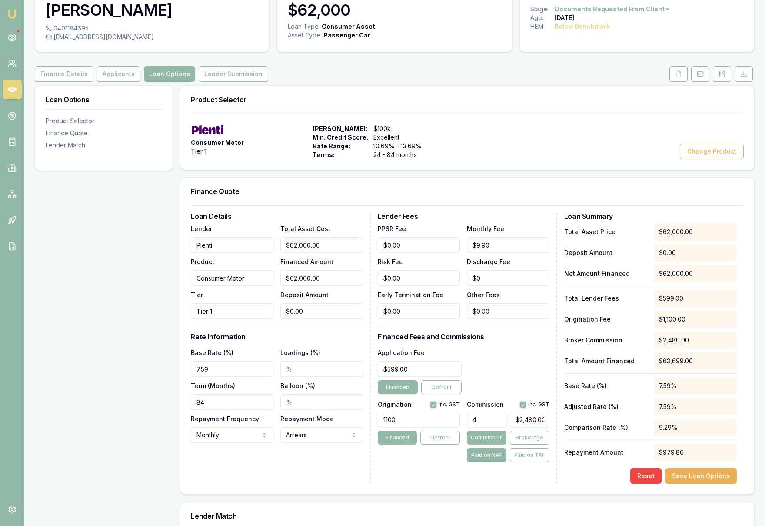
scroll to position [70, 0]
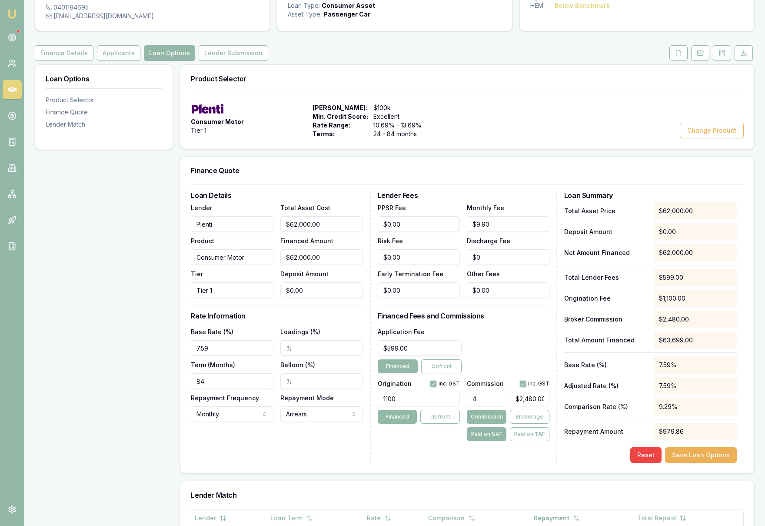
type input "2480"
click at [519, 400] on input "2480" at bounding box center [530, 398] width 40 height 16
drag, startPoint x: 541, startPoint y: 397, endPoint x: 500, endPoint y: 397, distance: 40.9
click at [500, 397] on div "4 2480" at bounding box center [508, 396] width 83 height 19
type input "0.004838709677419355"
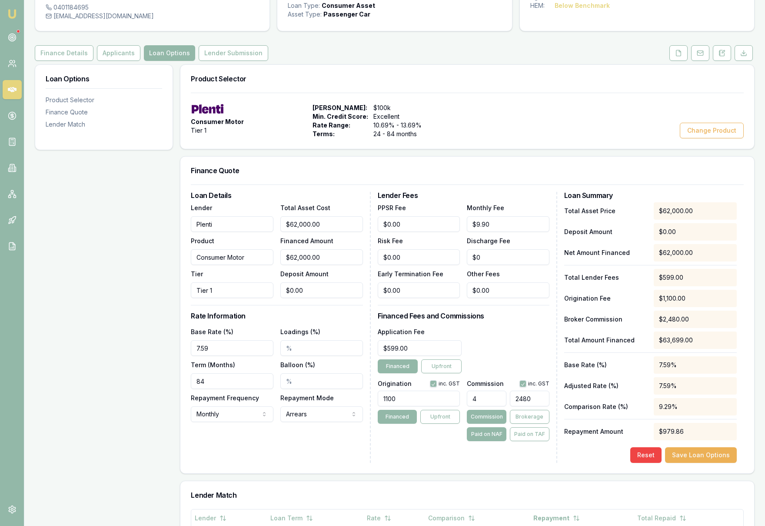
type input "3"
type input "0.05"
type input "31"
type input "0.5129032258064516"
type input "318"
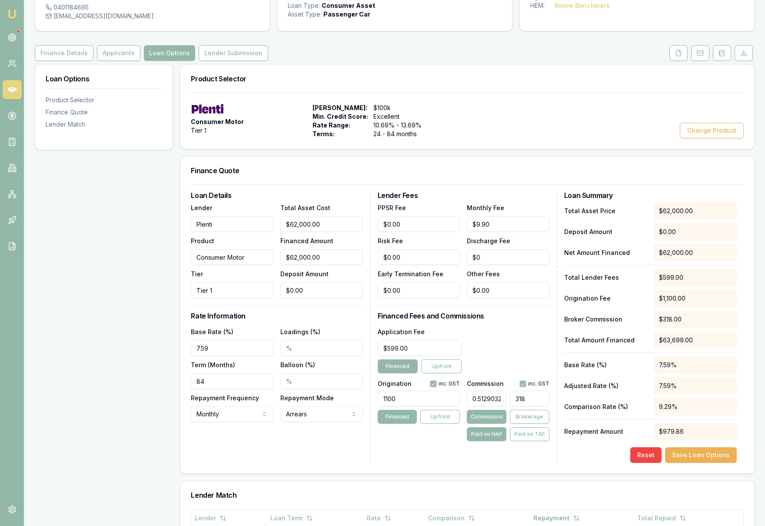
type input "5.135483870967742"
type input "$3,184.00"
click at [454, 451] on div "Lender Fees PPSR Fee $0.00 Monthly Fee $9.90 Risk Fee $0.00 Discharge Fee $0 Ea…" at bounding box center [468, 327] width 180 height 271
click at [519, 451] on div "Lender Fees PPSR Fee $0.00 Monthly Fee $9.90 Risk Fee $0.00 Discharge Fee $0 Ea…" at bounding box center [468, 327] width 180 height 271
click at [702, 385] on div "7.59%" at bounding box center [695, 385] width 83 height 17
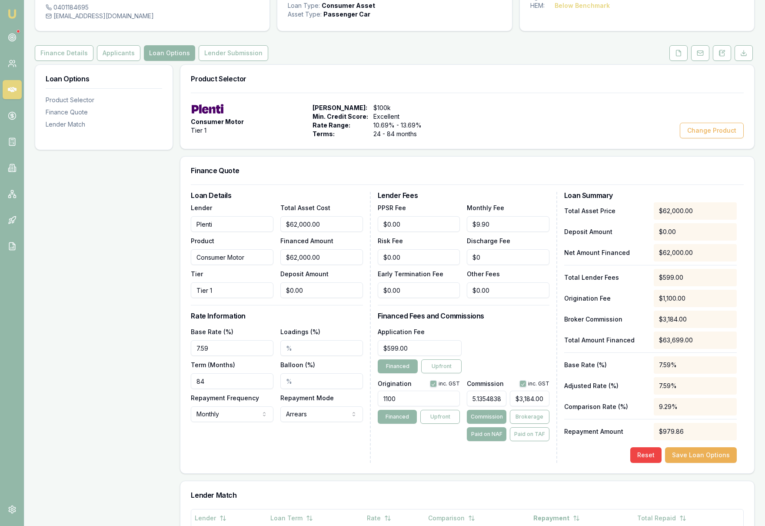
click at [225, 350] on input "7.59" at bounding box center [232, 348] width 83 height 16
type input "7.59%"
click at [300, 347] on input "Loadings (%)" at bounding box center [321, 348] width 83 height 16
type input "2.00%"
click at [346, 320] on div "Loan Details Lender Plenti Product Consumer Motor Tier Tier 1 Total Asset Cost …" at bounding box center [281, 327] width 180 height 271
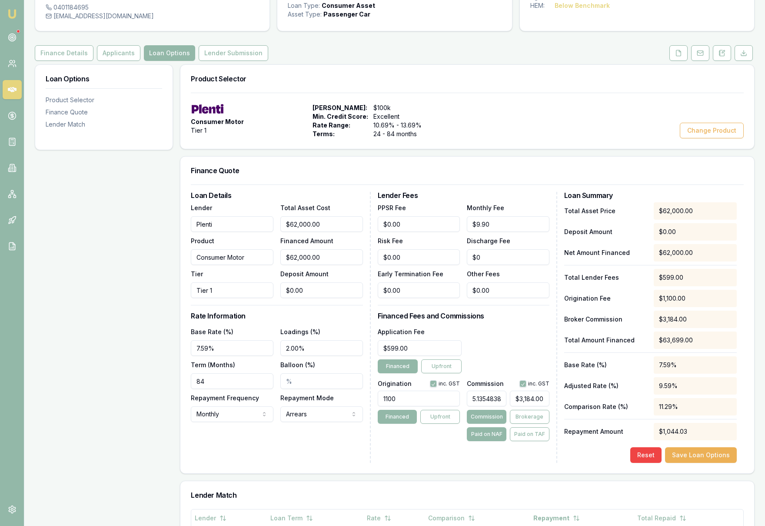
click at [454, 464] on div "Loan Details Lender Plenti Product Consumer Motor Tier Tier 1 Total Asset Cost …" at bounding box center [467, 328] width 574 height 289
click at [704, 457] on button "Save Loan Options" at bounding box center [701, 455] width 72 height 16
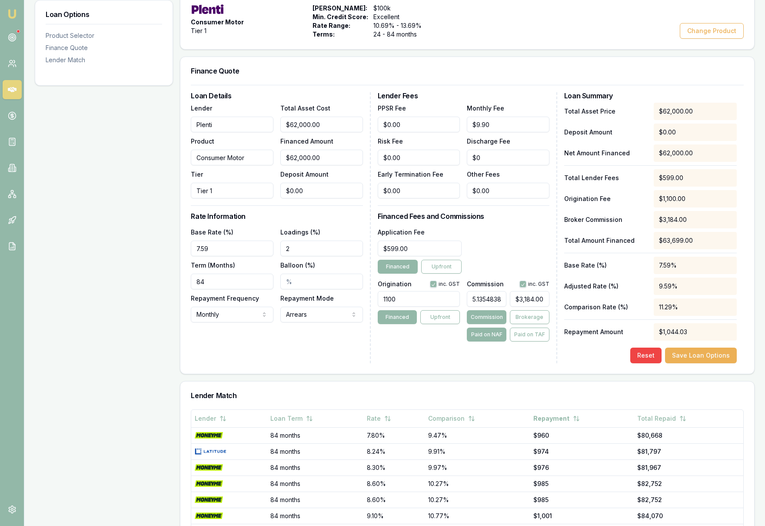
scroll to position [277, 0]
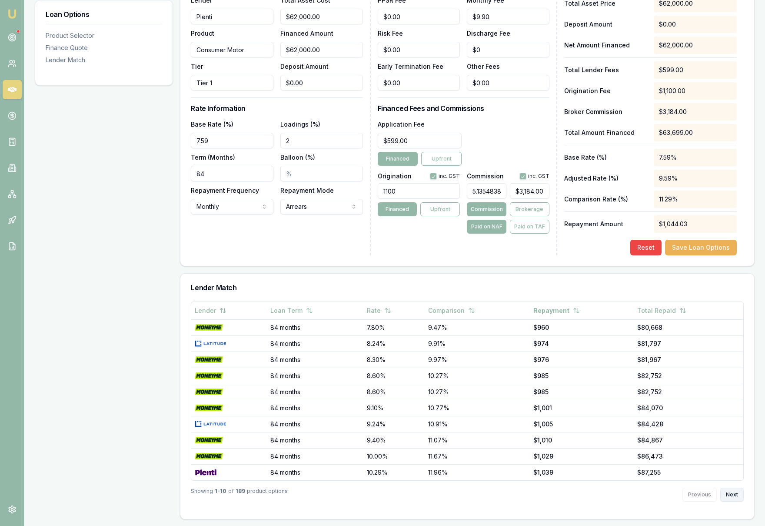
click at [737, 496] on button "Next" at bounding box center [732, 494] width 23 height 14
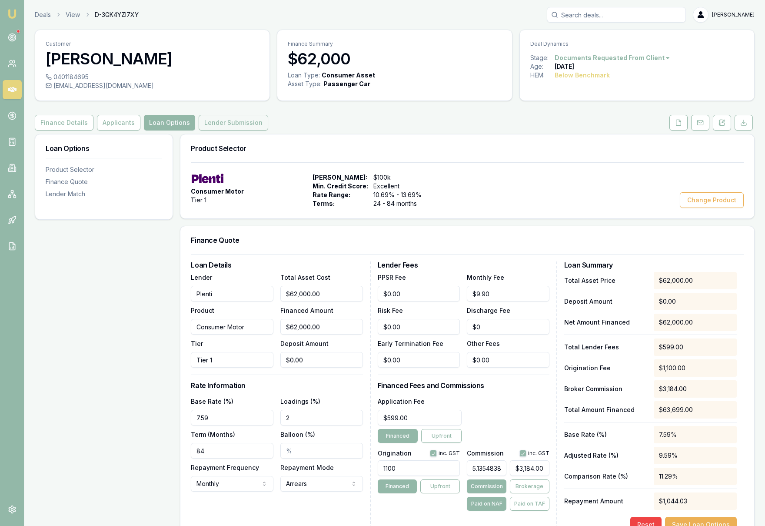
click at [228, 125] on button "Lender Submission" at bounding box center [234, 123] width 70 height 16
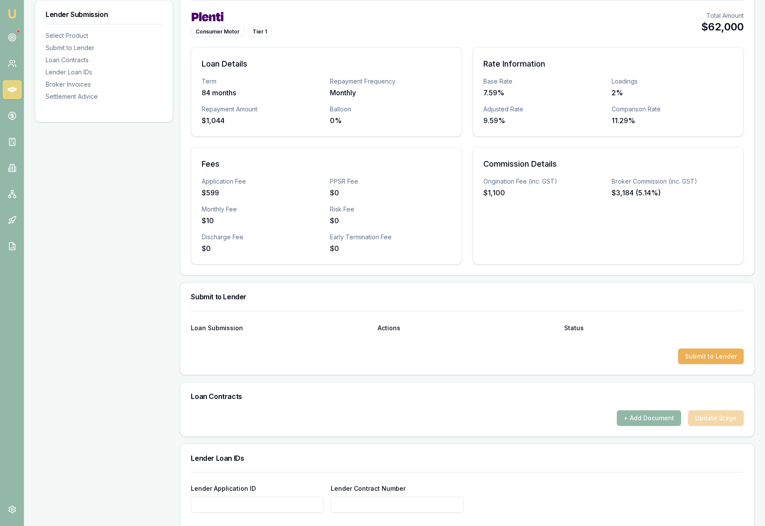
scroll to position [168, 0]
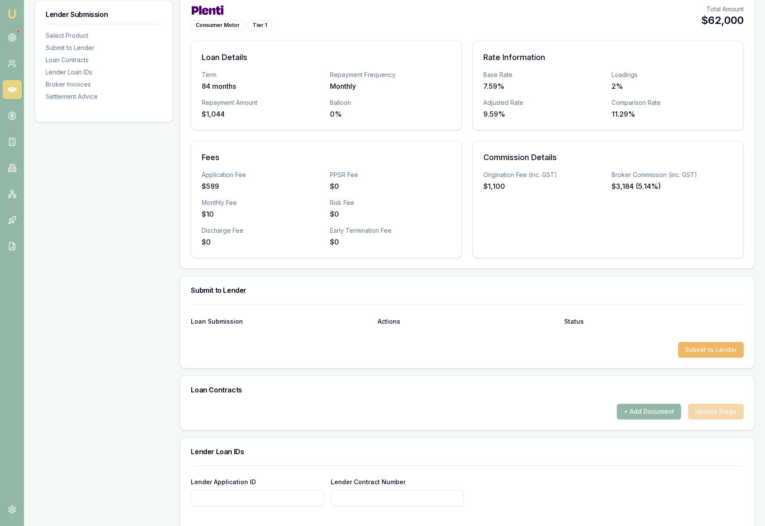
click at [720, 352] on button "Submit to Lender" at bounding box center [711, 350] width 66 height 16
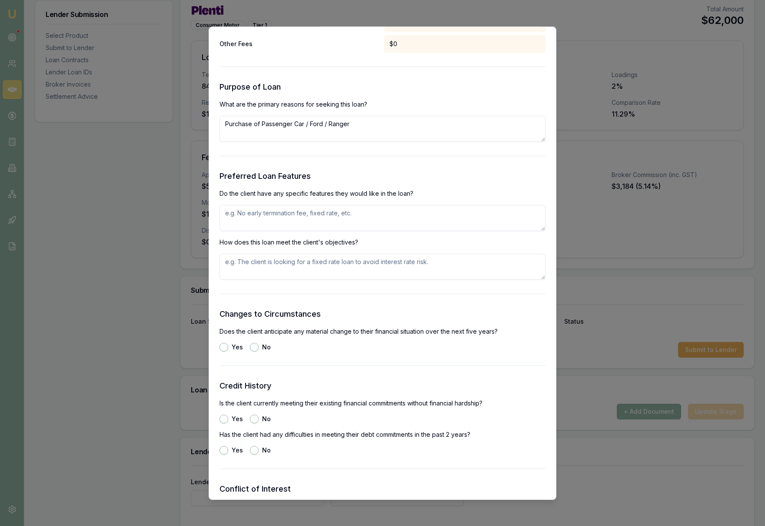
scroll to position [906, 0]
drag, startPoint x: 306, startPoint y: 124, endPoint x: 327, endPoint y: 124, distance: 21.7
click at [327, 124] on textarea "Purchase of Passenger Car / Ford / Ranger" at bounding box center [383, 129] width 326 height 26
click at [371, 122] on textarea "Purchase of Passenger Car / Ford / Ranger" at bounding box center [383, 129] width 326 height 26
click at [391, 154] on form "Selected Product Lender Plenti Loan Type Consumer Asset Product Consumer Motor …" at bounding box center [383, 101] width 326 height 1881
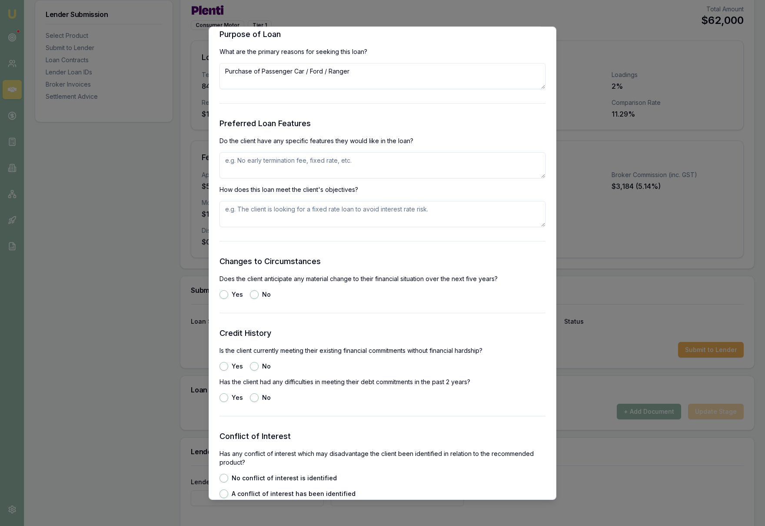
scroll to position [958, 0]
click at [391, 164] on textarea at bounding box center [383, 166] width 326 height 26
type textarea "84 months term"
click at [353, 214] on textarea at bounding box center [383, 215] width 326 height 26
type textarea "no early termination fees after 2 years"
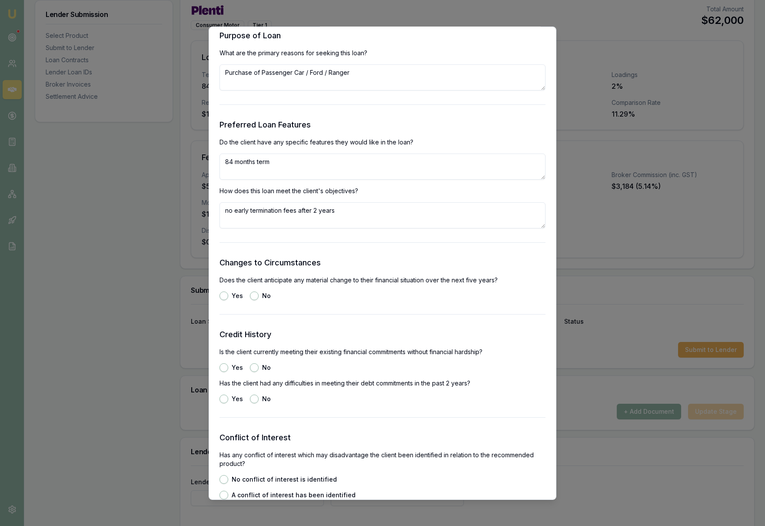
click at [254, 295] on button "No" at bounding box center [254, 295] width 9 height 9
radio input "true"
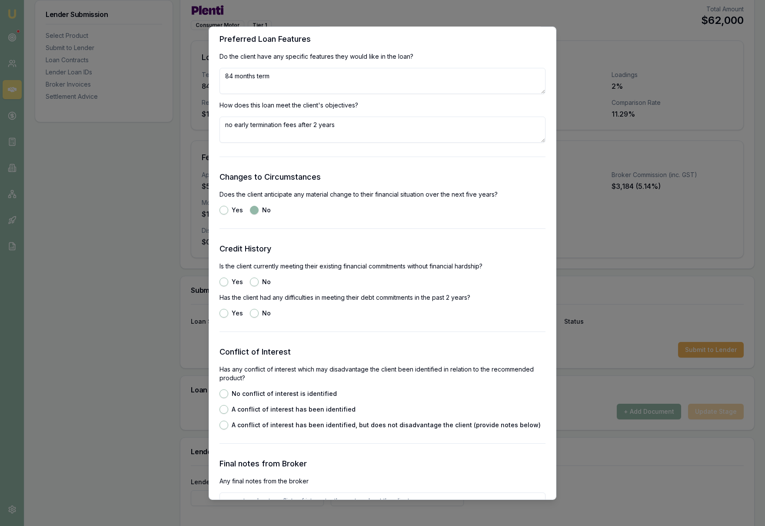
scroll to position [1049, 0]
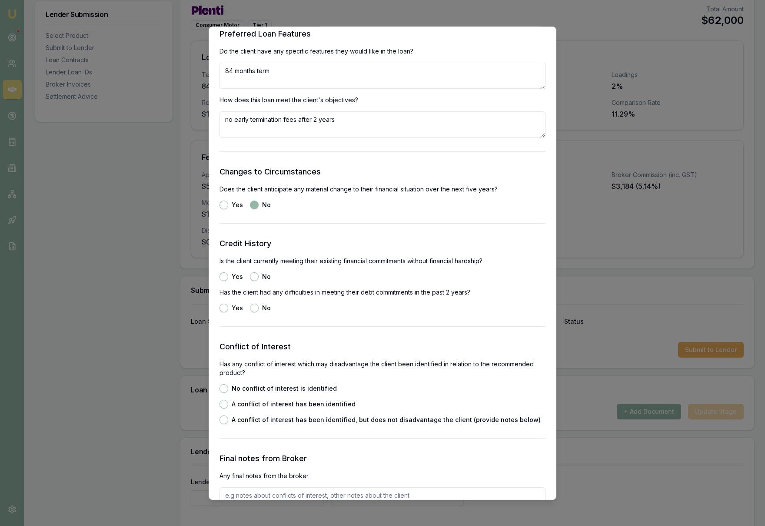
click at [225, 277] on button "Yes" at bounding box center [224, 276] width 9 height 9
radio input "true"
click at [256, 310] on button "No" at bounding box center [254, 307] width 9 height 9
radio input "true"
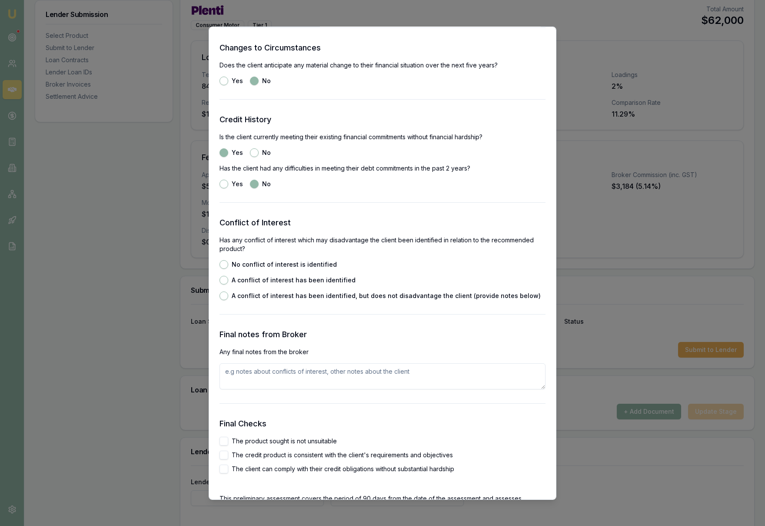
scroll to position [1176, 0]
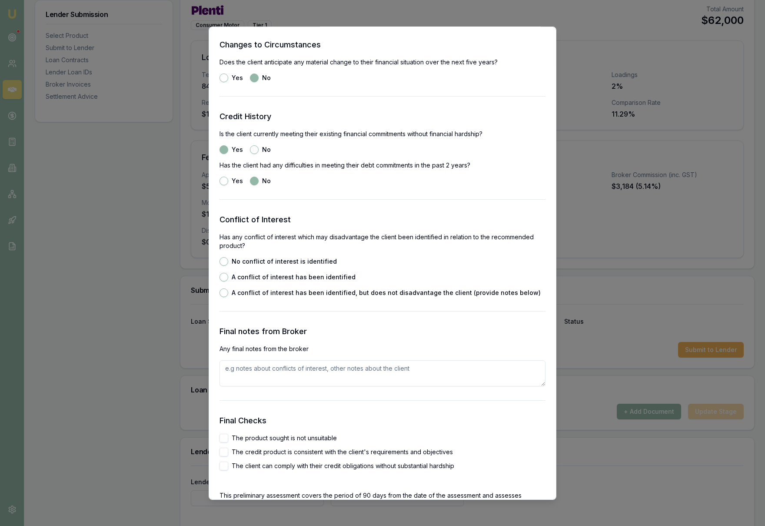
click at [223, 263] on button "No conflict of interest is identified" at bounding box center [224, 261] width 9 height 9
click at [226, 279] on button "A conflict of interest has been identified" at bounding box center [224, 276] width 9 height 9
radio input "false"
radio input "true"
click at [225, 264] on button "No conflict of interest is identified" at bounding box center [224, 261] width 9 height 9
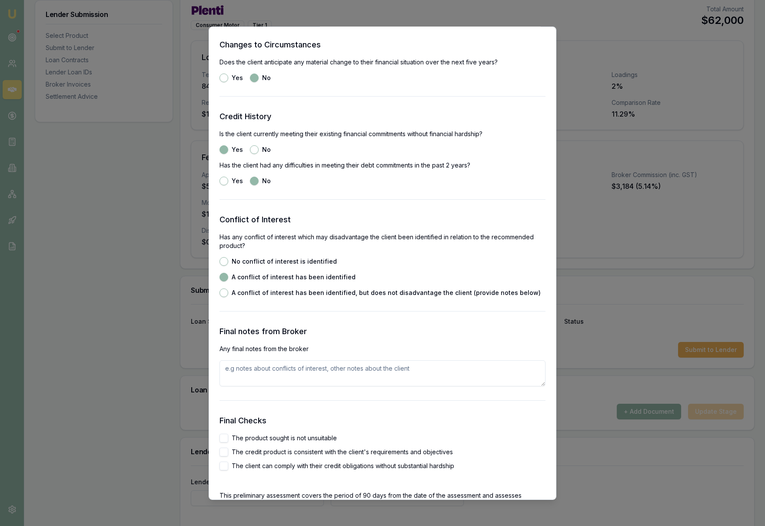
radio input "true"
radio input "false"
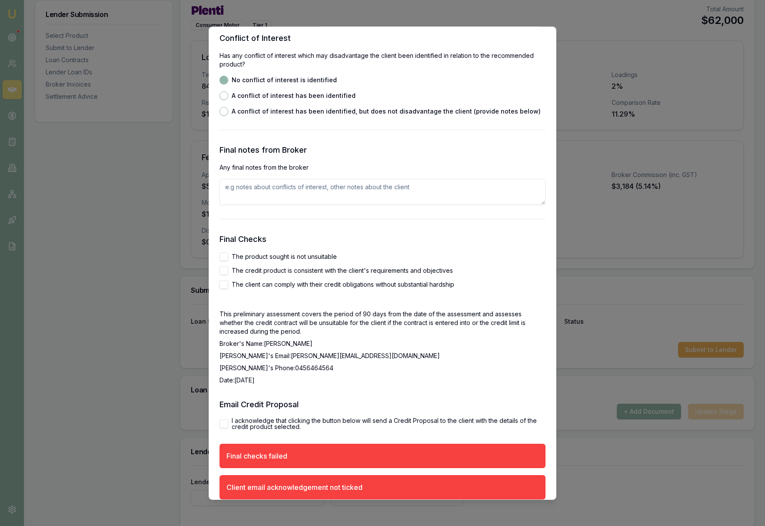
scroll to position [1358, 0]
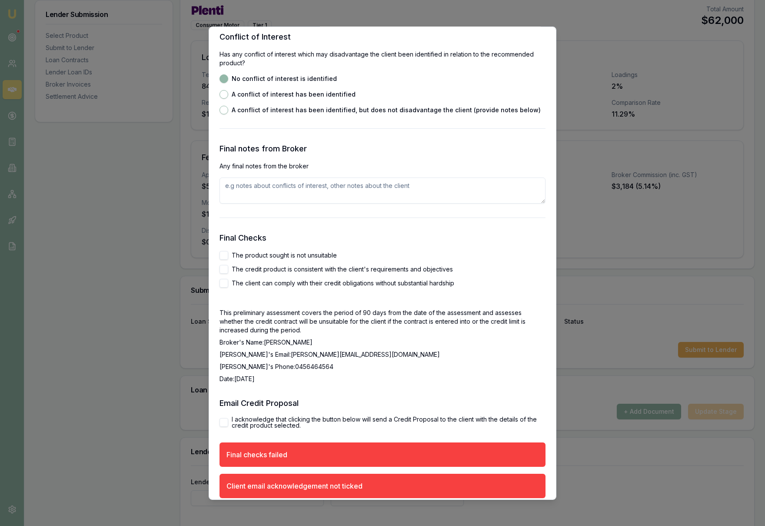
click at [222, 255] on button "The product sought is not unsuitable" at bounding box center [224, 254] width 9 height 9
checkbox input "true"
click at [224, 268] on button "The credit product is consistent with the client's requirements and objectives" at bounding box center [224, 268] width 9 height 9
checkbox input "true"
click at [224, 284] on button "The client can comply with their credit obligations without substantial hardship" at bounding box center [224, 282] width 9 height 9
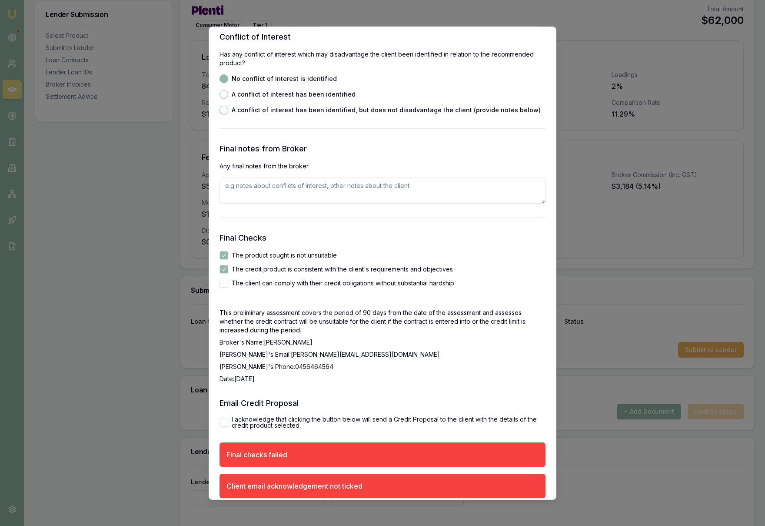
checkbox input "true"
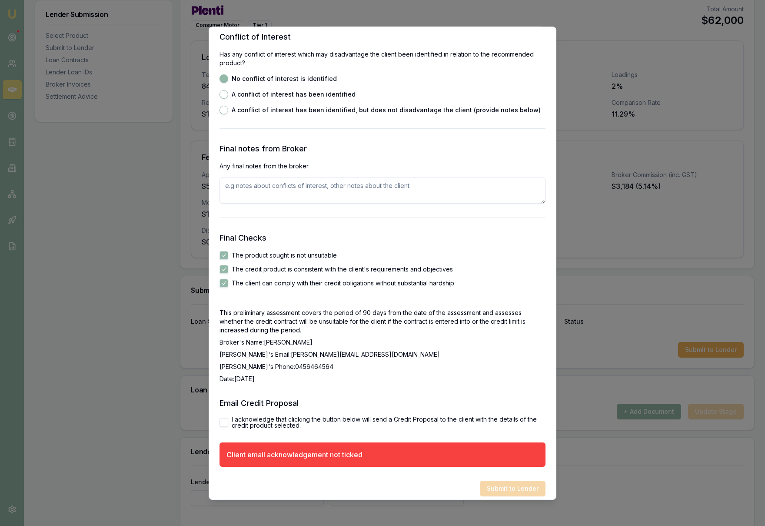
scroll to position [1366, 0]
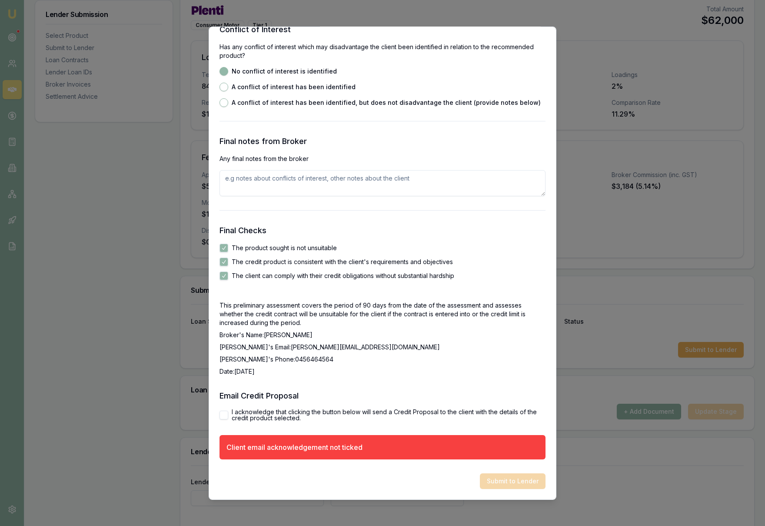
click at [224, 417] on button "I acknowledge that clicking the button below will send a Credit Proposal to the…" at bounding box center [224, 414] width 9 height 9
checkbox input "true"
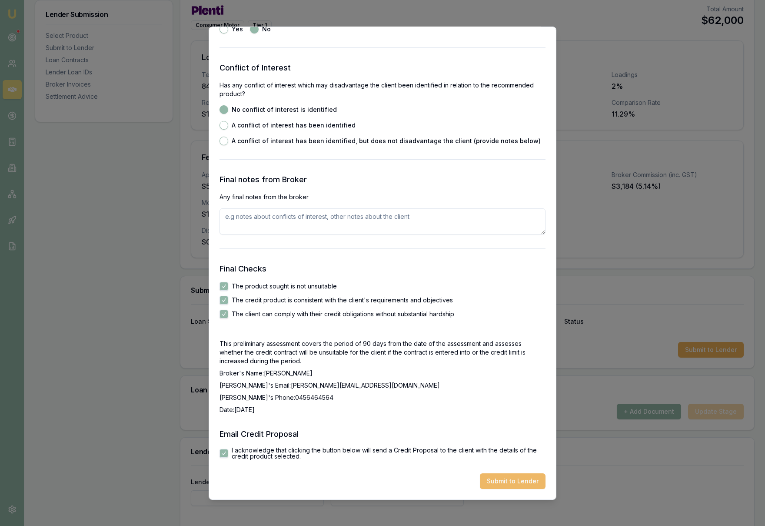
click at [511, 480] on button "Submit to Lender" at bounding box center [513, 481] width 66 height 16
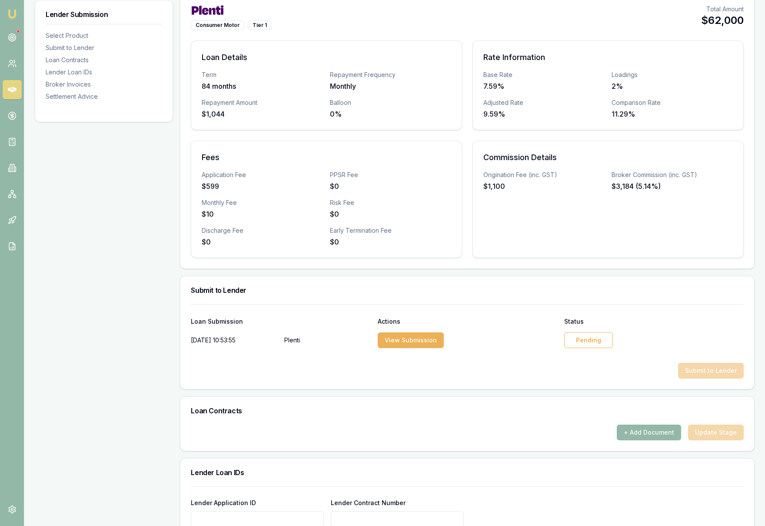
click at [593, 341] on div "Pending" at bounding box center [588, 340] width 49 height 16
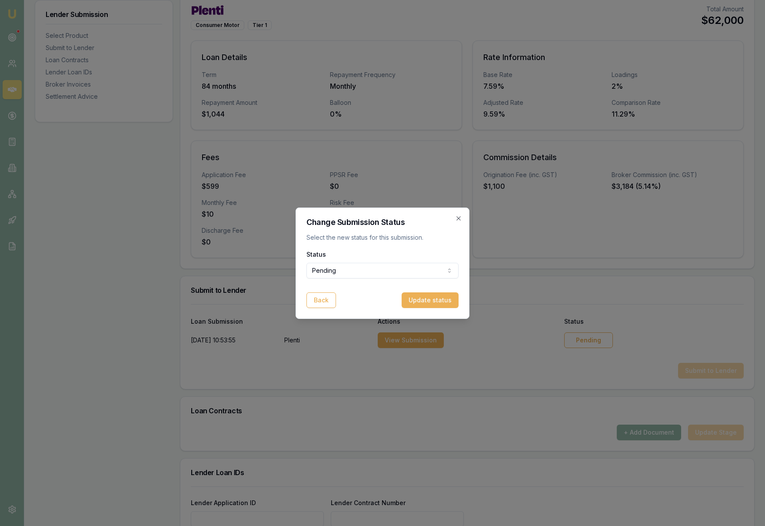
click at [415, 272] on body "Emu Broker Deals View D-3GK4YZI7XY [PERSON_NAME] Toggle Menu Customer [PERSON_N…" at bounding box center [382, 95] width 765 height 526
select select "APPROVED"
click at [432, 302] on button "Update status" at bounding box center [430, 300] width 57 height 16
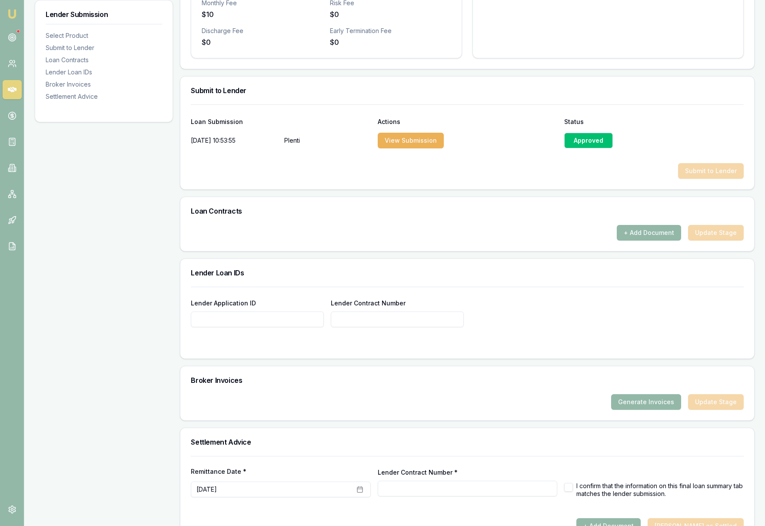
scroll to position [383, 0]
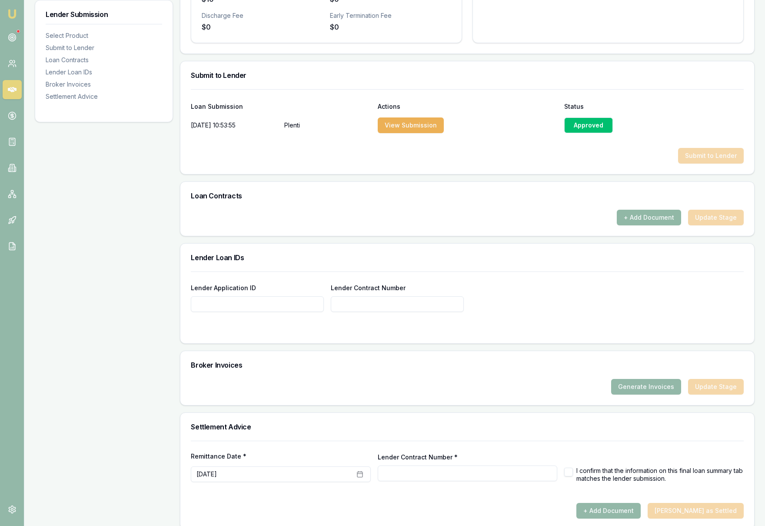
click at [654, 219] on button "+ Add Document" at bounding box center [649, 218] width 64 height 16
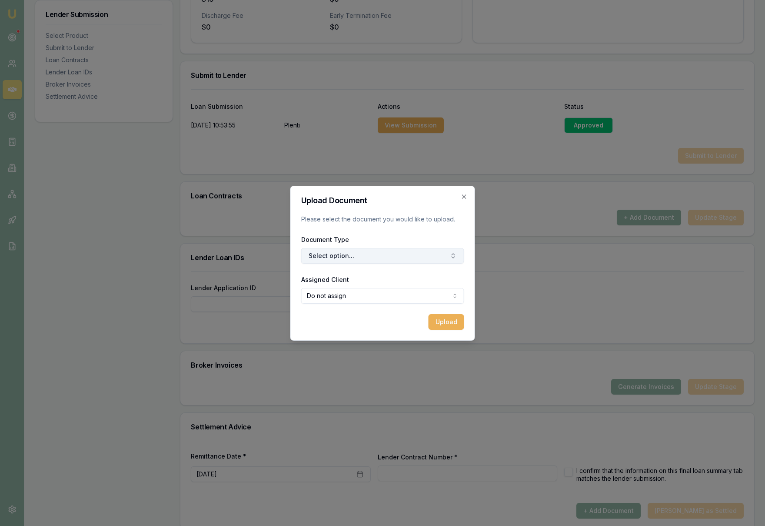
click at [374, 257] on button "Select option..." at bounding box center [382, 256] width 163 height 16
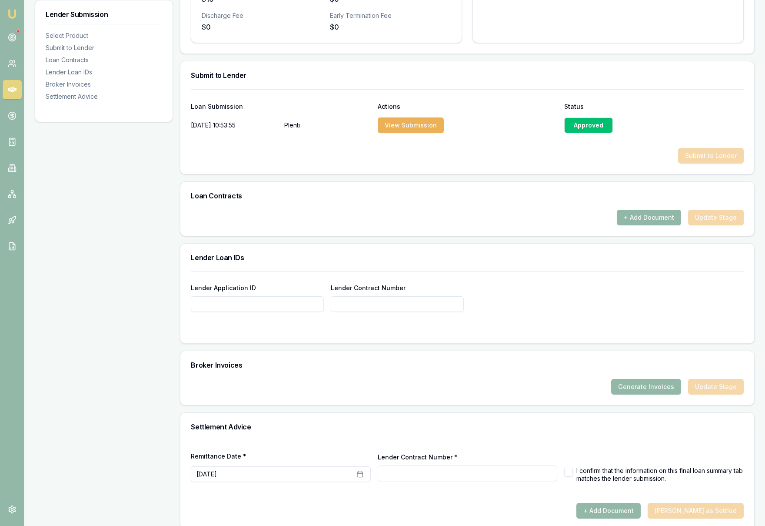
click at [659, 220] on button "+ Add Document" at bounding box center [649, 218] width 64 height 16
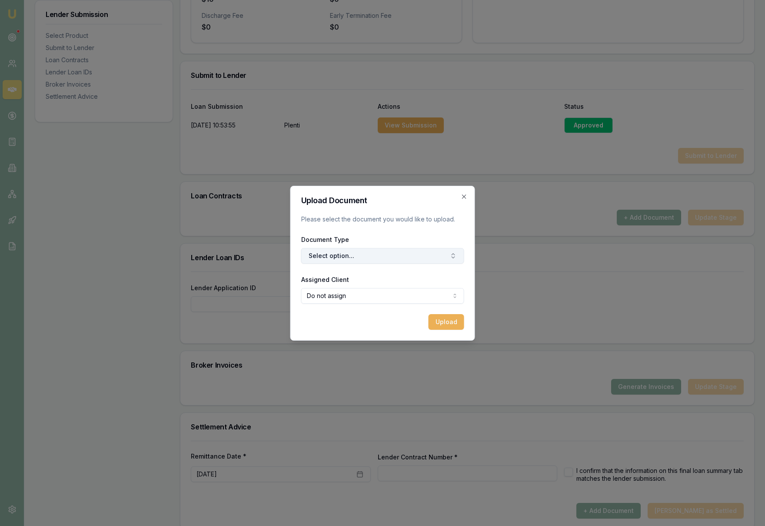
click at [384, 253] on button "Select option..." at bounding box center [382, 256] width 163 height 16
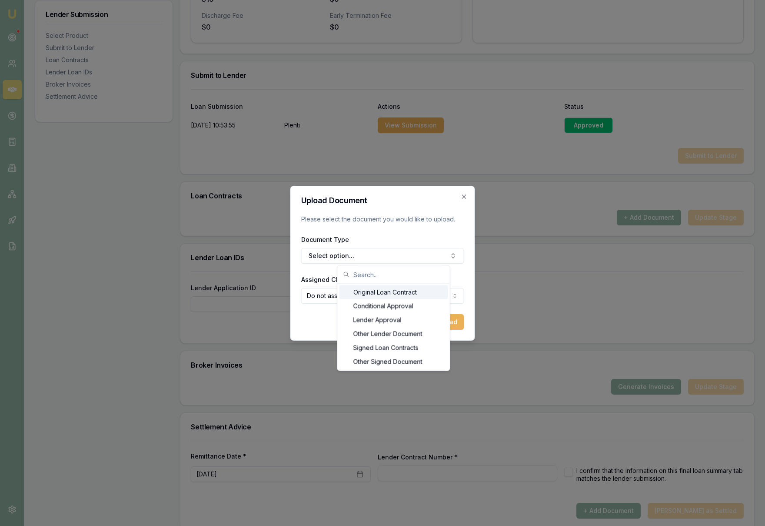
click at [405, 290] on div "Original Loan Contract" at bounding box center [394, 292] width 109 height 14
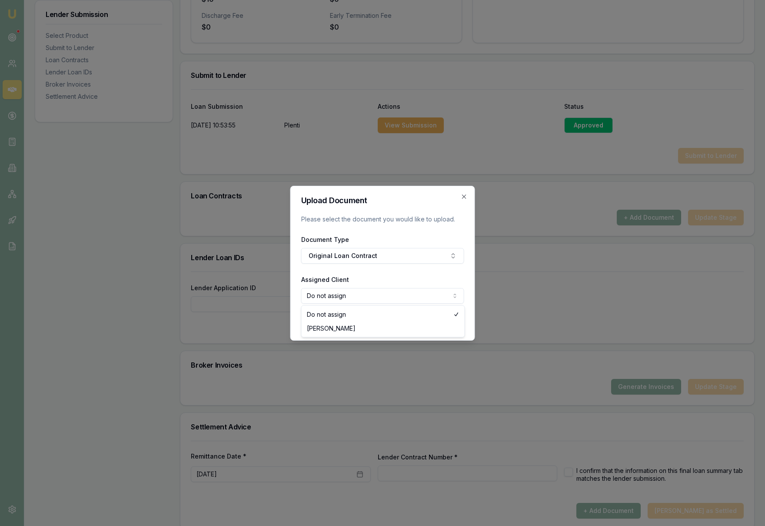
select select "U-6OAJVTZEWQ"
click at [456, 324] on button "Upload" at bounding box center [447, 322] width 36 height 16
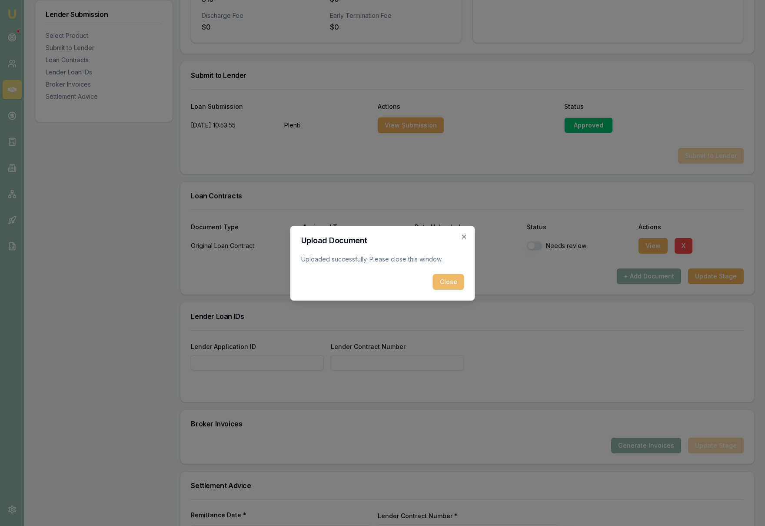
click at [458, 282] on button "Close" at bounding box center [448, 282] width 31 height 16
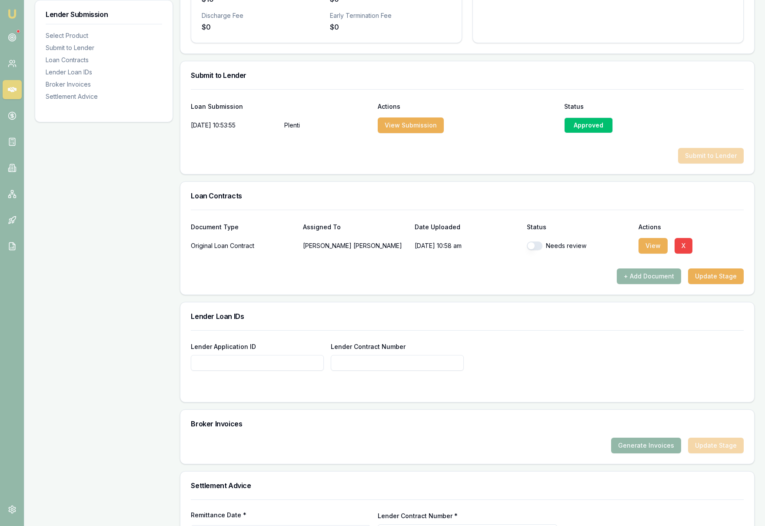
click at [533, 248] on button "button" at bounding box center [535, 245] width 16 height 9
checkbox input "true"
click at [506, 265] on div at bounding box center [467, 261] width 553 height 14
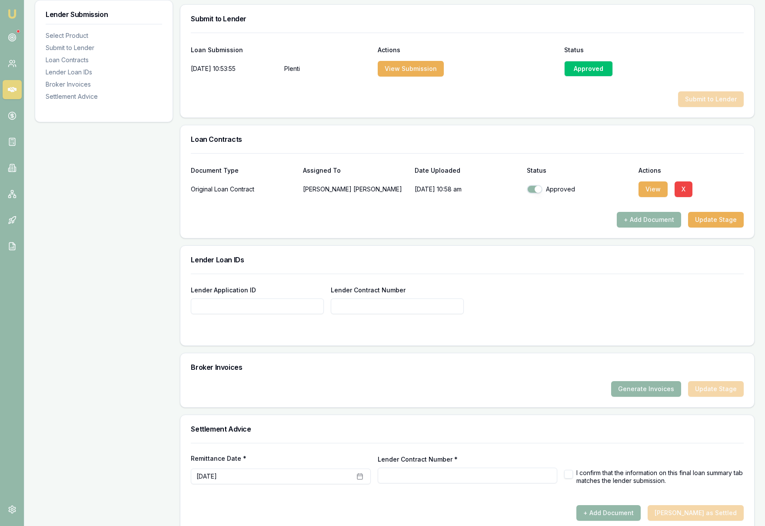
scroll to position [440, 0]
click at [223, 306] on input "Lender Application ID" at bounding box center [257, 305] width 133 height 16
paste input "JP83019923"
type input "JP83019923"
click at [359, 308] on input "Lender Contract Number" at bounding box center [397, 305] width 133 height 16
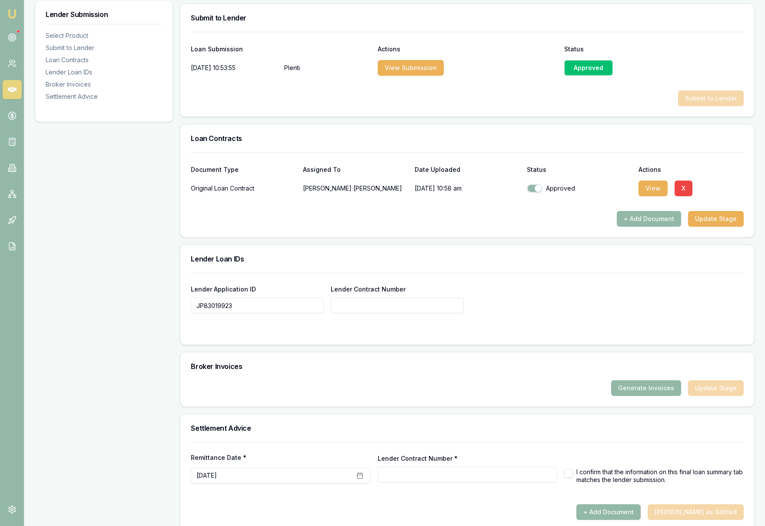
paste input "JP83019923"
type input "JP83019923"
click at [538, 300] on div "Lender Application ID JP83019923 Lender Contract Number JP83019923" at bounding box center [467, 299] width 553 height 30
type input "JP83019923"
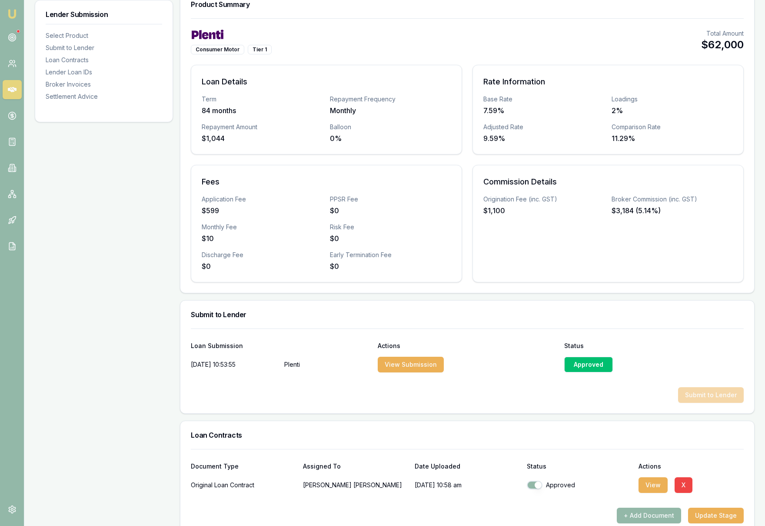
scroll to position [0, 0]
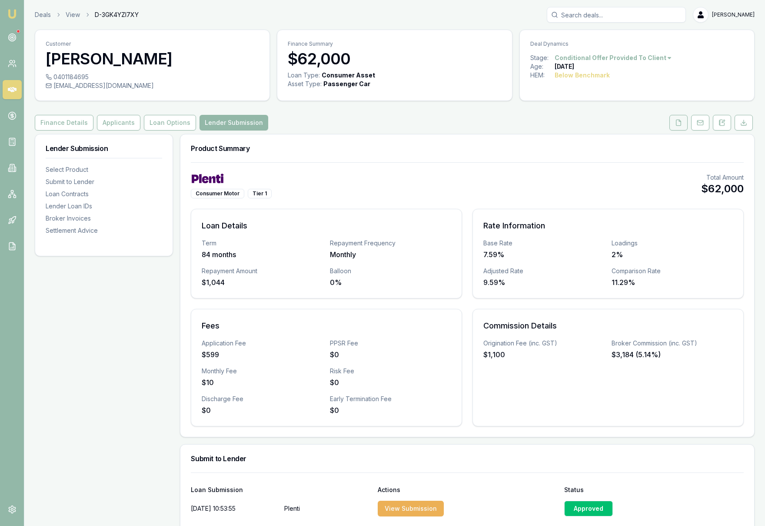
click at [681, 121] on polyline at bounding box center [680, 121] width 2 height 2
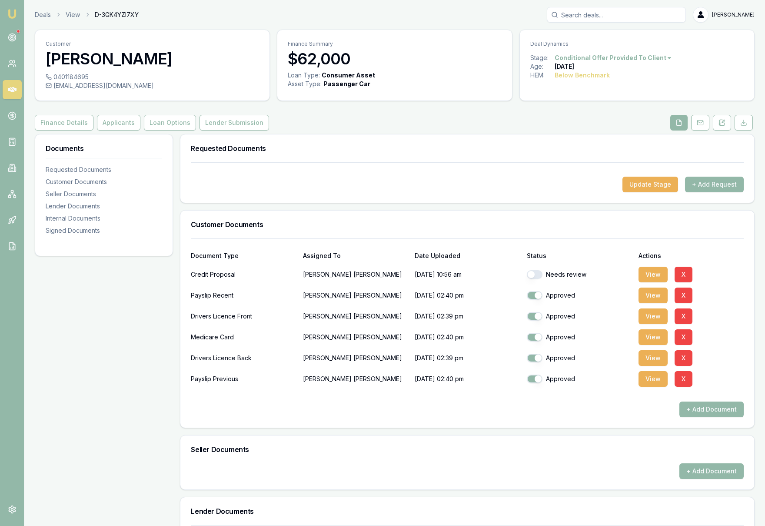
click at [532, 274] on button "button" at bounding box center [535, 274] width 16 height 9
checkbox input "true"
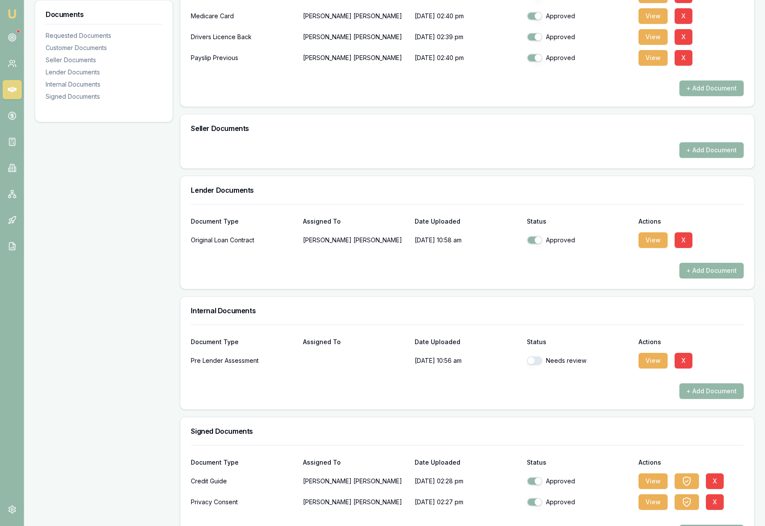
scroll to position [353, 0]
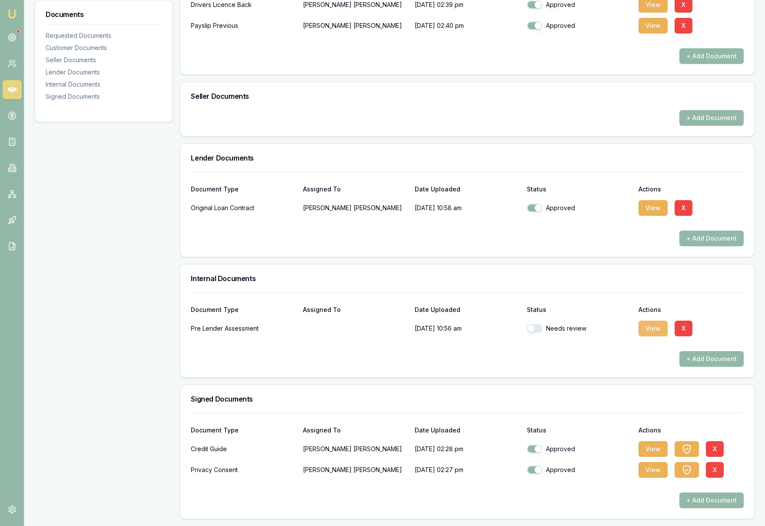
click at [655, 330] on button "View" at bounding box center [653, 328] width 29 height 16
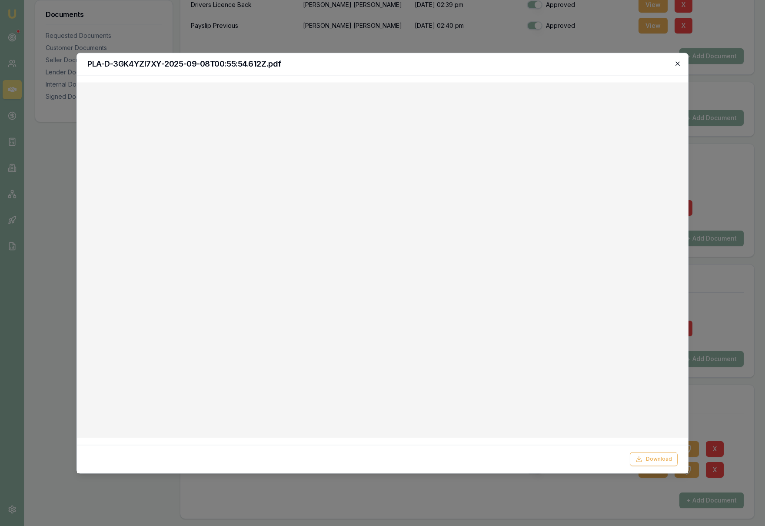
click at [678, 63] on icon "button" at bounding box center [678, 63] width 4 height 4
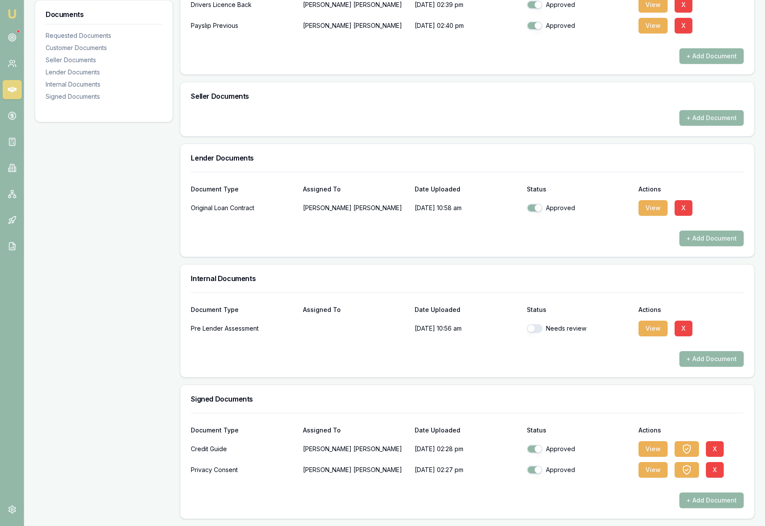
click at [531, 327] on button "button" at bounding box center [535, 328] width 16 height 9
checkbox input "true"
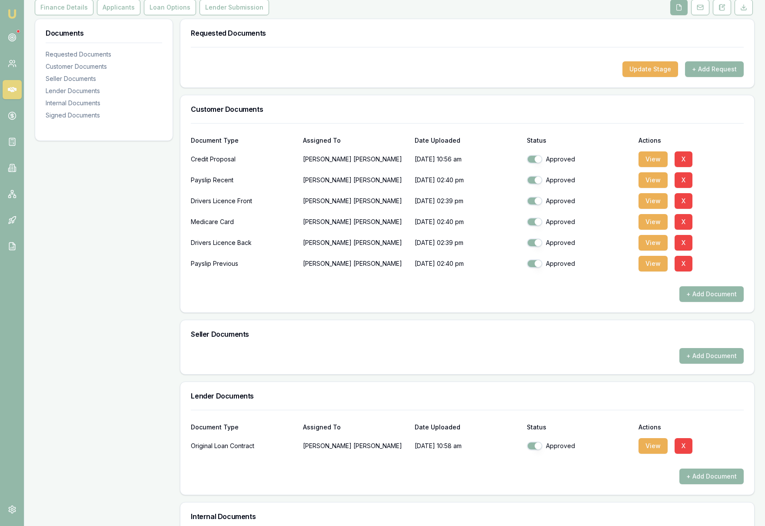
scroll to position [112, 0]
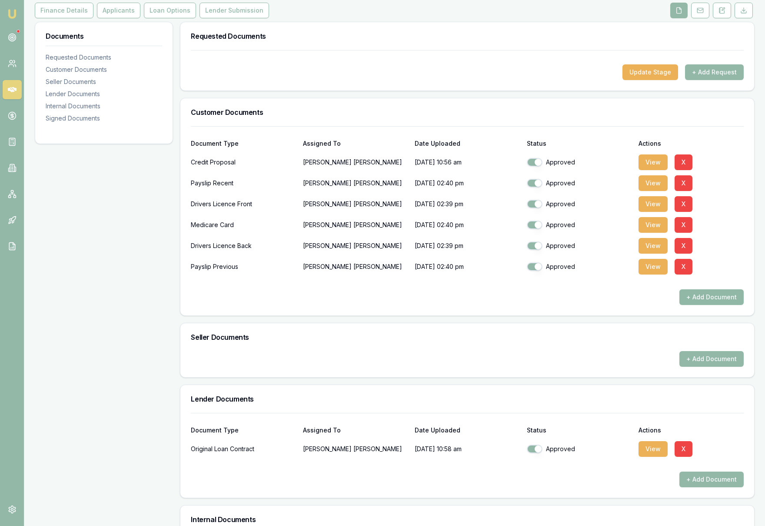
click at [689, 300] on button "+ Add Document" at bounding box center [712, 297] width 64 height 16
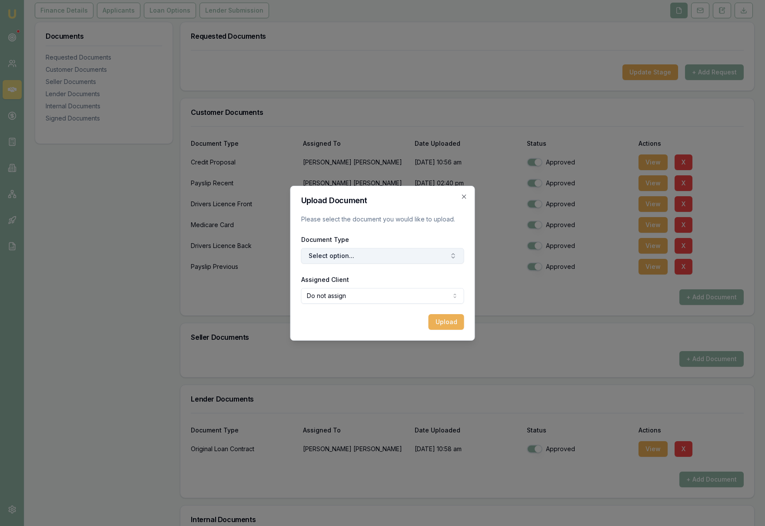
click at [398, 254] on button "Select option..." at bounding box center [382, 256] width 163 height 16
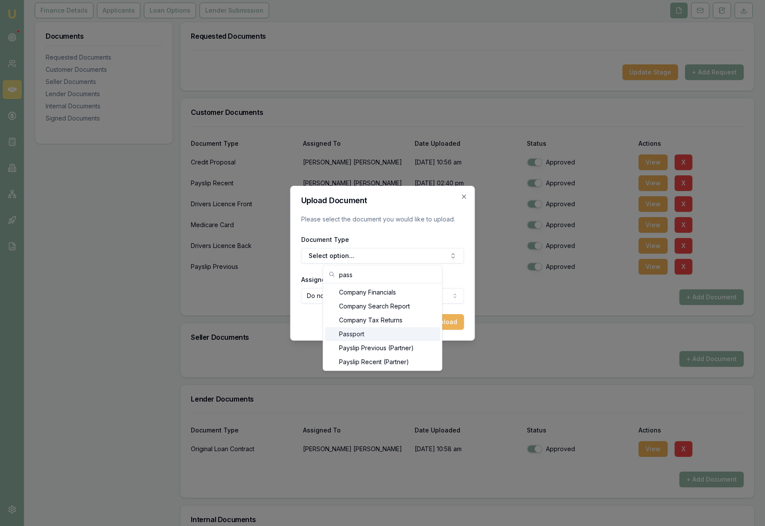
type input "pass"
click at [379, 337] on div "Passport" at bounding box center [382, 334] width 115 height 14
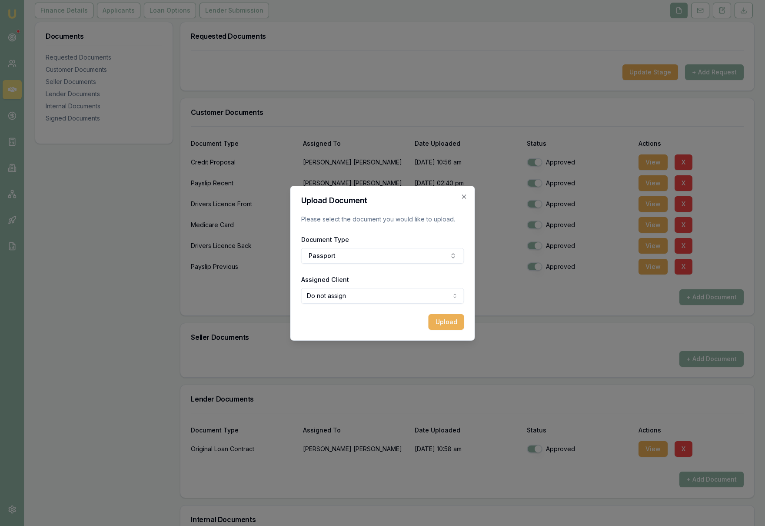
click at [363, 298] on body "Emu Broker Deals View D-3GK4YZI7XY [PERSON_NAME] Toggle Menu Customer [PERSON_N…" at bounding box center [382, 151] width 765 height 526
click at [445, 323] on button "Upload" at bounding box center [447, 322] width 36 height 16
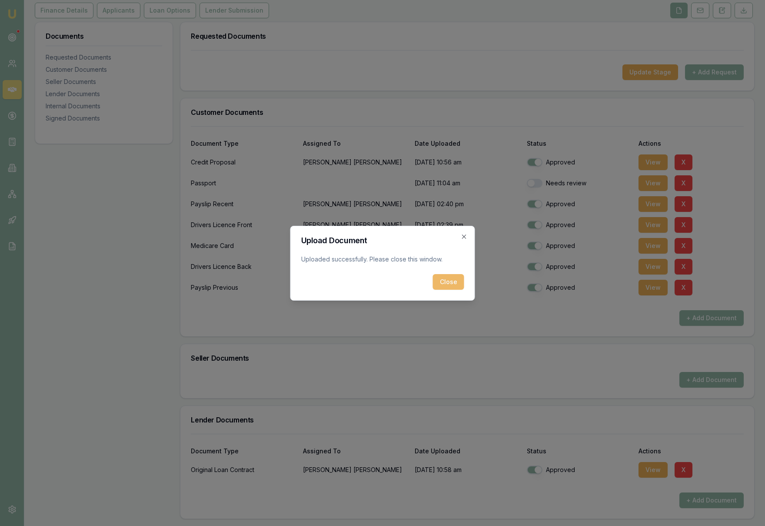
click at [447, 283] on button "Close" at bounding box center [448, 282] width 31 height 16
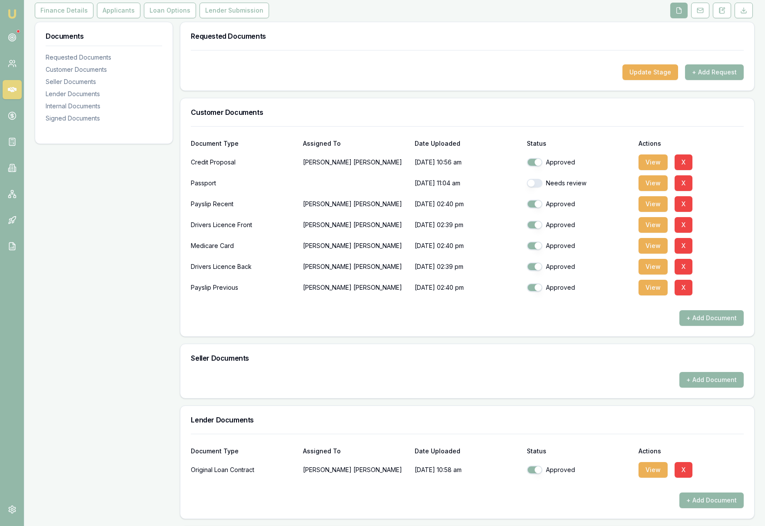
click at [532, 184] on button "button" at bounding box center [535, 183] width 16 height 9
checkbox input "true"
click at [700, 380] on button "+ Add Document" at bounding box center [712, 380] width 64 height 16
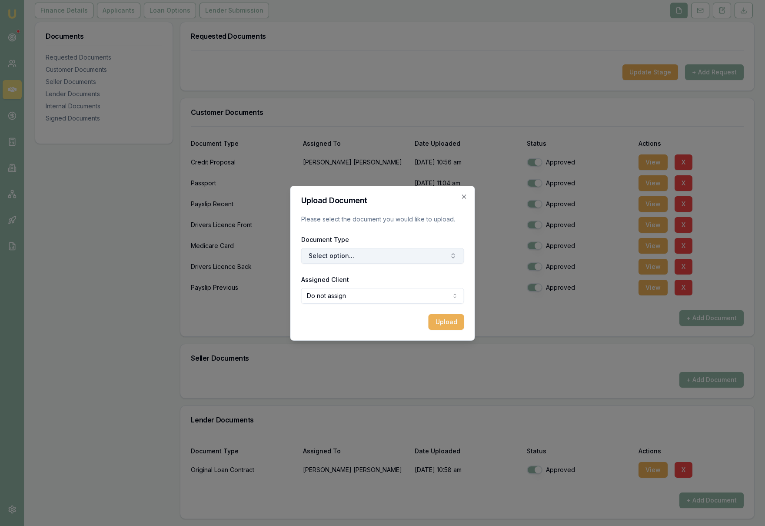
click at [354, 260] on button "Select option..." at bounding box center [382, 256] width 163 height 16
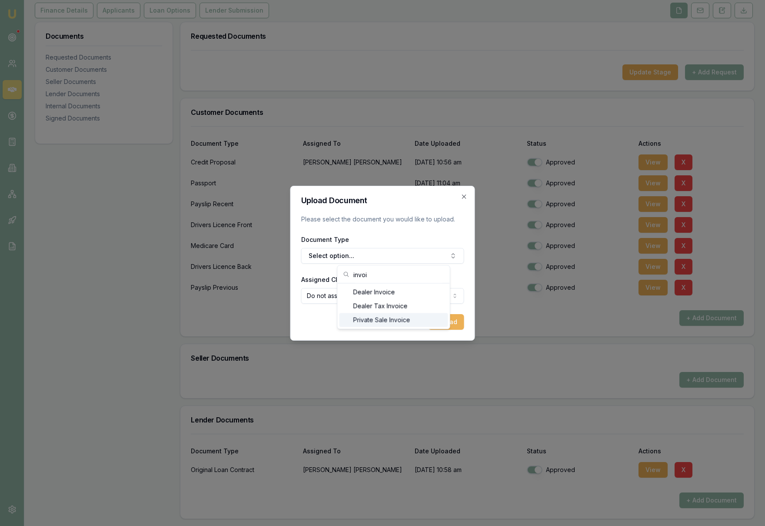
type input "invoi"
click at [370, 319] on div "Private Sale Invoice" at bounding box center [394, 320] width 109 height 14
click at [455, 322] on button "Upload" at bounding box center [447, 322] width 36 height 16
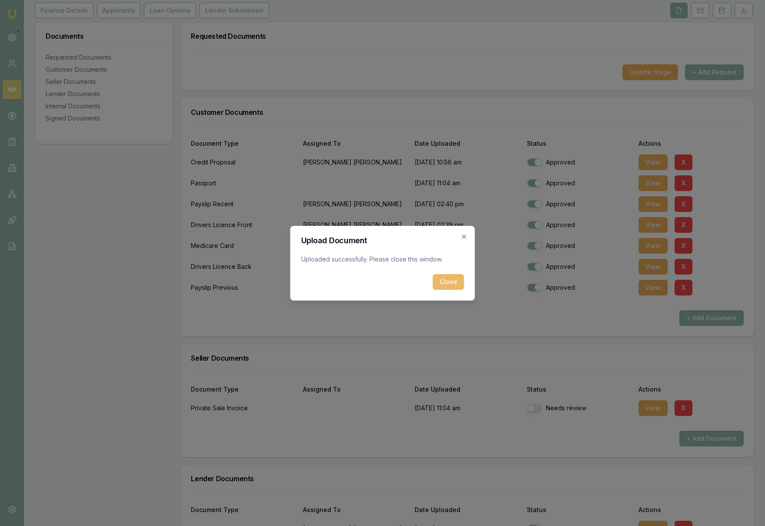
click at [449, 280] on button "Close" at bounding box center [448, 282] width 31 height 16
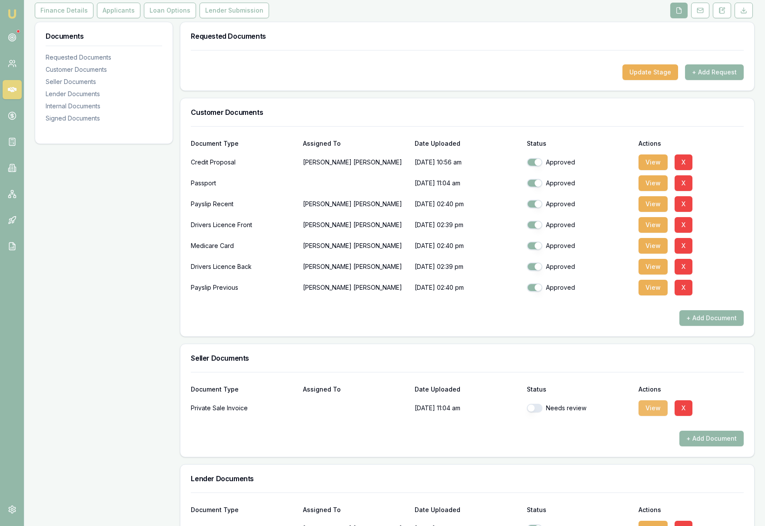
click at [648, 408] on button "View" at bounding box center [653, 408] width 29 height 16
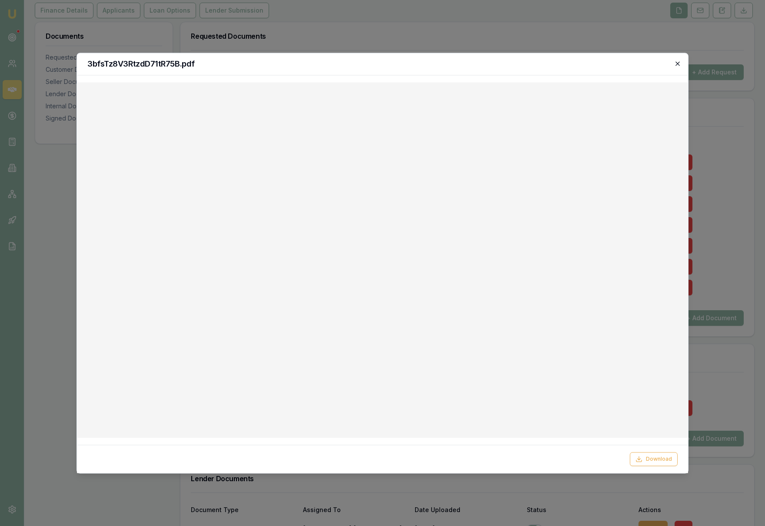
click at [677, 63] on icon "button" at bounding box center [677, 63] width 7 height 7
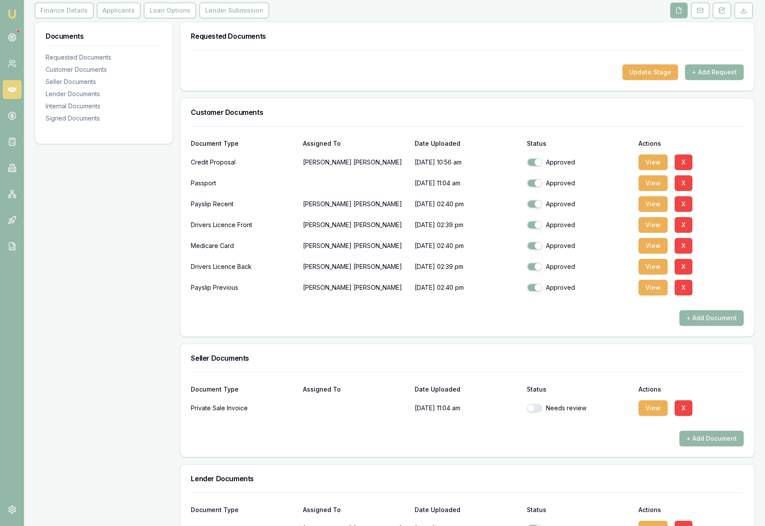
click at [532, 410] on button "button" at bounding box center [535, 408] width 16 height 9
checkbox input "true"
click at [717, 442] on button "+ Add Document" at bounding box center [712, 438] width 64 height 16
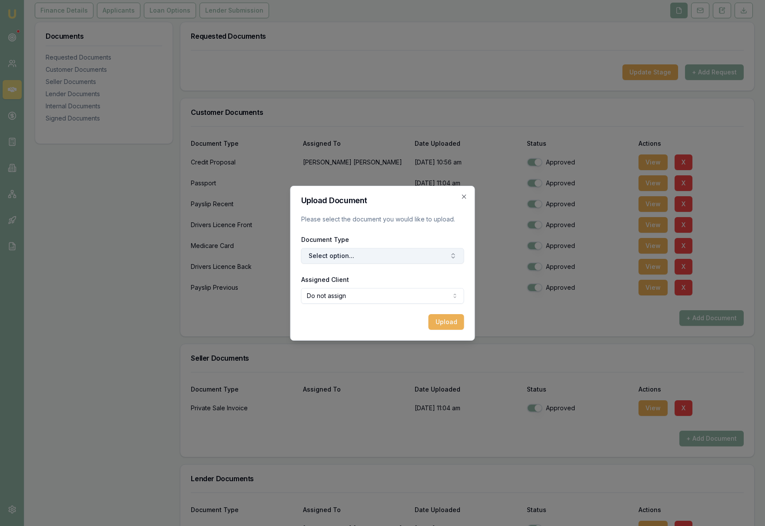
click at [389, 257] on button "Select option..." at bounding box center [382, 256] width 163 height 16
type input "pay"
click at [392, 293] on div "Vendor Payout Letter" at bounding box center [394, 292] width 109 height 14
click at [444, 324] on button "Upload" at bounding box center [447, 322] width 36 height 16
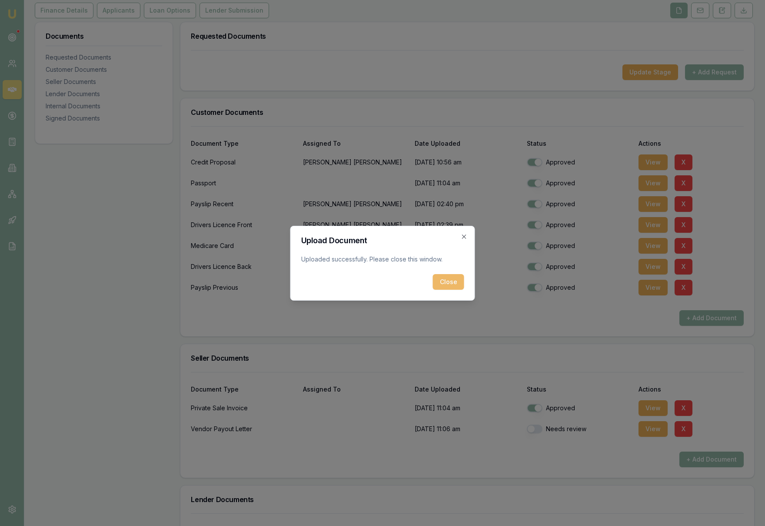
click at [457, 280] on button "Close" at bounding box center [448, 282] width 31 height 16
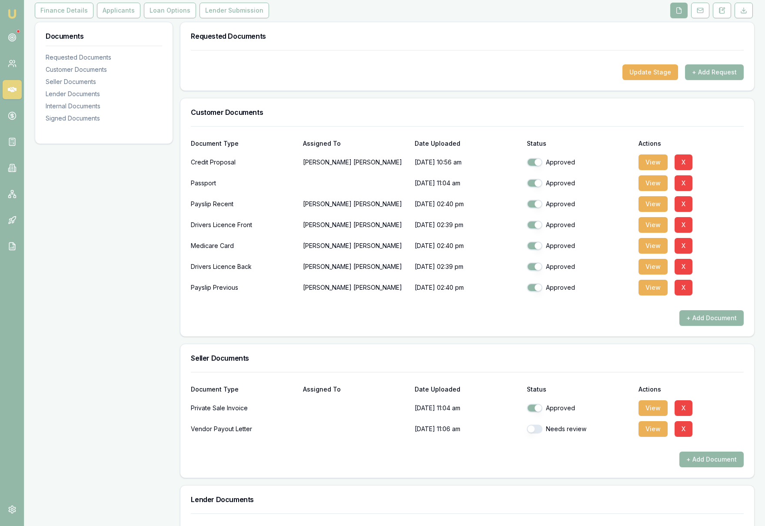
click at [531, 427] on button "button" at bounding box center [535, 428] width 16 height 9
checkbox input "true"
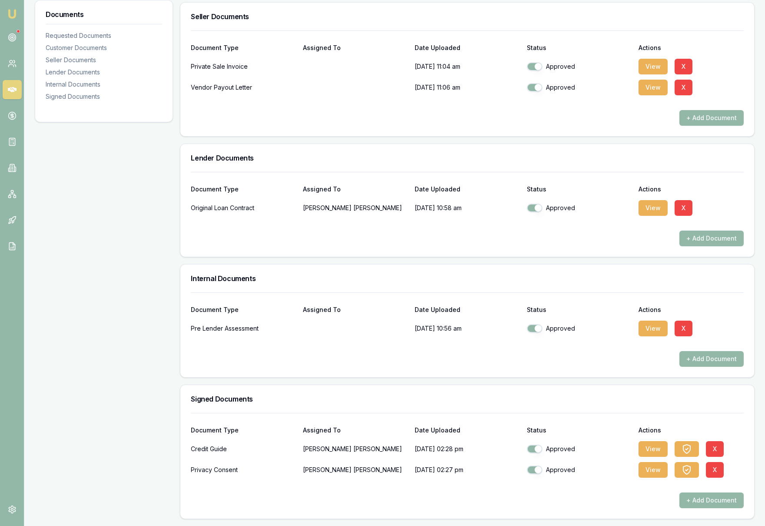
scroll to position [0, 0]
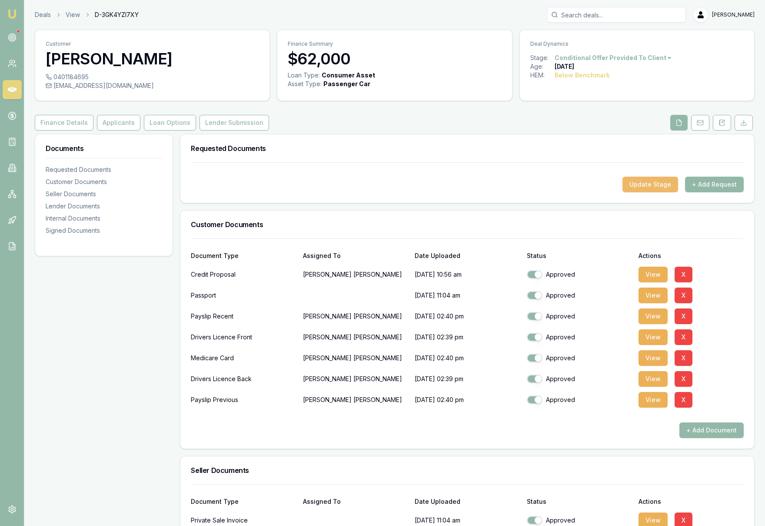
click at [659, 183] on button "Update Stage" at bounding box center [651, 185] width 56 height 16
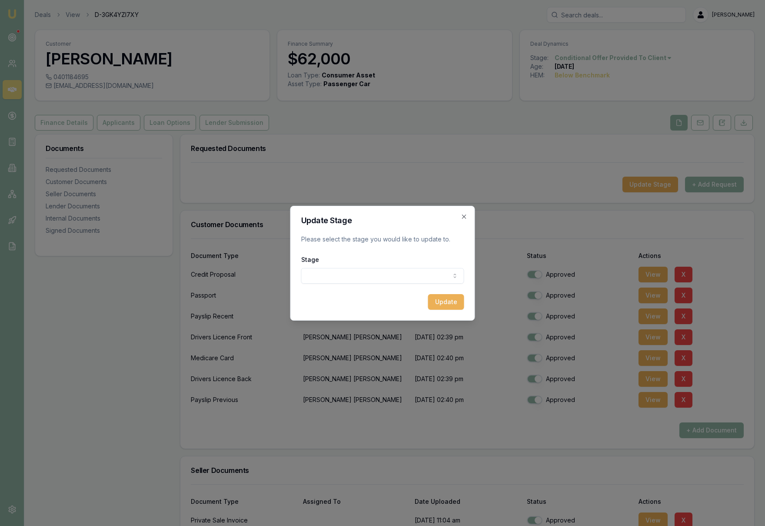
click at [388, 274] on body "Emu Broker Deals View D-3GK4YZI7XY [PERSON_NAME] Toggle Menu Customer [PERSON_N…" at bounding box center [382, 263] width 765 height 526
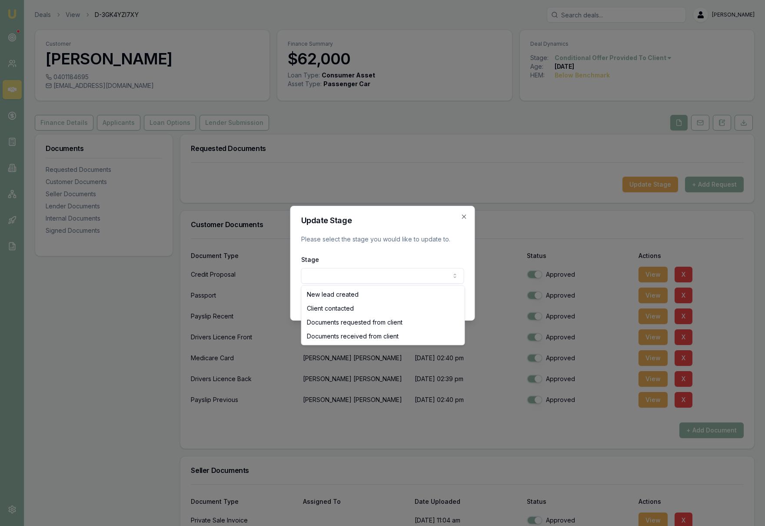
select select "DOCUMENTS_RECEIVED_FROM_CLIENT"
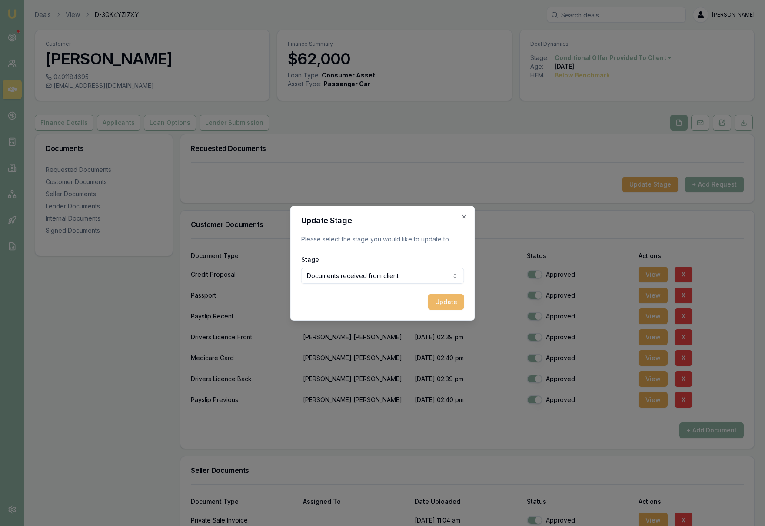
click at [447, 304] on button "Update" at bounding box center [446, 302] width 36 height 16
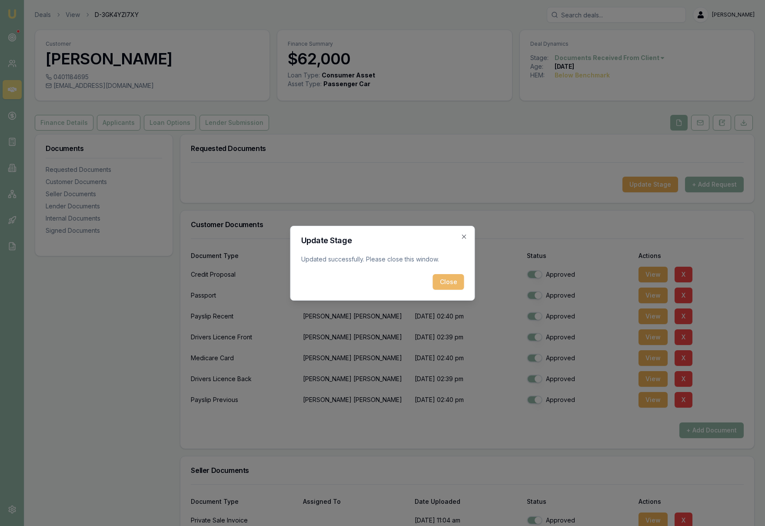
click at [445, 281] on button "Close" at bounding box center [448, 282] width 31 height 16
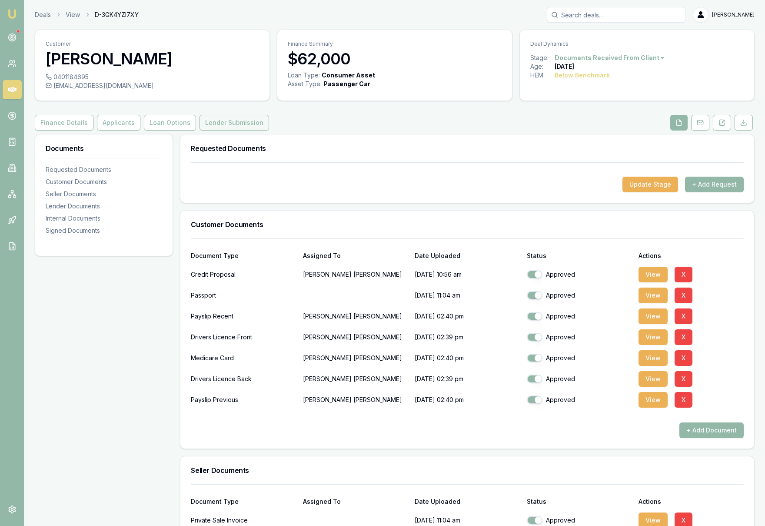
click at [208, 122] on button "Lender Submission" at bounding box center [235, 123] width 70 height 16
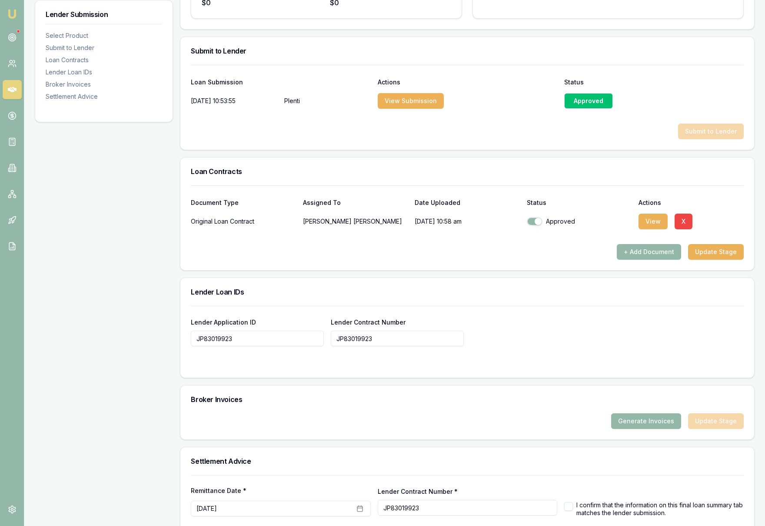
scroll to position [452, 0]
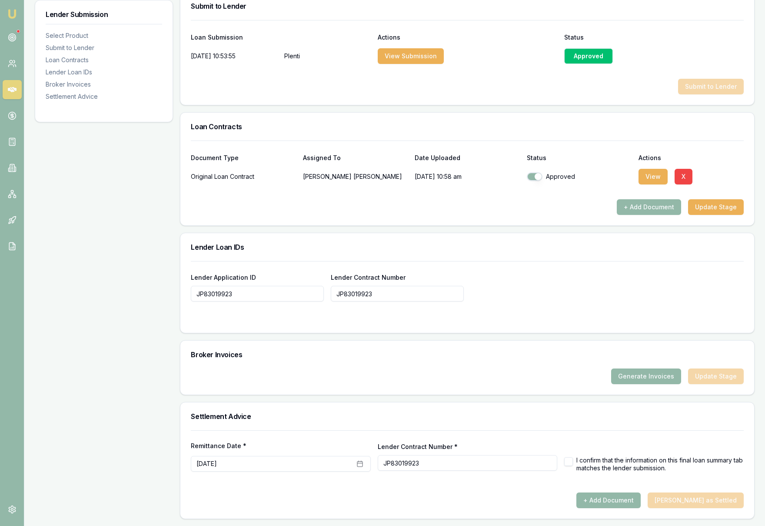
click at [569, 465] on button "button" at bounding box center [568, 461] width 9 height 9
click at [617, 502] on button "+ Add Document" at bounding box center [609, 500] width 64 height 16
checkbox input "false"
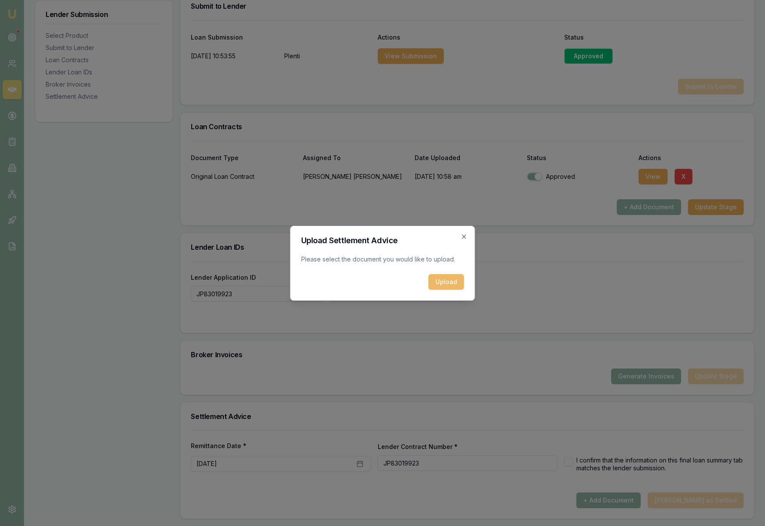
click at [445, 282] on button "Upload" at bounding box center [447, 282] width 36 height 16
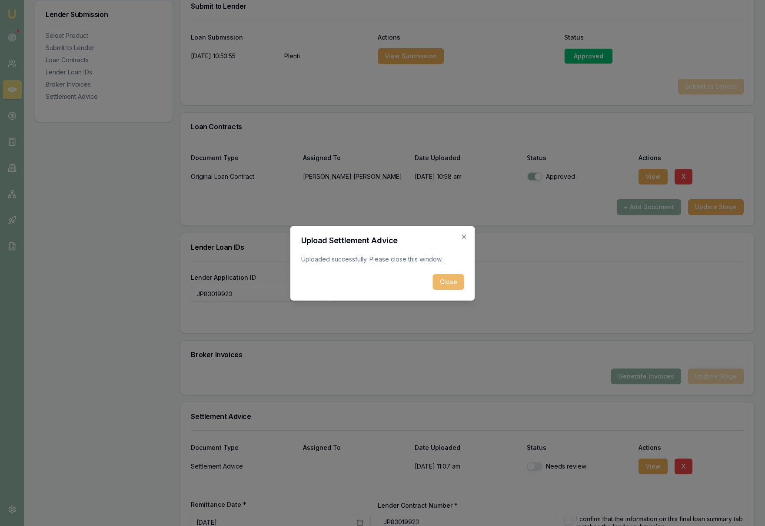
click at [449, 284] on button "Close" at bounding box center [448, 282] width 31 height 16
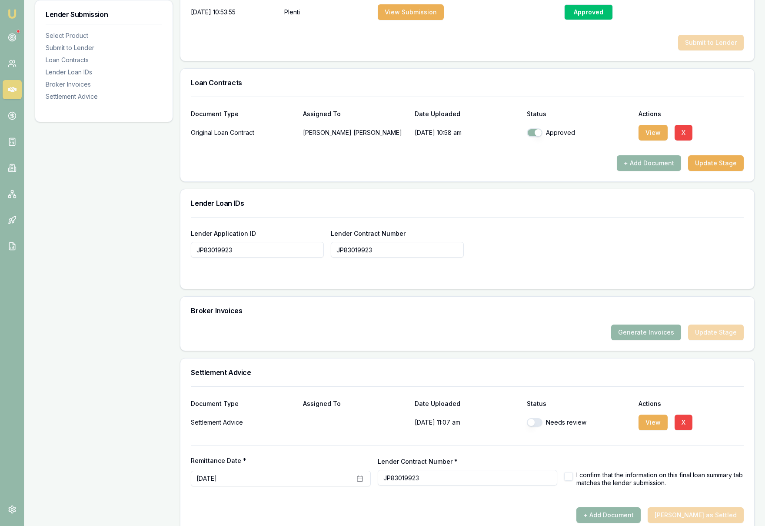
scroll to position [511, 0]
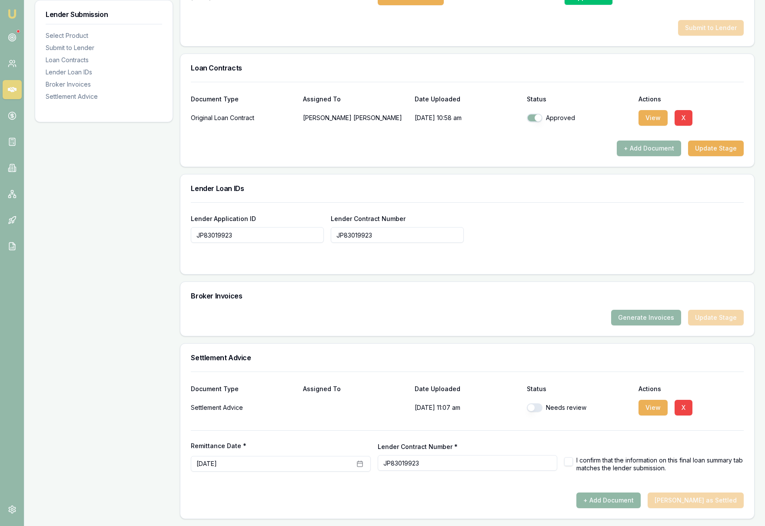
click at [611, 501] on button "+ Add Document" at bounding box center [609, 500] width 64 height 16
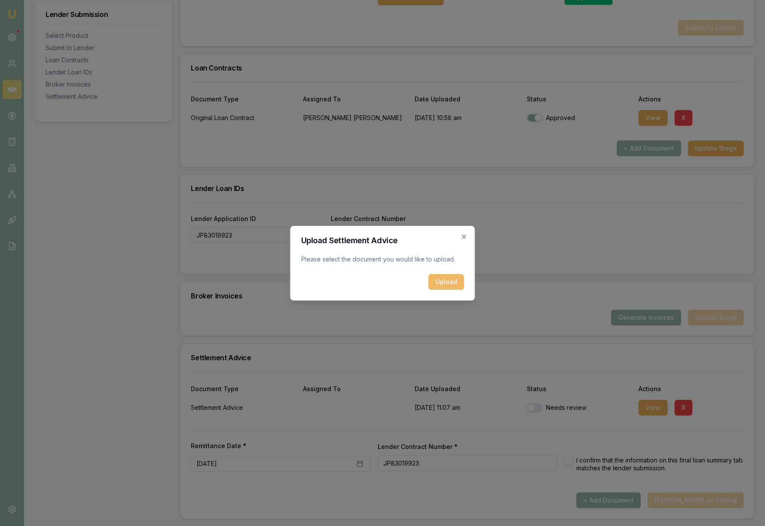
click at [442, 280] on button "Upload" at bounding box center [447, 282] width 36 height 16
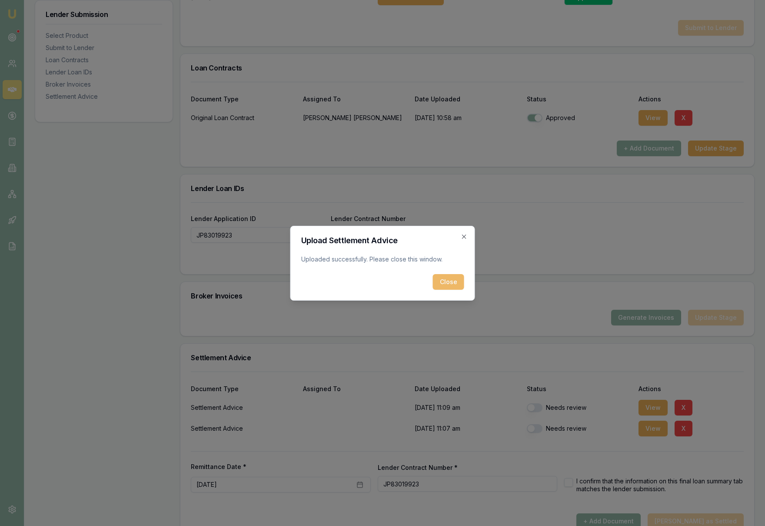
click at [448, 284] on button "Close" at bounding box center [448, 282] width 31 height 16
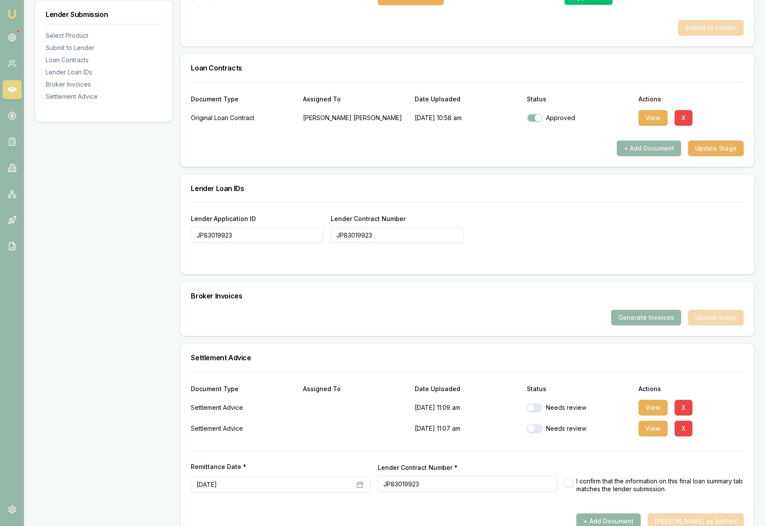
scroll to position [532, 0]
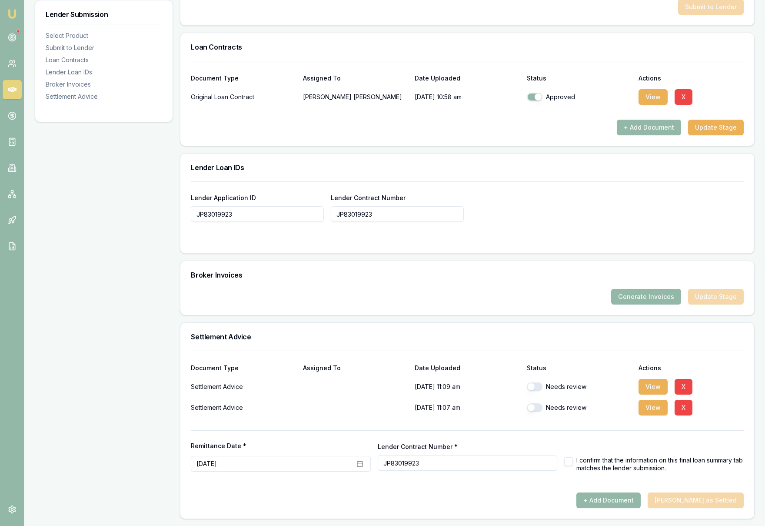
click at [532, 387] on button "button" at bounding box center [535, 386] width 16 height 9
checkbox input "true"
click at [532, 407] on button "button" at bounding box center [535, 407] width 16 height 9
checkbox input "true"
click at [571, 462] on button "button" at bounding box center [568, 461] width 9 height 9
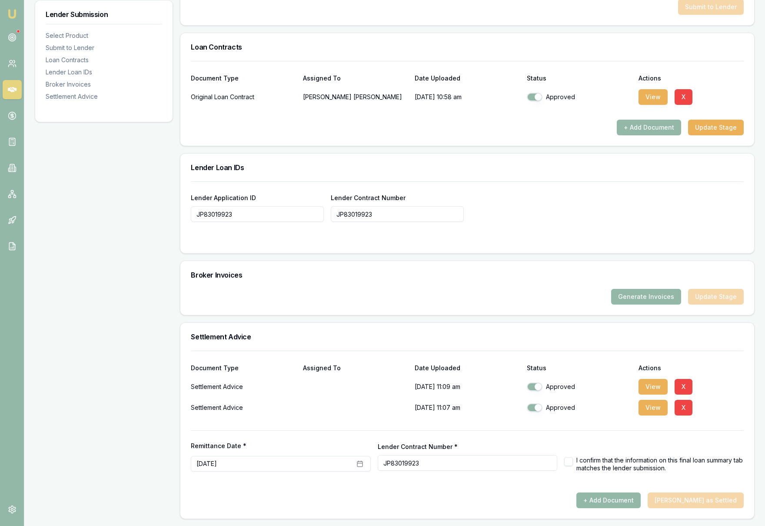
checkbox input "true"
click at [541, 494] on div "+ Add Document [PERSON_NAME] as Settled" at bounding box center [467, 500] width 553 height 16
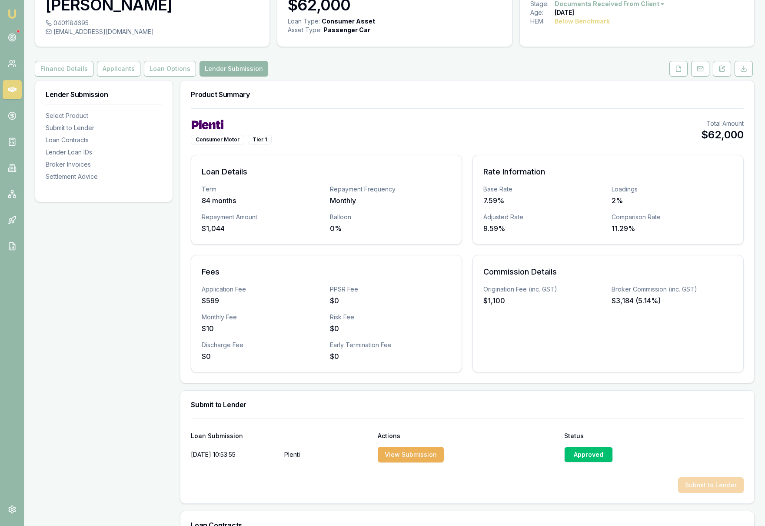
scroll to position [0, 0]
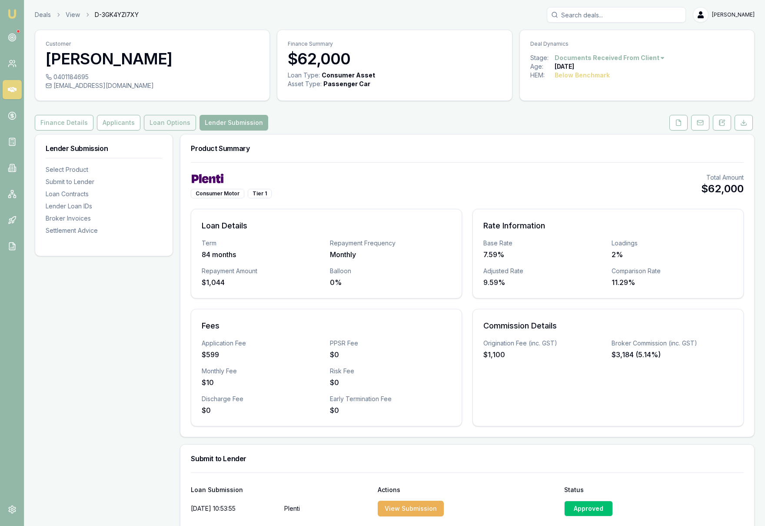
click at [167, 122] on button "Loan Options" at bounding box center [170, 123] width 52 height 16
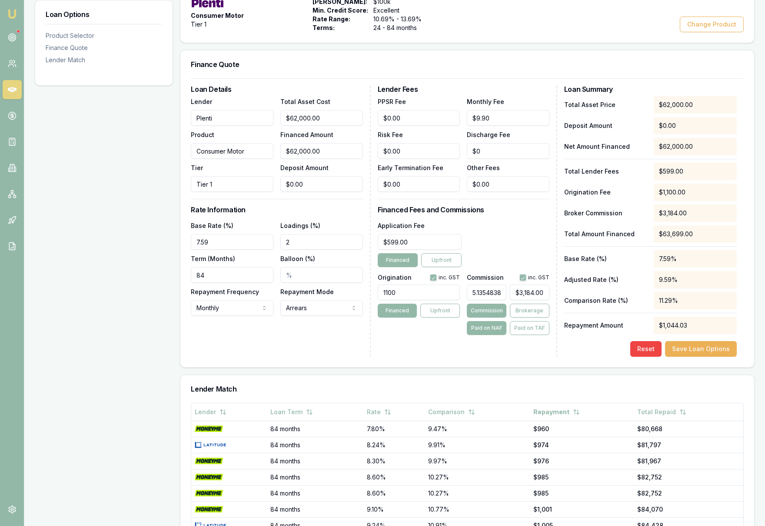
scroll to position [190, 0]
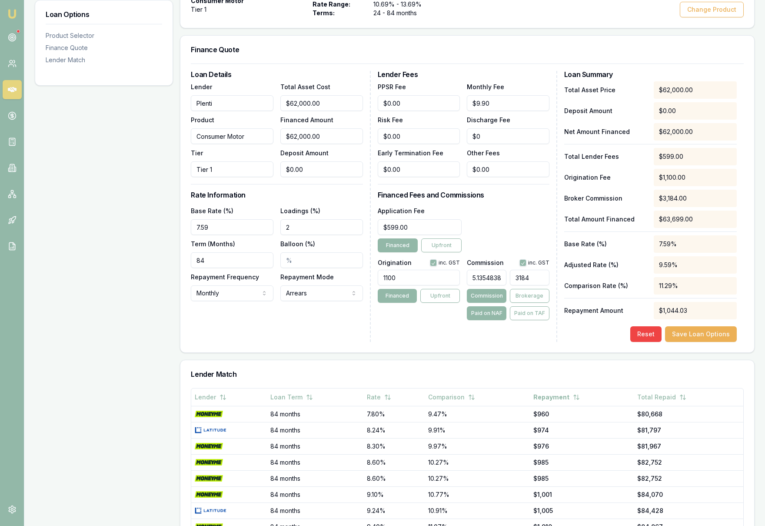
click at [544, 279] on input "3184" at bounding box center [530, 278] width 40 height 16
type input "3184."
type input "5.1369354838709675"
type input "3184.9"
type input "5.137016129032258"
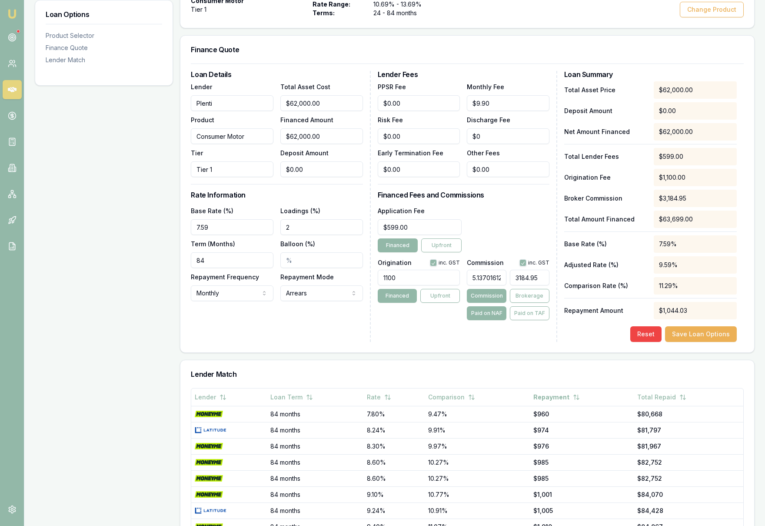
type input "$3,184.95"
click at [433, 338] on div "Lender Fees PPSR Fee $0.00 Monthly Fee $9.90 Risk Fee $0.00 Discharge Fee $0 Ea…" at bounding box center [468, 206] width 180 height 271
click at [691, 335] on button "Save Loan Options" at bounding box center [701, 334] width 72 height 16
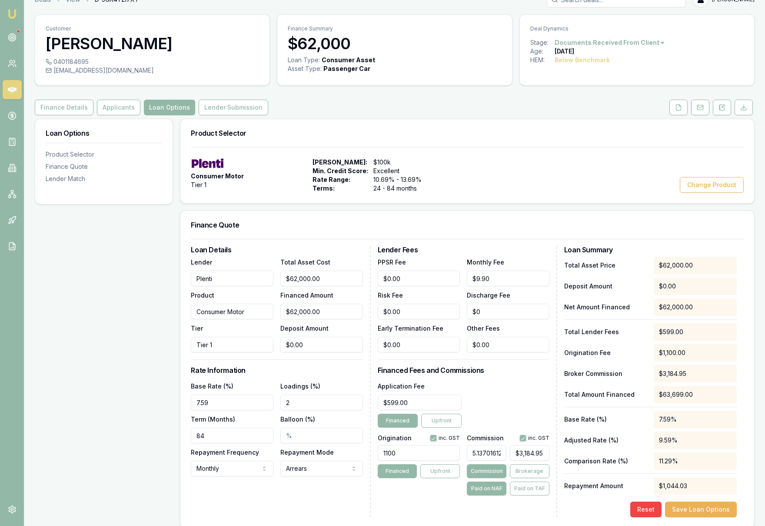
scroll to position [0, 0]
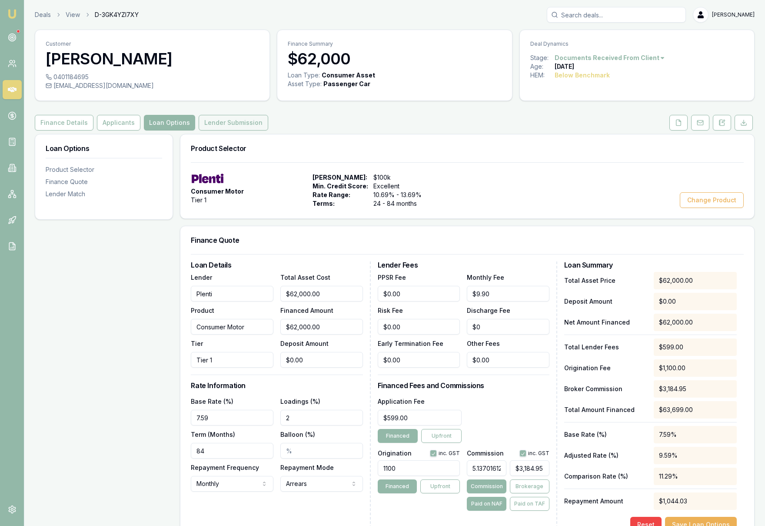
click at [221, 118] on button "Lender Submission" at bounding box center [234, 123] width 70 height 16
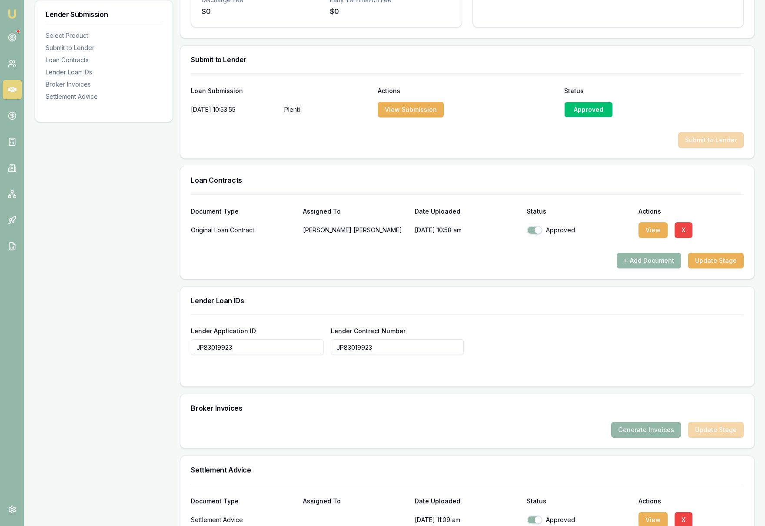
scroll to position [532, 0]
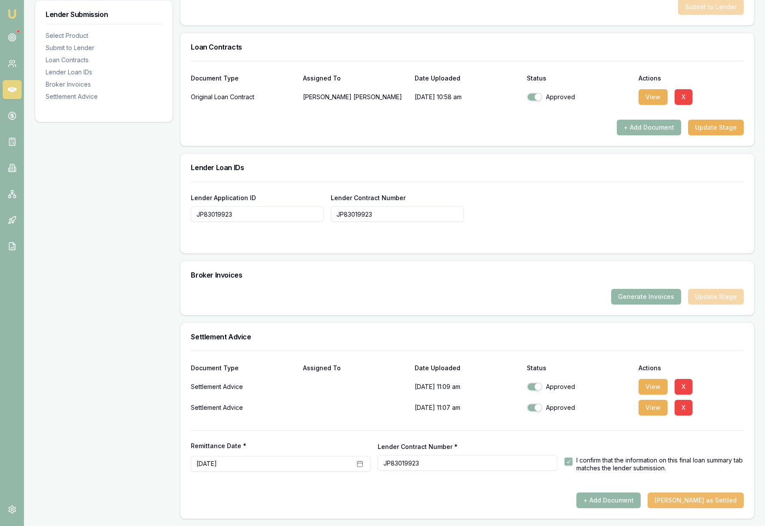
click at [706, 501] on button "[PERSON_NAME] as Settled" at bounding box center [696, 500] width 96 height 16
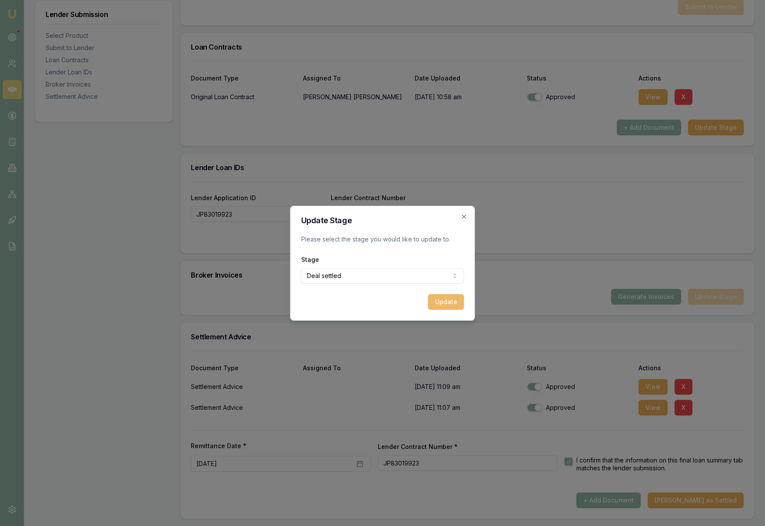
click at [451, 304] on button "Update" at bounding box center [446, 302] width 36 height 16
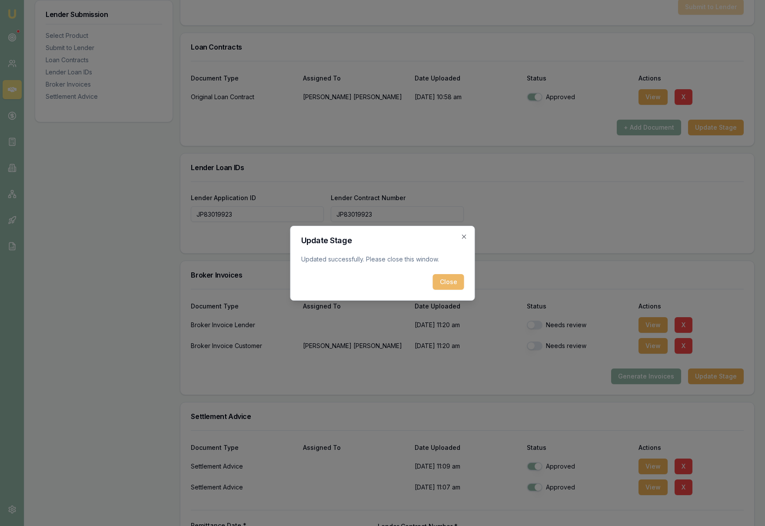
click at [452, 284] on button "Close" at bounding box center [448, 282] width 31 height 16
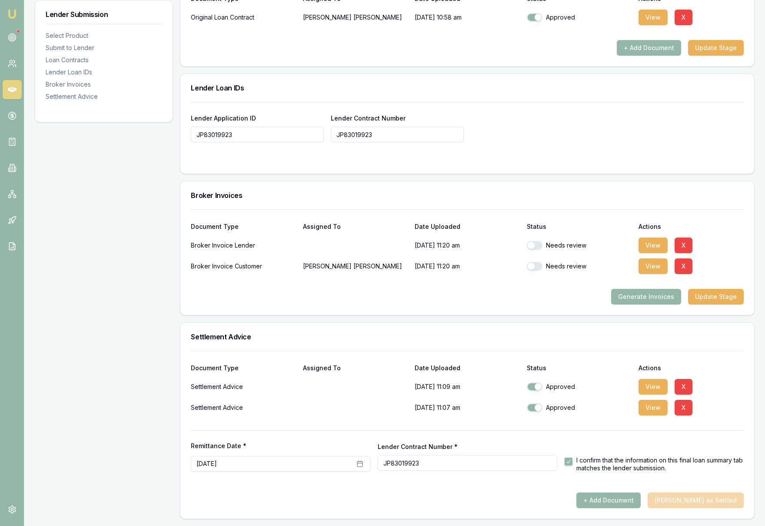
scroll to position [0, 0]
